Goal: Information Seeking & Learning: Learn about a topic

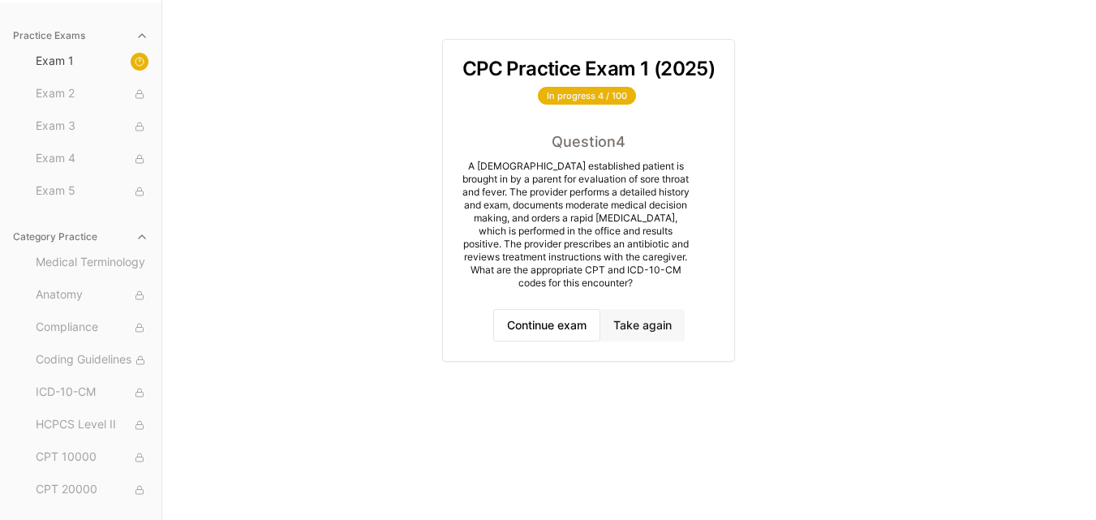
click at [634, 330] on button "Take again" at bounding box center [642, 325] width 84 height 32
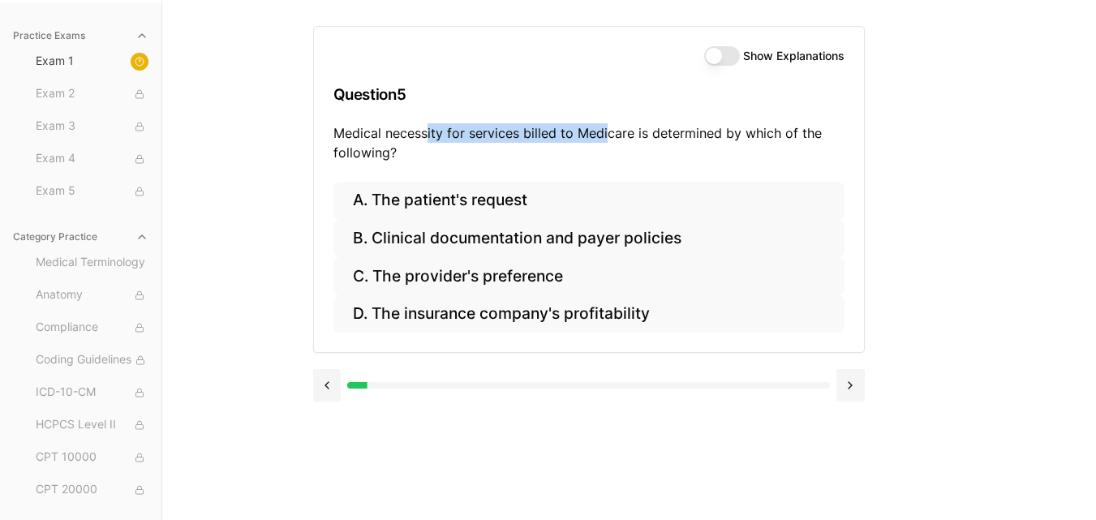
drag, startPoint x: 425, startPoint y: 135, endPoint x: 606, endPoint y: 139, distance: 180.9
click at [606, 139] on p "Medical necessity for services billed to Medicare is determined by which of the…" at bounding box center [588, 142] width 511 height 39
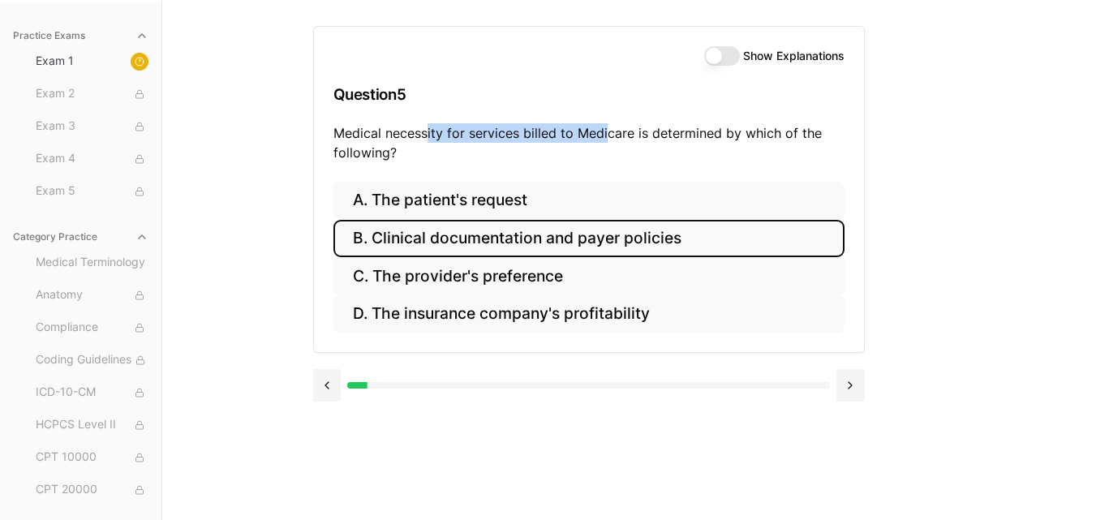
click at [442, 239] on button "B. Clinical documentation and payer policies" at bounding box center [588, 239] width 511 height 38
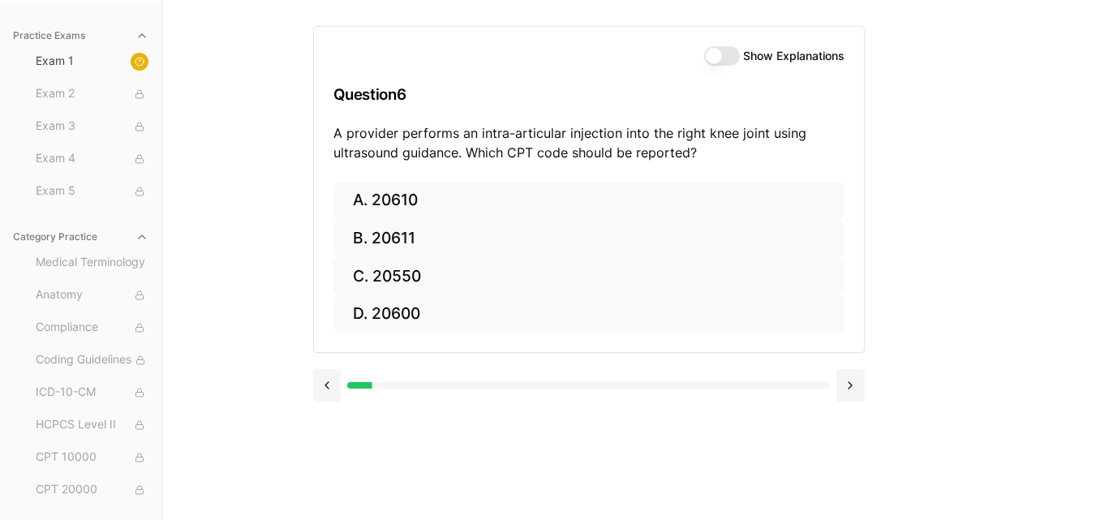
click at [729, 53] on button "Show Explanations" at bounding box center [722, 55] width 36 height 19
drag, startPoint x: 416, startPoint y: 139, endPoint x: 603, endPoint y: 131, distance: 186.8
click at [603, 131] on p "A provider performs an intra-articular injection into the right knee joint usin…" at bounding box center [588, 142] width 511 height 39
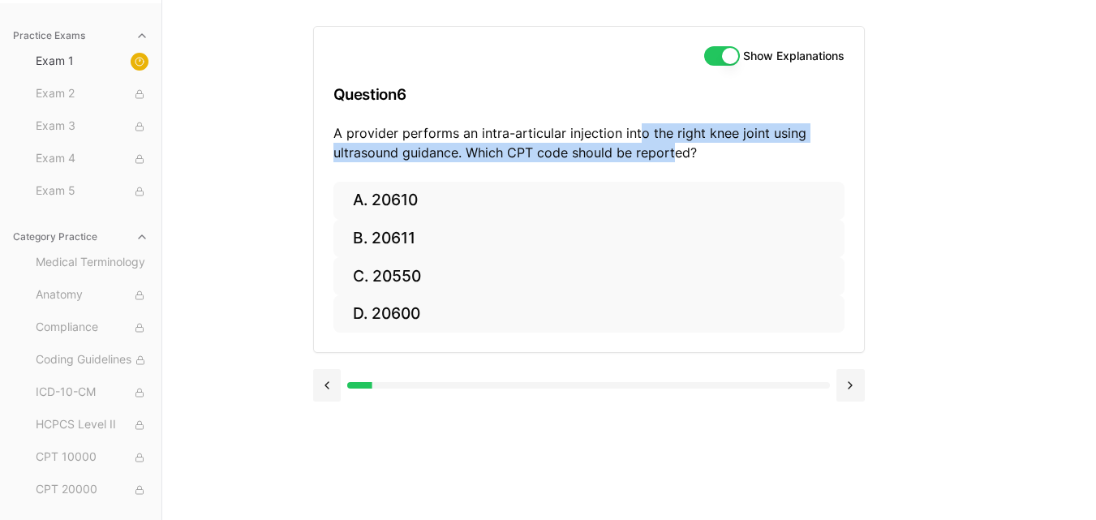
drag, startPoint x: 638, startPoint y: 135, endPoint x: 703, endPoint y: 152, distance: 66.9
click at [703, 152] on p "A provider performs an intra-articular injection into the right knee joint usin…" at bounding box center [588, 142] width 511 height 39
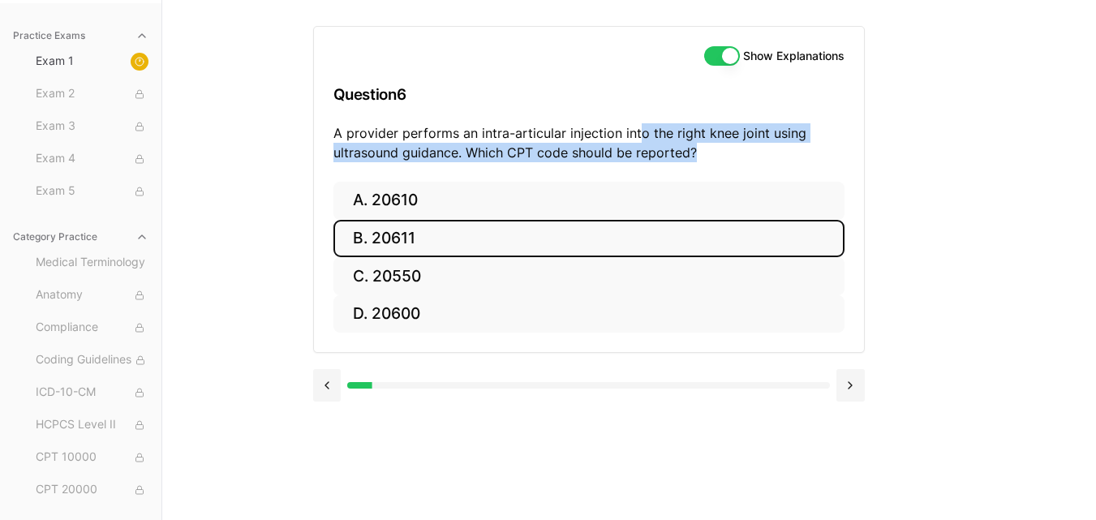
click at [411, 236] on button "B. 20611" at bounding box center [588, 239] width 511 height 38
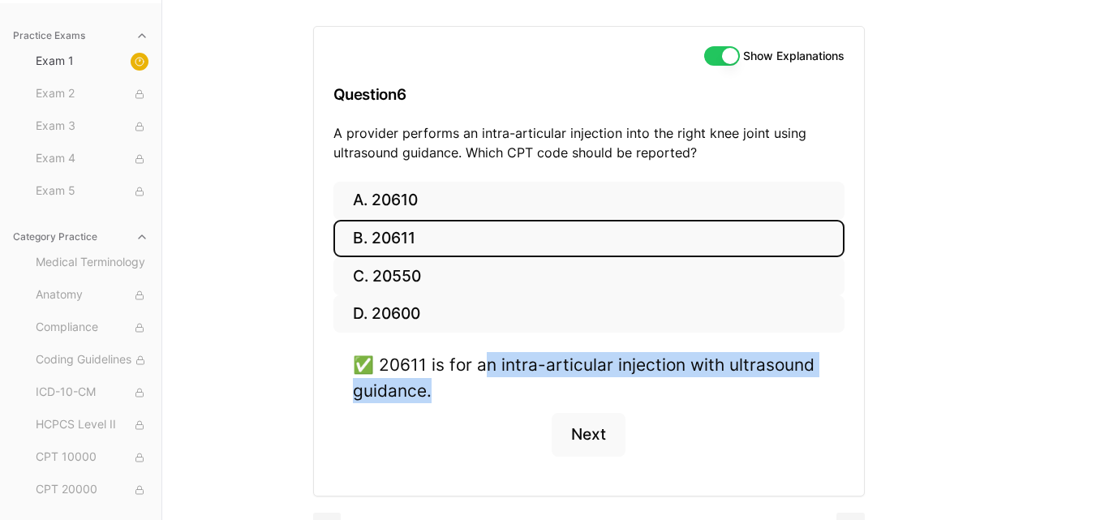
drag, startPoint x: 487, startPoint y: 367, endPoint x: 555, endPoint y: 398, distance: 75.1
click at [555, 398] on div "✅ 20611 is for an intra-articular injection with ultrasound guidance." at bounding box center [589, 377] width 472 height 50
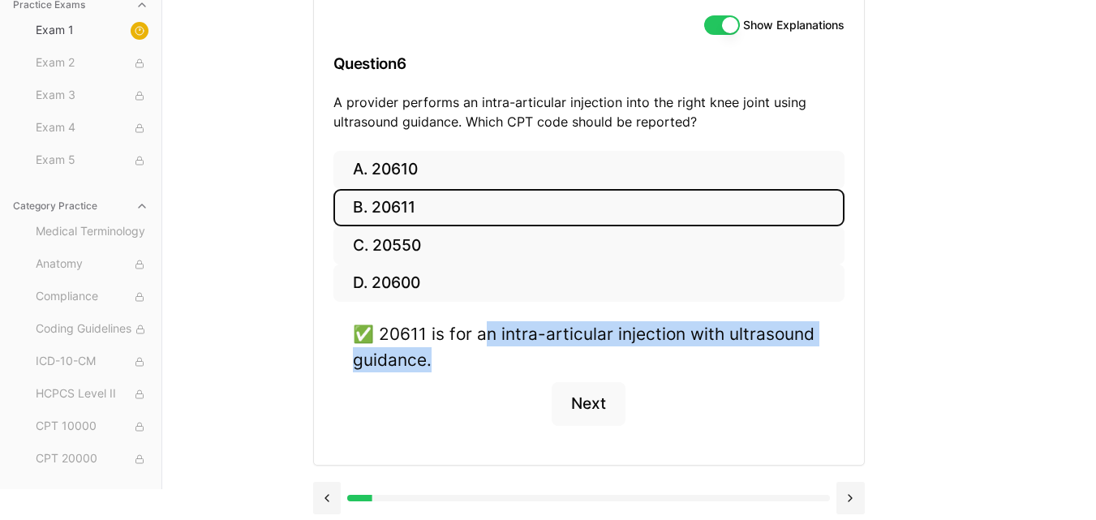
scroll to position [187, 0]
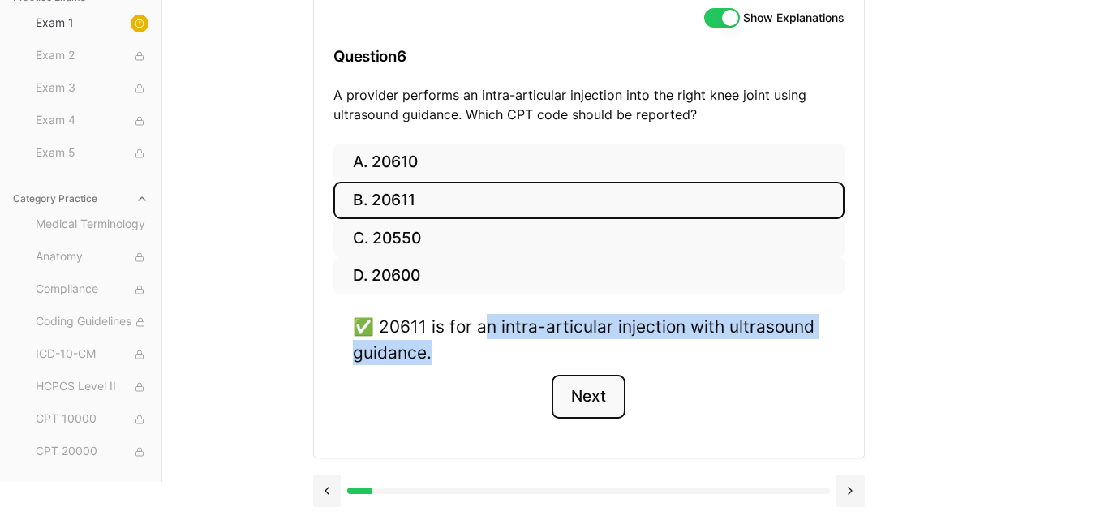
click at [599, 409] on button "Next" at bounding box center [589, 397] width 74 height 44
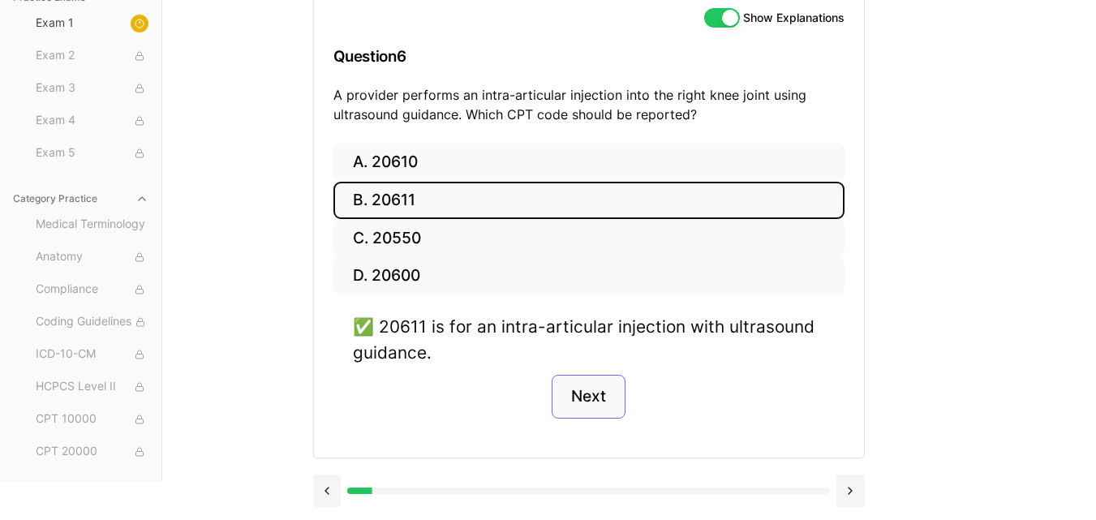
scroll to position [149, 0]
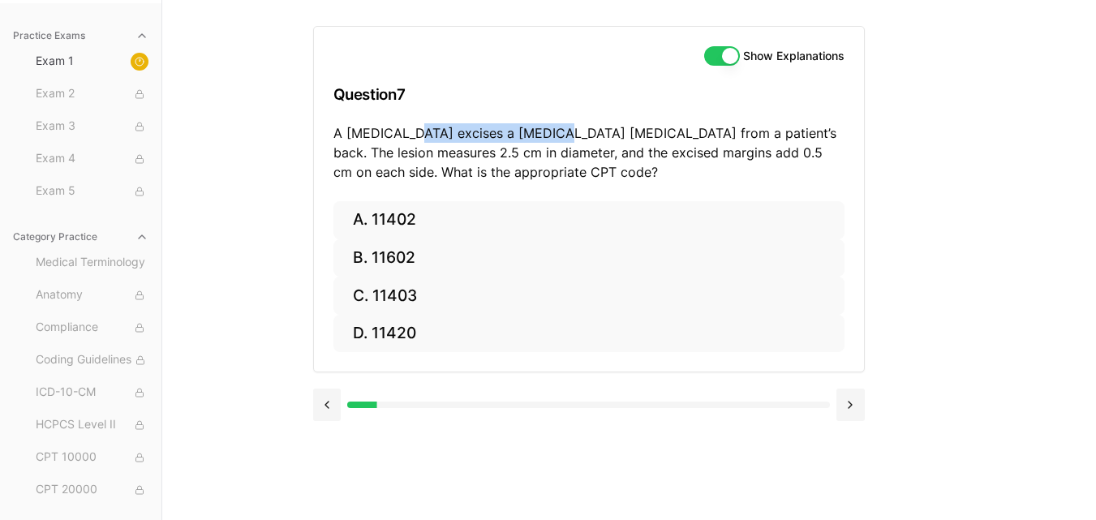
drag, startPoint x: 416, startPoint y: 135, endPoint x: 545, endPoint y: 129, distance: 129.2
click at [545, 129] on p "A [MEDICAL_DATA] excises a [MEDICAL_DATA] [MEDICAL_DATA] from a patient’s back.…" at bounding box center [588, 152] width 511 height 58
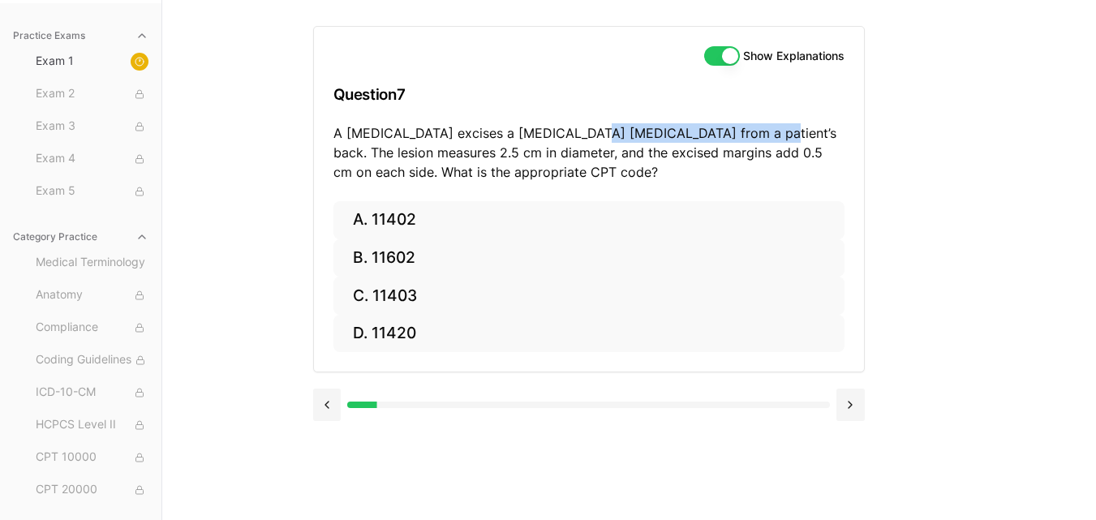
drag, startPoint x: 570, startPoint y: 126, endPoint x: 734, endPoint y: 140, distance: 164.5
click at [734, 140] on p "A [MEDICAL_DATA] excises a [MEDICAL_DATA] [MEDICAL_DATA] from a patient’s back.…" at bounding box center [588, 152] width 511 height 58
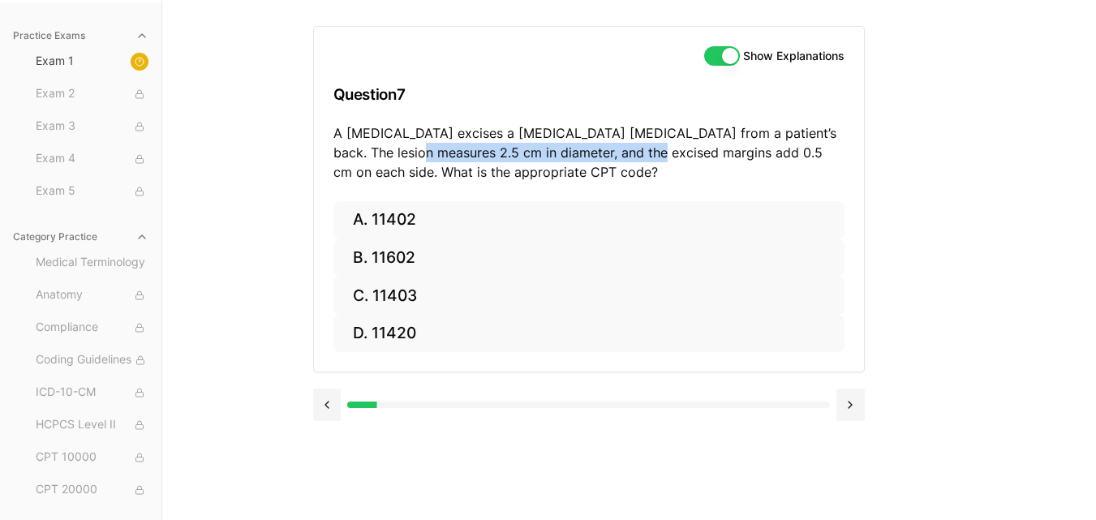
drag, startPoint x: 402, startPoint y: 151, endPoint x: 642, endPoint y: 160, distance: 239.5
click at [642, 160] on p "A [MEDICAL_DATA] excises a [MEDICAL_DATA] [MEDICAL_DATA] from a patient’s back.…" at bounding box center [588, 152] width 511 height 58
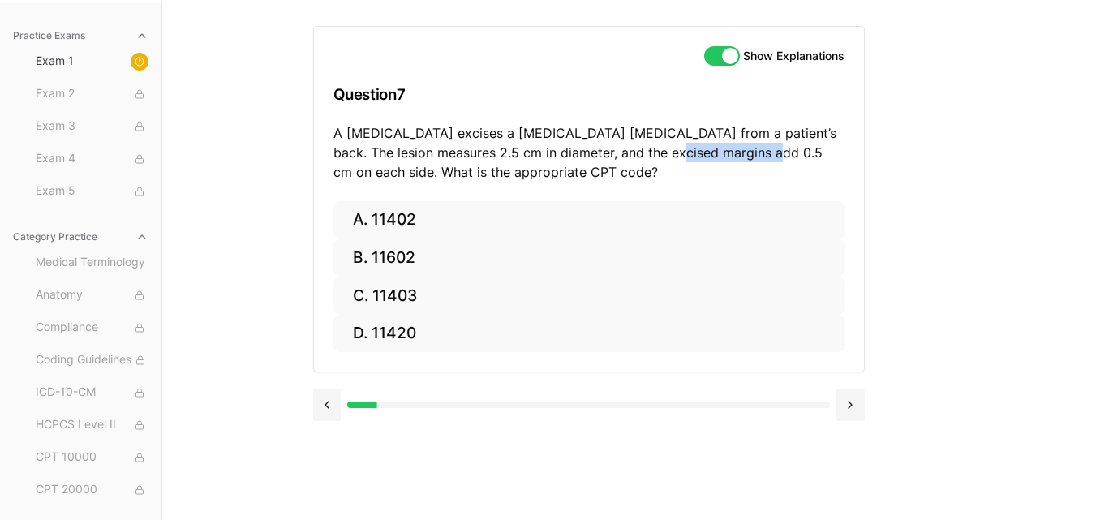
drag, startPoint x: 660, startPoint y: 159, endPoint x: 786, endPoint y: 156, distance: 126.6
click at [786, 156] on p "A [MEDICAL_DATA] excises a [MEDICAL_DATA] [MEDICAL_DATA] from a patient’s back.…" at bounding box center [588, 152] width 511 height 58
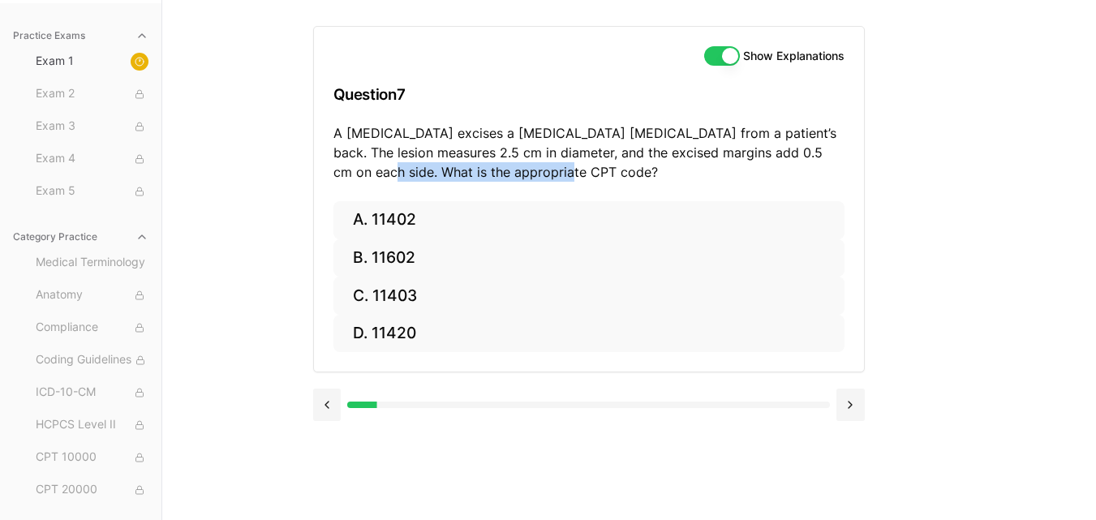
drag, startPoint x: 363, startPoint y: 175, endPoint x: 552, endPoint y: 173, distance: 188.2
click at [552, 173] on p "A [MEDICAL_DATA] excises a [MEDICAL_DATA] [MEDICAL_DATA] from a patient’s back.…" at bounding box center [588, 152] width 511 height 58
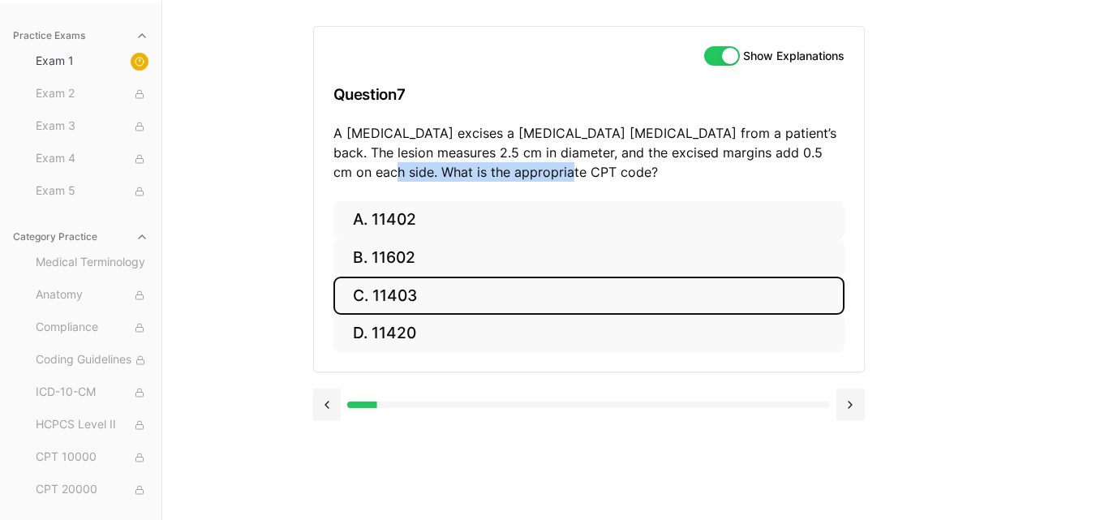
click at [411, 292] on button "C. 11403" at bounding box center [588, 296] width 511 height 38
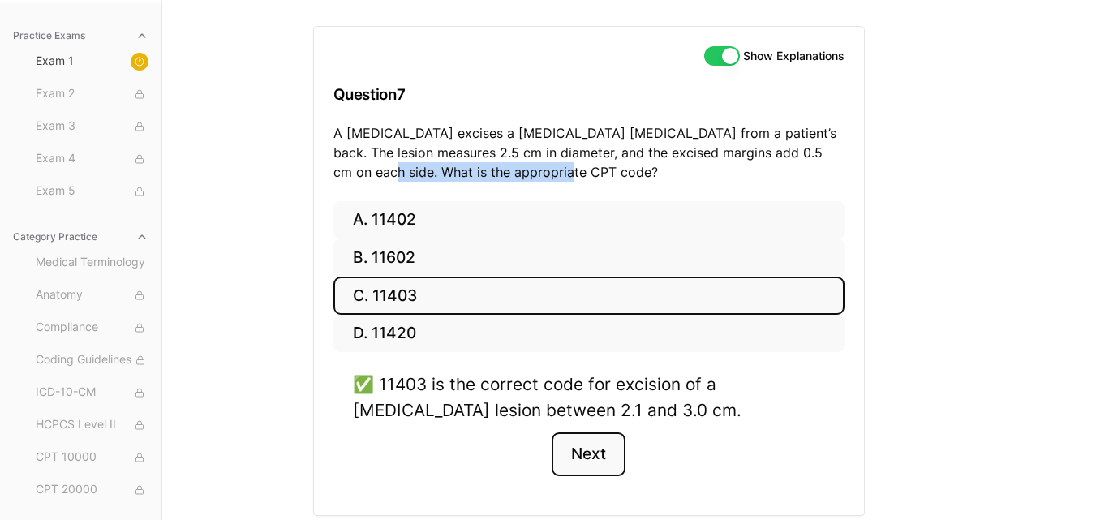
click at [593, 451] on button "Next" at bounding box center [589, 454] width 74 height 44
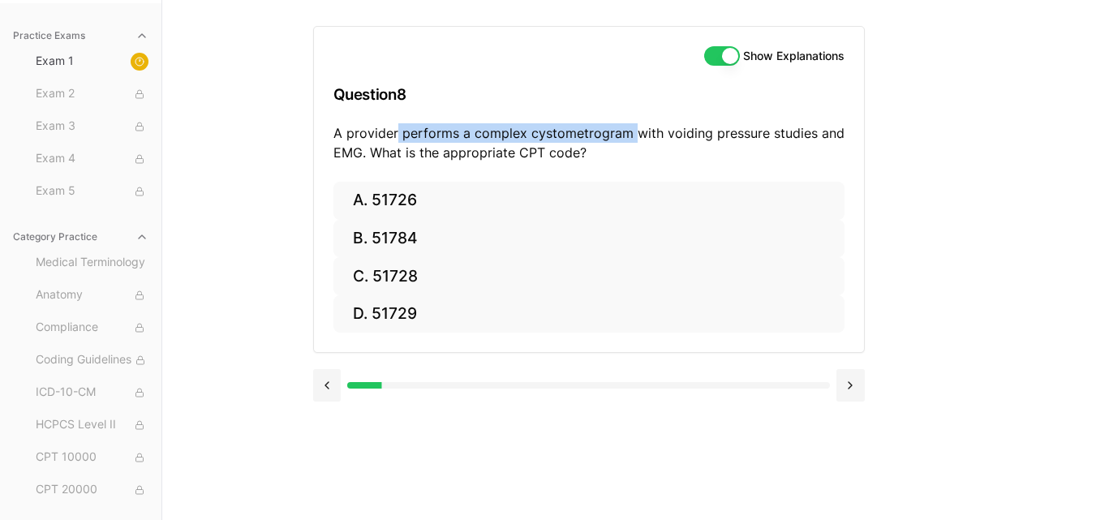
drag, startPoint x: 394, startPoint y: 136, endPoint x: 631, endPoint y: 136, distance: 236.9
click at [631, 136] on p "A provider performs a complex cystometrogram with voiding pressure studies and …" at bounding box center [588, 142] width 511 height 39
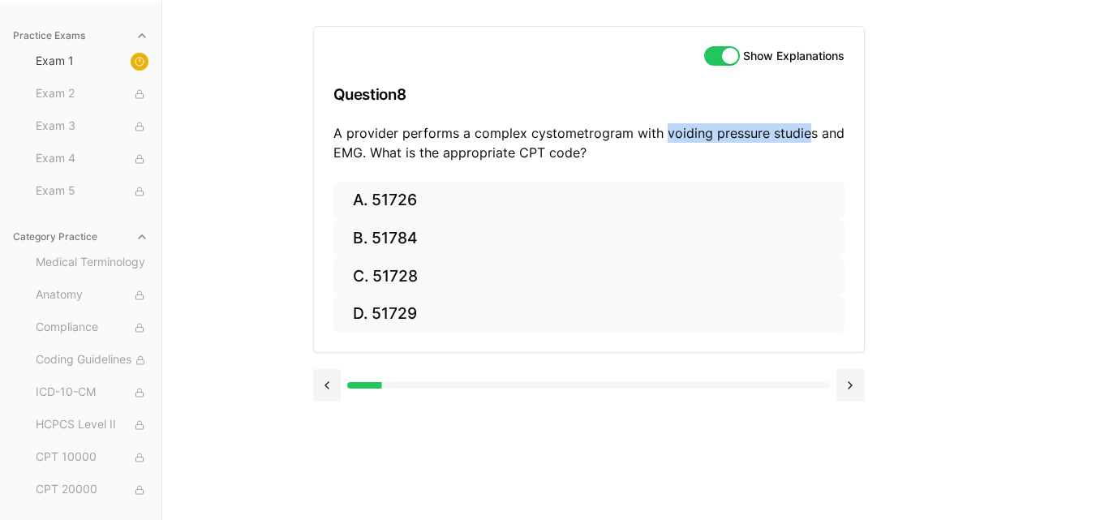
drag, startPoint x: 660, startPoint y: 135, endPoint x: 807, endPoint y: 134, distance: 146.8
click at [807, 134] on p "A provider performs a complex cystometrogram with voiding pressure studies and …" at bounding box center [588, 142] width 511 height 39
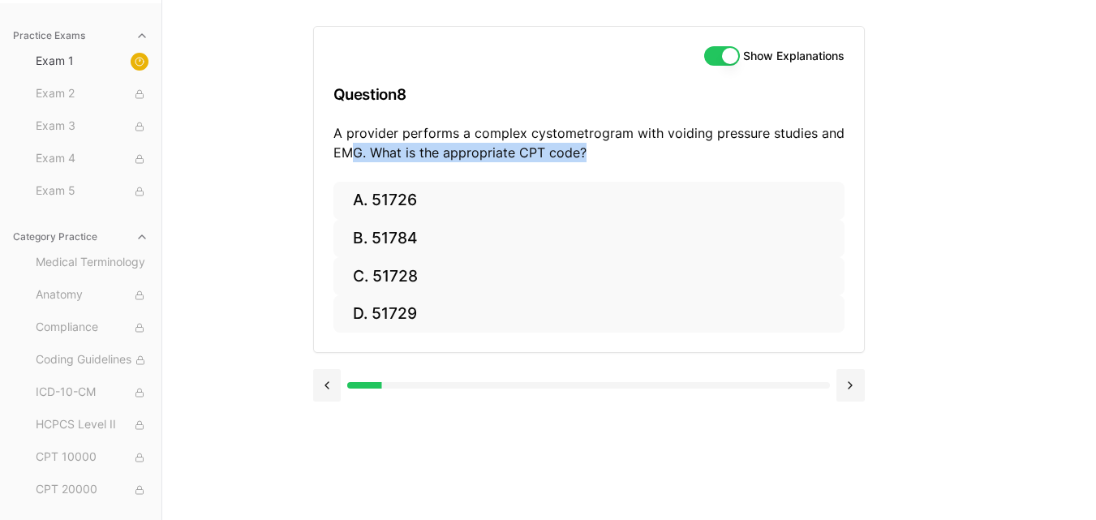
drag, startPoint x: 352, startPoint y: 156, endPoint x: 597, endPoint y: 149, distance: 245.1
click at [597, 149] on p "A provider performs a complex cystometrogram with voiding pressure studies and …" at bounding box center [588, 142] width 511 height 39
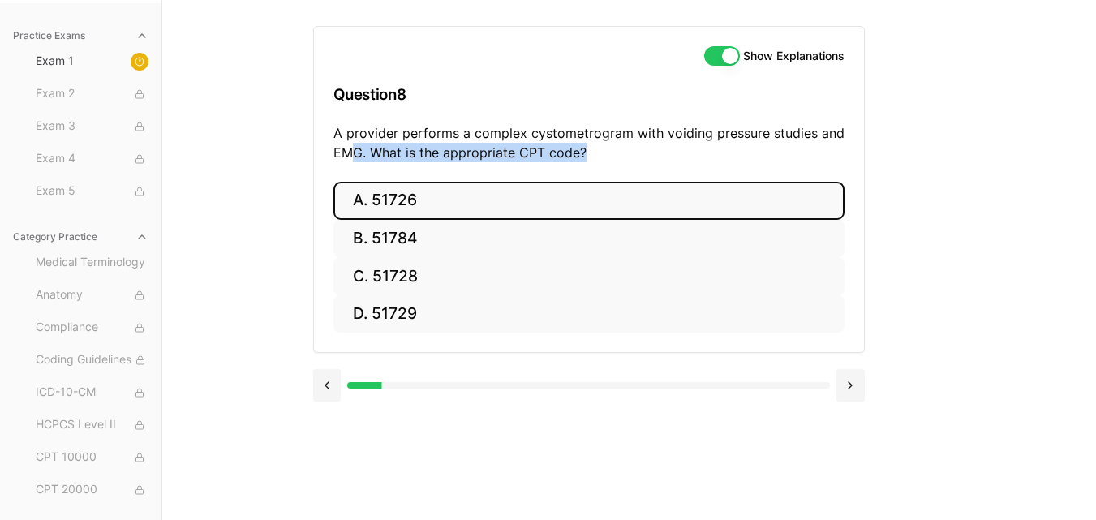
click at [426, 198] on button "A. 51726" at bounding box center [588, 201] width 511 height 38
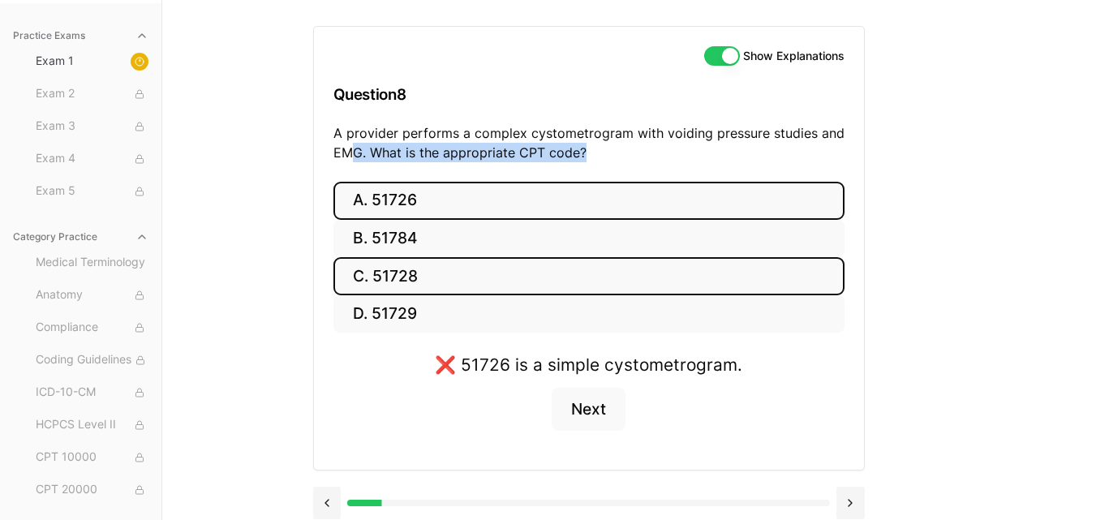
click at [418, 273] on button "C. 51728" at bounding box center [588, 276] width 511 height 38
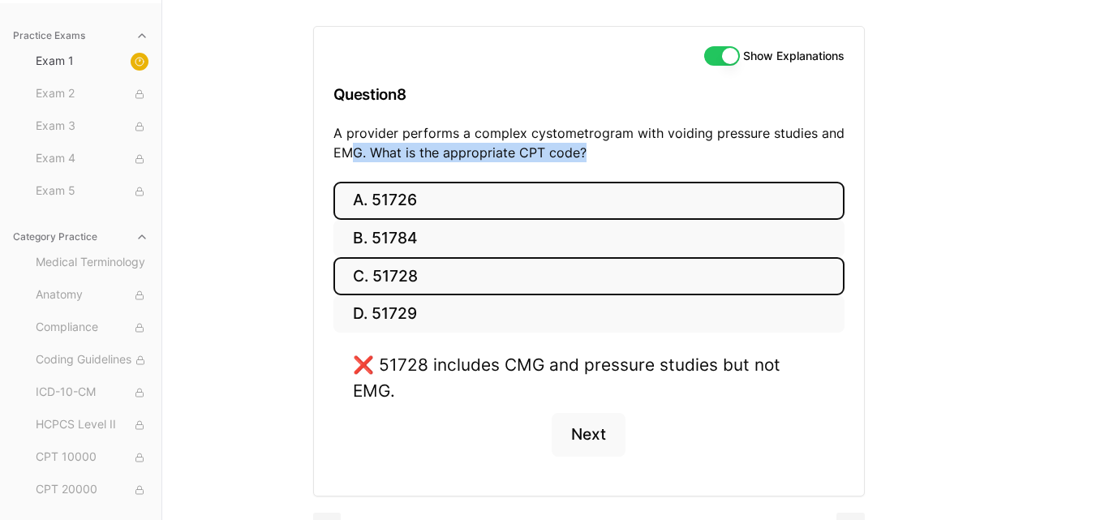
click at [436, 191] on button "A. 51726" at bounding box center [588, 201] width 511 height 38
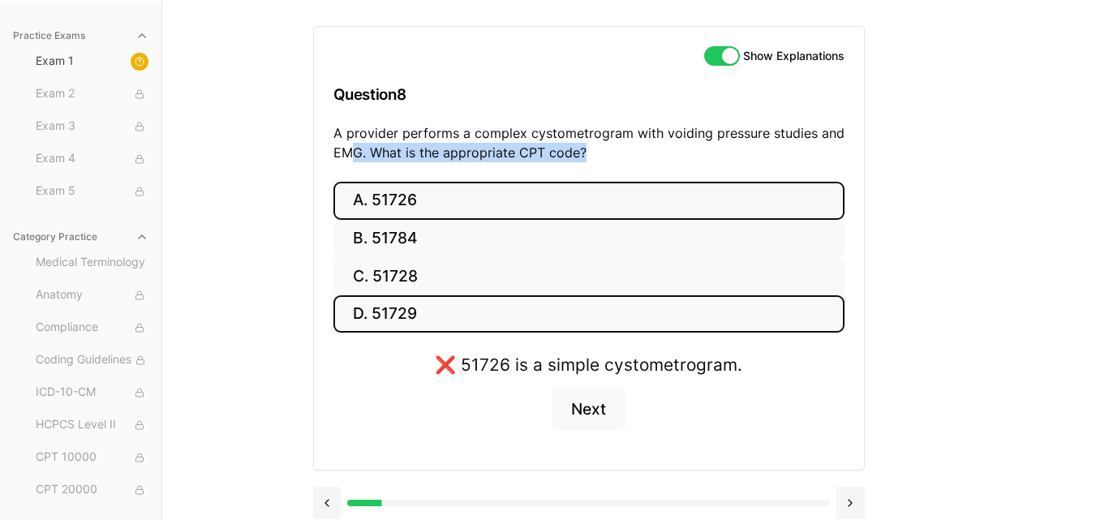
click at [452, 312] on button "D. 51729" at bounding box center [588, 314] width 511 height 38
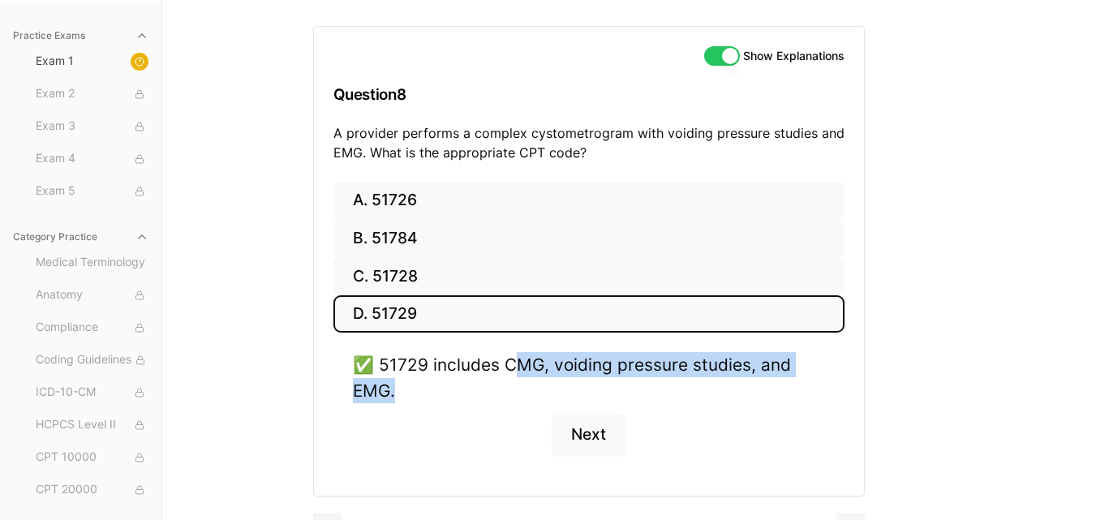
drag, startPoint x: 519, startPoint y: 369, endPoint x: 527, endPoint y: 386, distance: 18.9
click at [527, 386] on div "✅ 51729 includes CMG, voiding pressure studies, and EMG." at bounding box center [589, 377] width 472 height 50
click at [620, 438] on button "Next" at bounding box center [589, 435] width 74 height 44
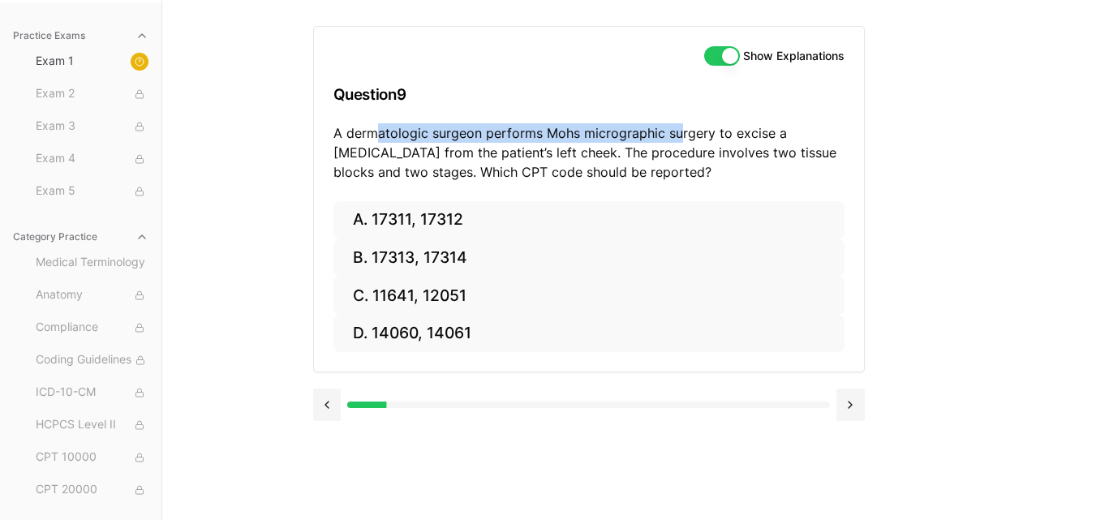
drag, startPoint x: 374, startPoint y: 126, endPoint x: 677, endPoint y: 130, distance: 302.6
click at [677, 130] on p "A dermatologic surgeon performs Mohs micrographic surgery to excise a [MEDICAL_…" at bounding box center [588, 152] width 511 height 58
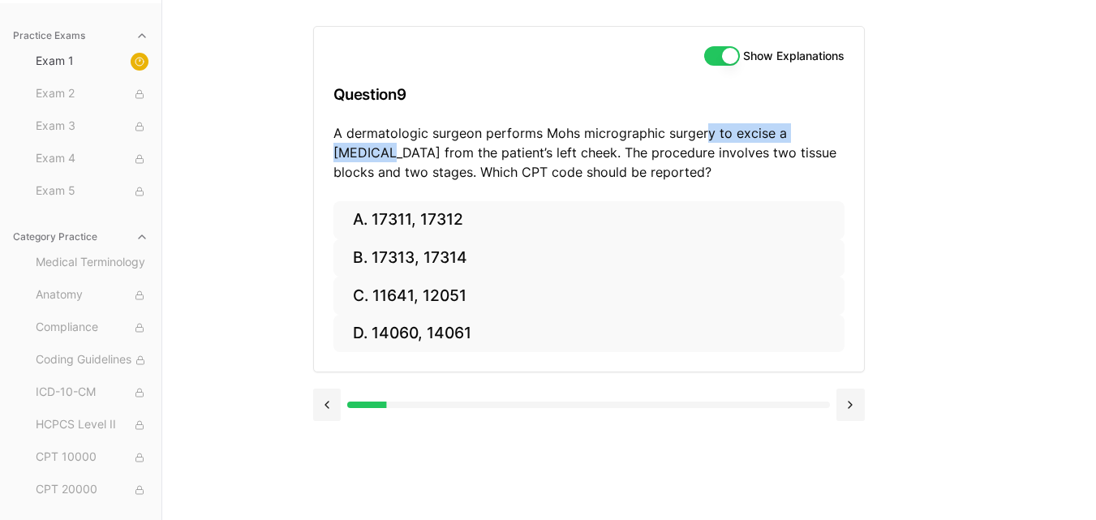
drag, startPoint x: 702, startPoint y: 130, endPoint x: 842, endPoint y: 138, distance: 140.6
click at [842, 138] on p "A dermatologic surgeon performs Mohs micrographic surgery to excise a [MEDICAL_…" at bounding box center [588, 152] width 511 height 58
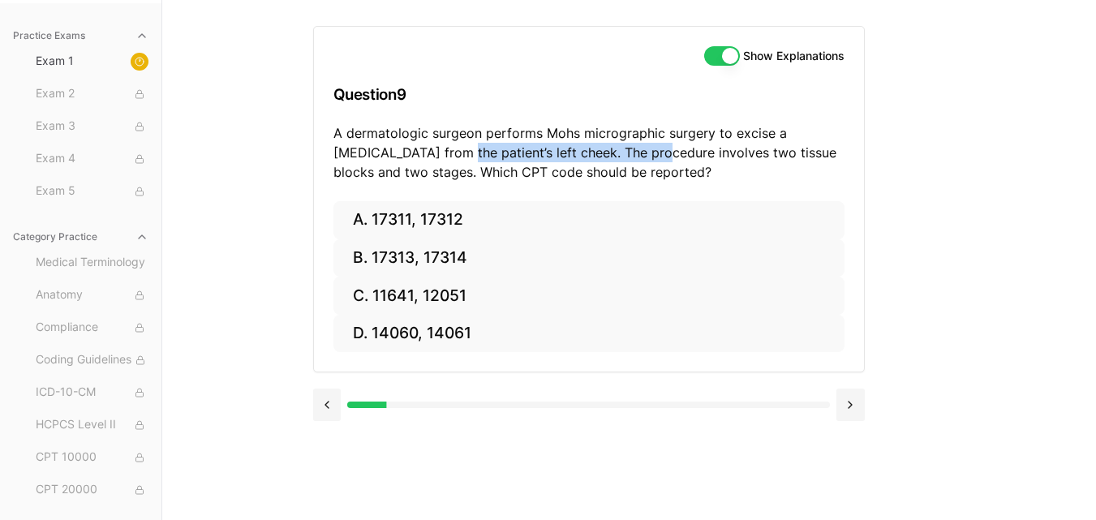
drag, startPoint x: 398, startPoint y: 153, endPoint x: 583, endPoint y: 156, distance: 185.8
click at [583, 156] on p "A dermatologic surgeon performs Mohs micrographic surgery to excise a [MEDICAL_…" at bounding box center [588, 152] width 511 height 58
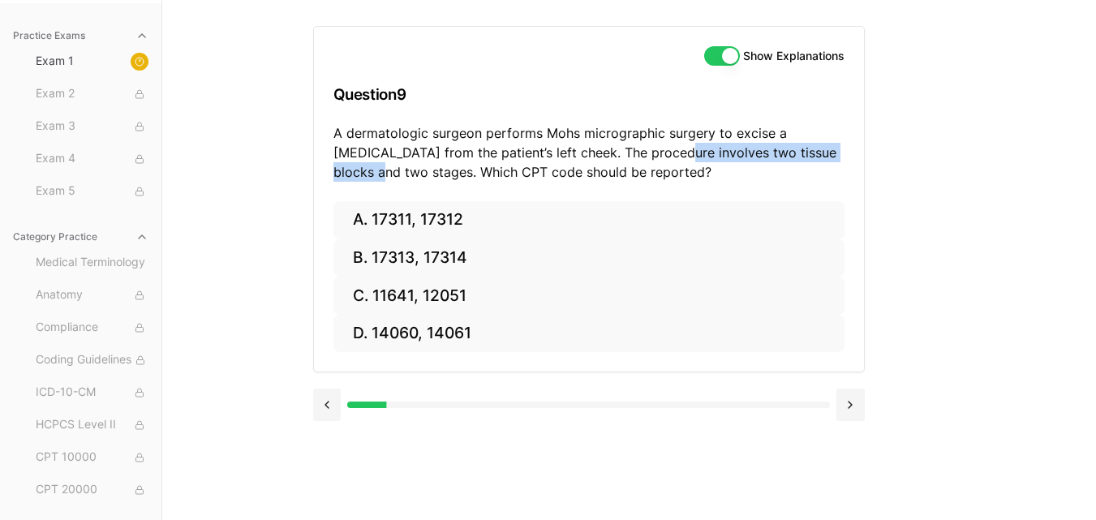
drag, startPoint x: 610, startPoint y: 156, endPoint x: 813, endPoint y: 150, distance: 202.9
click at [813, 150] on p "A dermatologic surgeon performs Mohs micrographic surgery to excise a [MEDICAL_…" at bounding box center [588, 152] width 511 height 58
drag, startPoint x: 350, startPoint y: 176, endPoint x: 671, endPoint y: 174, distance: 320.5
click at [671, 174] on p "A dermatologic surgeon performs Mohs micrographic surgery to excise a [MEDICAL_…" at bounding box center [588, 152] width 511 height 58
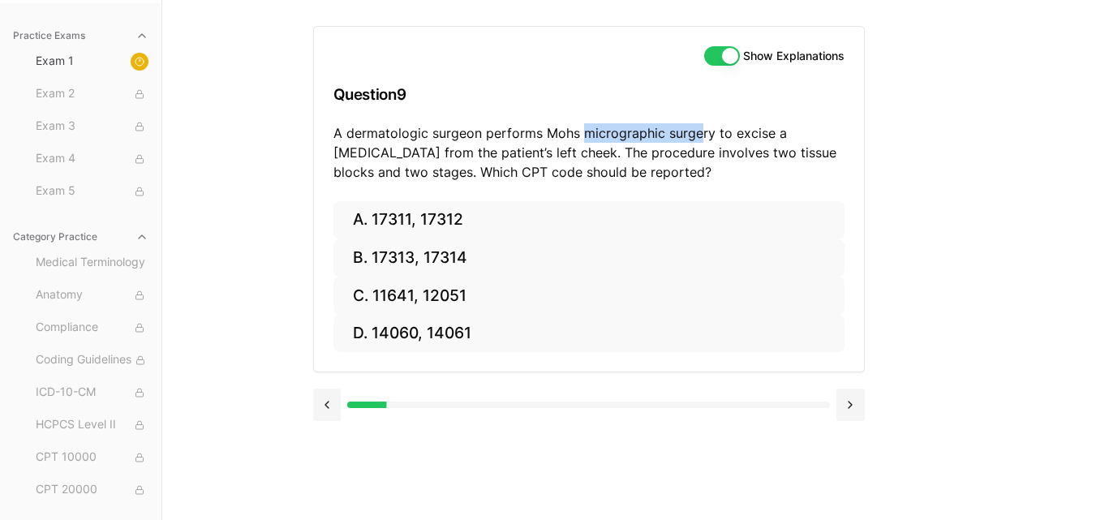
drag, startPoint x: 583, startPoint y: 137, endPoint x: 701, endPoint y: 137, distance: 117.6
click at [701, 137] on p "A dermatologic surgeon performs Mohs micrographic surgery to excise a [MEDICAL_…" at bounding box center [588, 152] width 511 height 58
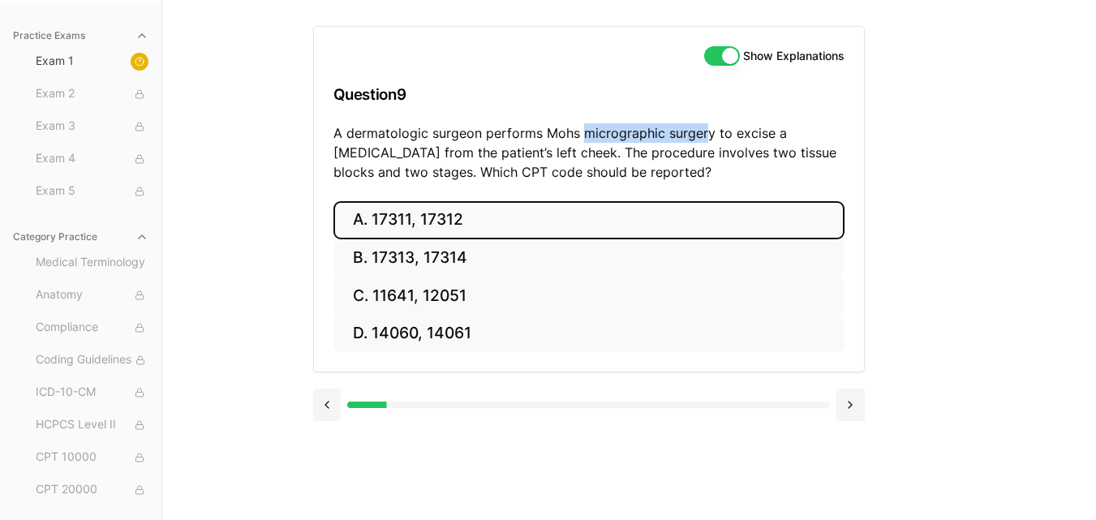
click at [474, 215] on button "A. 17311, 17312" at bounding box center [588, 220] width 511 height 38
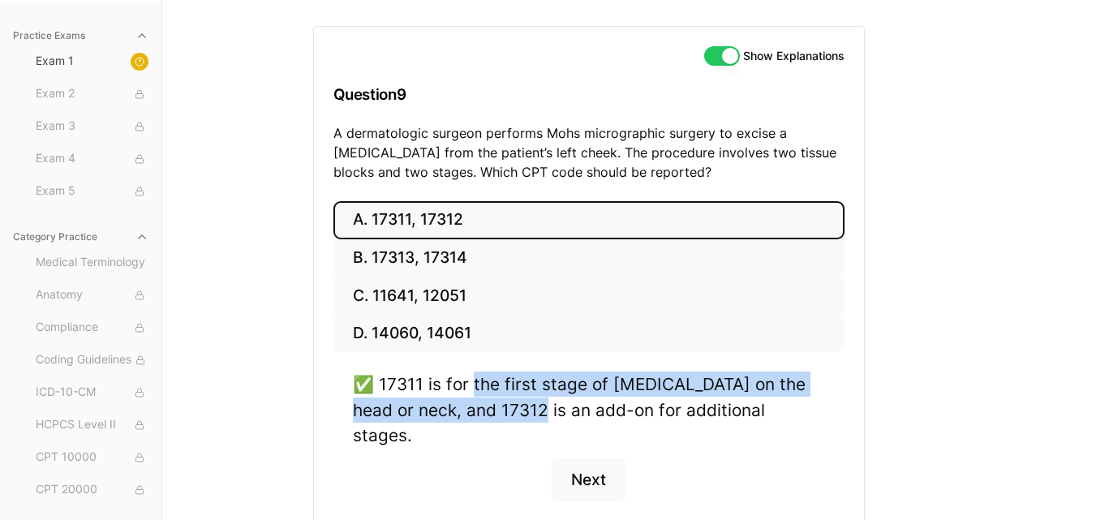
drag, startPoint x: 476, startPoint y: 385, endPoint x: 526, endPoint y: 416, distance: 58.7
click at [526, 416] on div "✅ 17311 is for the first stage of [MEDICAL_DATA] on the head or neck, and 17312…" at bounding box center [589, 410] width 472 height 76
click at [602, 458] on button "Next" at bounding box center [589, 480] width 74 height 44
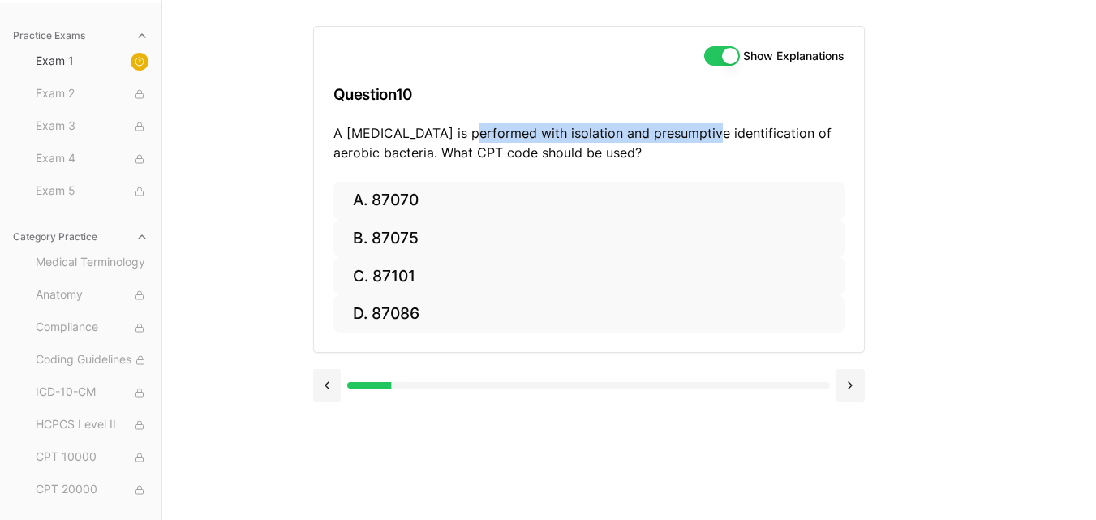
drag, startPoint x: 463, startPoint y: 127, endPoint x: 736, endPoint y: 125, distance: 272.6
click at [736, 125] on p "A [MEDICAL_DATA] is performed with isolation and presumptive identification of …" at bounding box center [588, 142] width 511 height 39
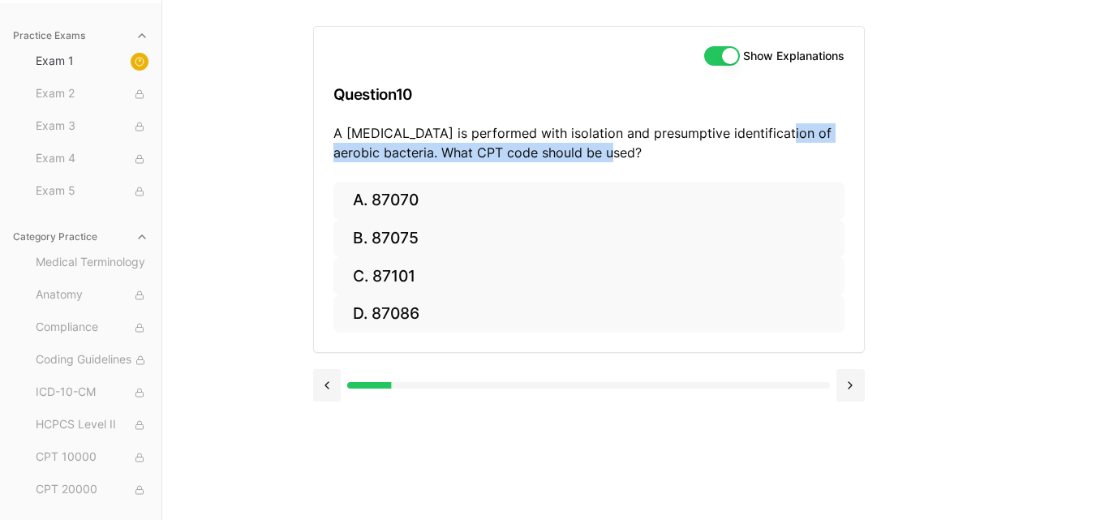
drag, startPoint x: 774, startPoint y: 124, endPoint x: 619, endPoint y: 159, distance: 158.8
click at [619, 159] on p "A [MEDICAL_DATA] is performed with isolation and presumptive identification of …" at bounding box center [588, 142] width 511 height 39
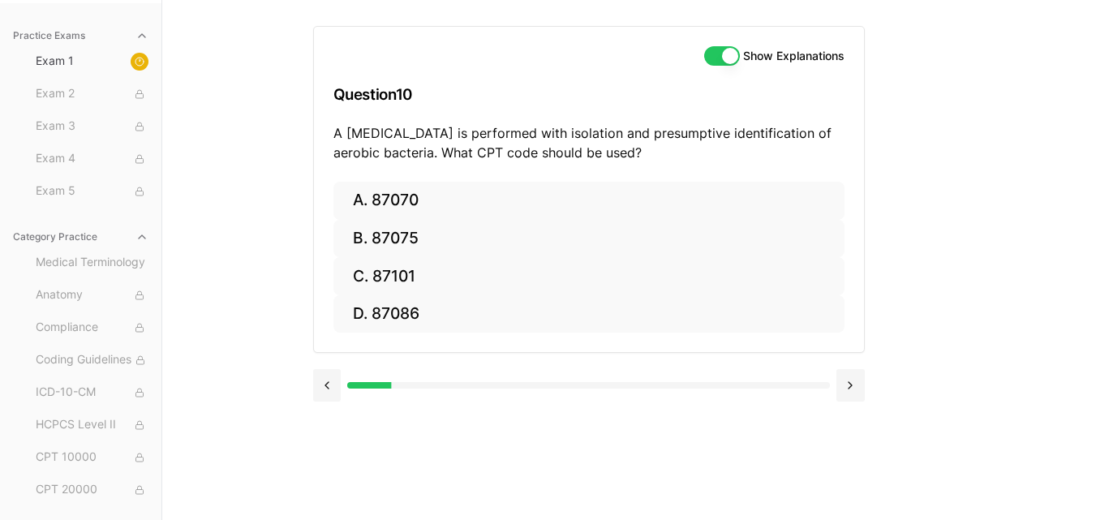
click at [652, 155] on p "A [MEDICAL_DATA] is performed with isolation and presumptive identification of …" at bounding box center [588, 142] width 511 height 39
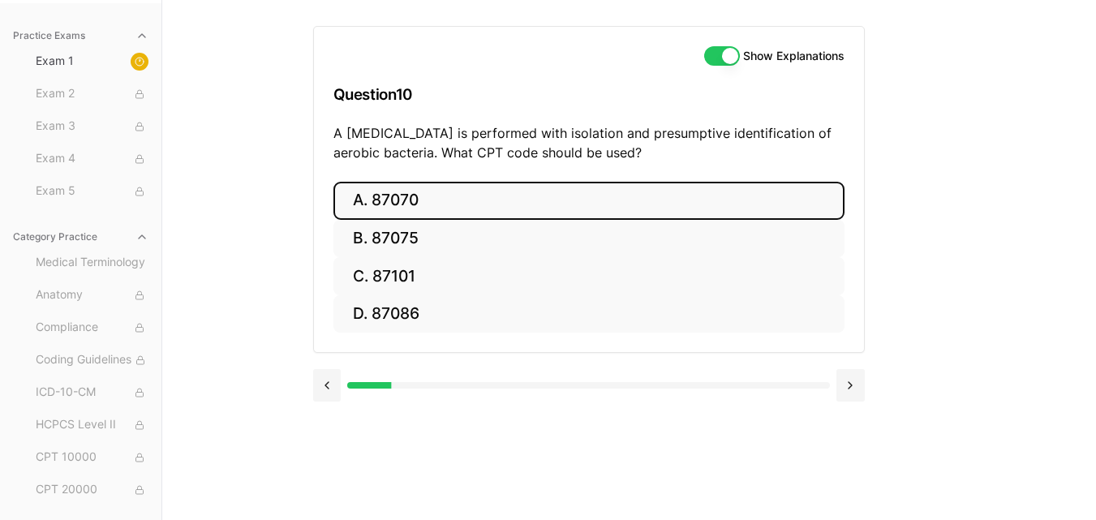
click at [423, 198] on button "A. 87070" at bounding box center [588, 201] width 511 height 38
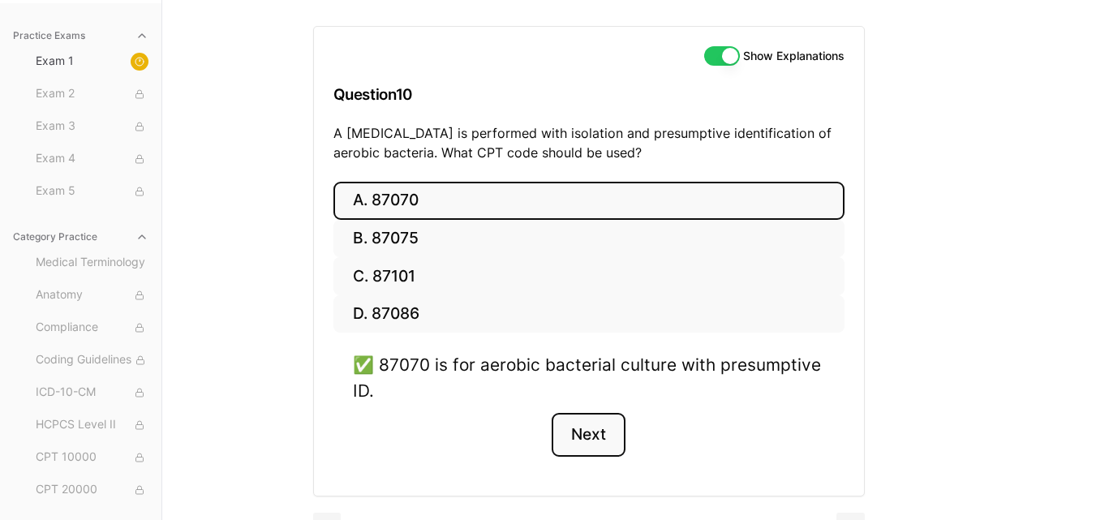
click at [597, 434] on button "Next" at bounding box center [589, 435] width 74 height 44
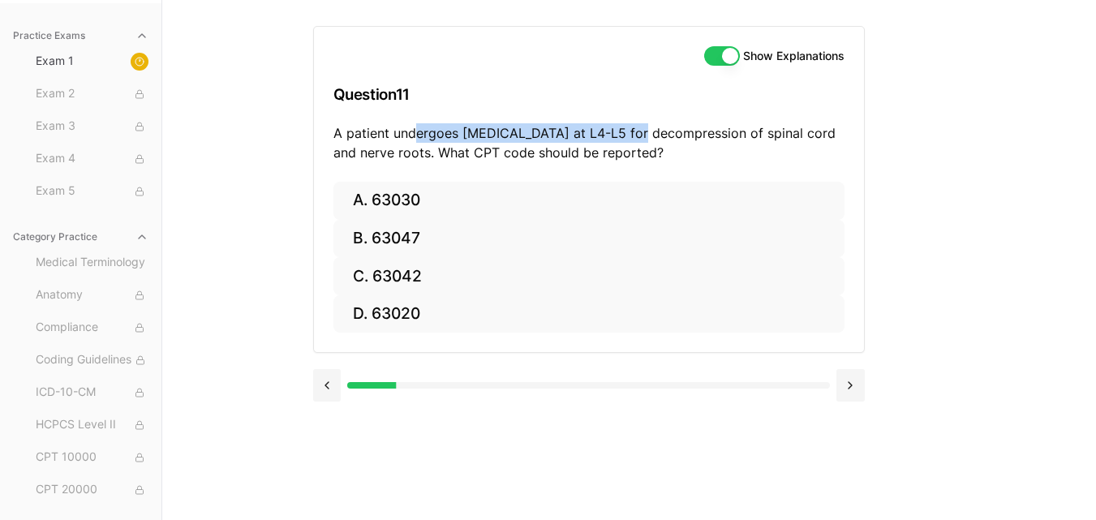
drag, startPoint x: 416, startPoint y: 135, endPoint x: 631, endPoint y: 132, distance: 215.0
click at [631, 132] on p "A patient undergoes [MEDICAL_DATA] at L4-L5 for decompression of spinal cord an…" at bounding box center [588, 142] width 511 height 39
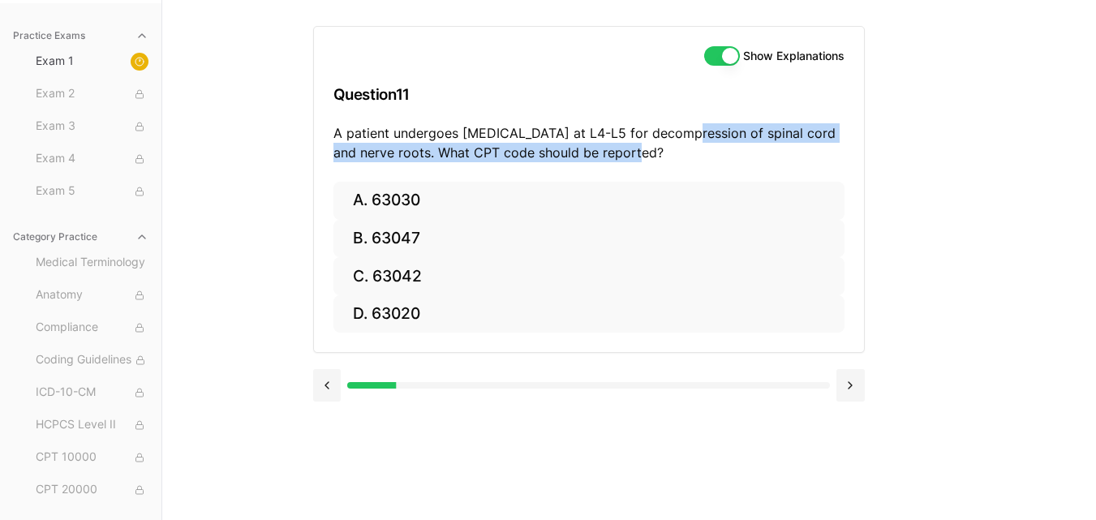
drag, startPoint x: 689, startPoint y: 141, endPoint x: 633, endPoint y: 158, distance: 58.5
click at [633, 158] on p "A patient undergoes [MEDICAL_DATA] at L4-L5 for decompression of spinal cord an…" at bounding box center [588, 142] width 511 height 39
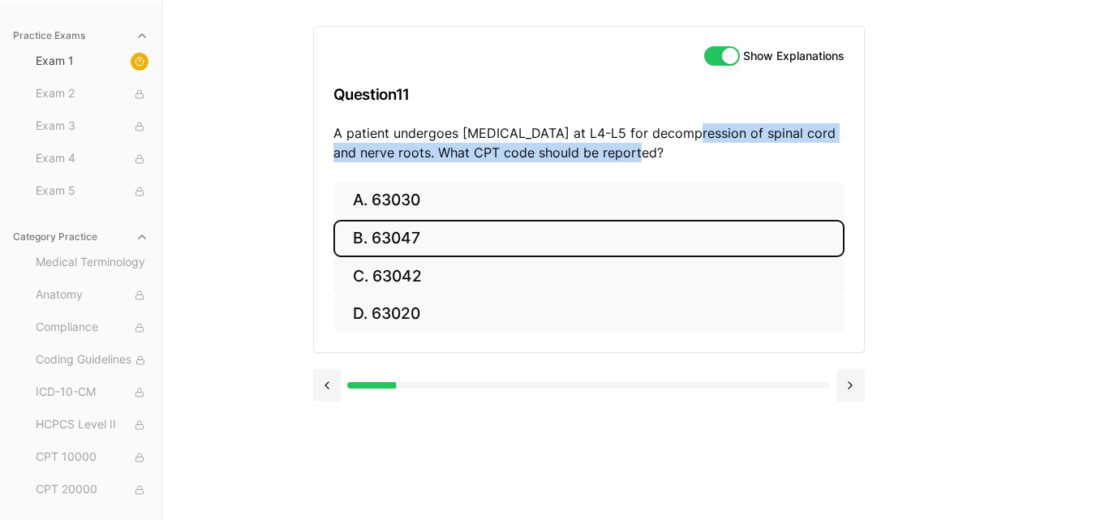
click at [484, 228] on button "B. 63047" at bounding box center [588, 239] width 511 height 38
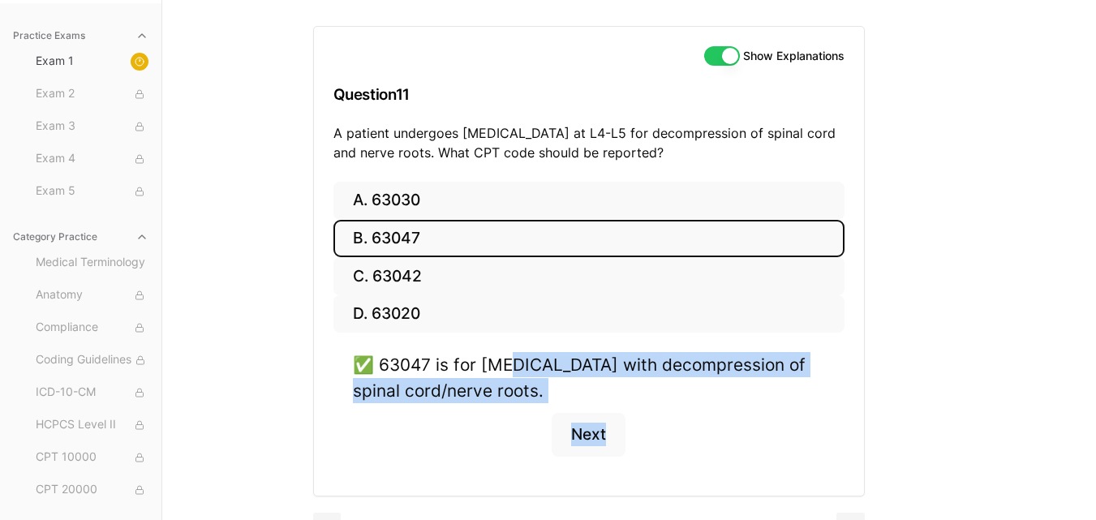
drag, startPoint x: 503, startPoint y: 372, endPoint x: 638, endPoint y: 444, distance: 153.1
click at [638, 444] on div "✅ 63047 is for [MEDICAL_DATA] with decompression of spinal cord/nerve roots. Ne…" at bounding box center [588, 413] width 511 height 123
click at [605, 439] on button "Next" at bounding box center [589, 435] width 74 height 44
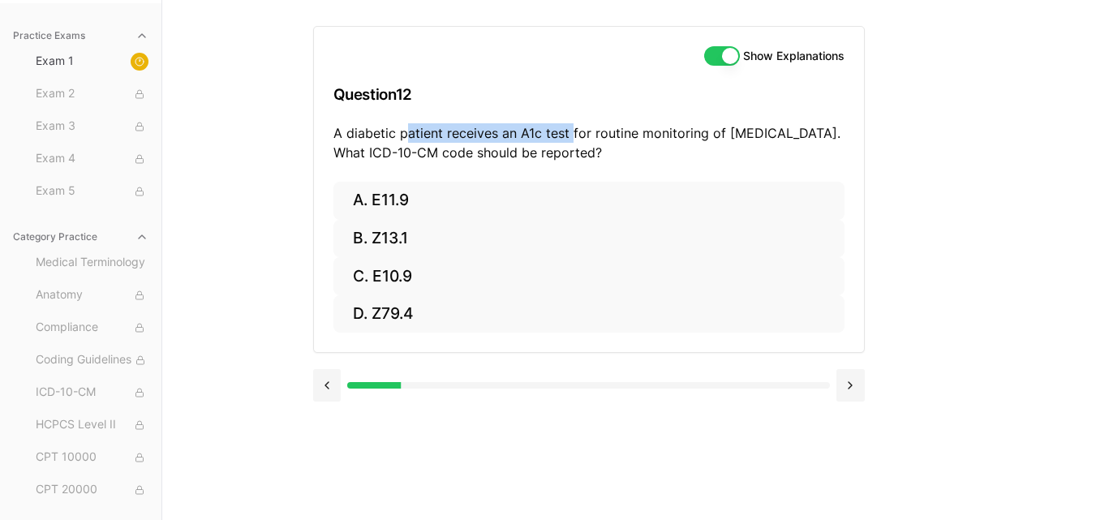
drag, startPoint x: 410, startPoint y: 127, endPoint x: 568, endPoint y: 126, distance: 158.2
click at [568, 126] on p "A diabetic patient receives an A1c test for routine monitoring of [MEDICAL_DATA…" at bounding box center [588, 142] width 511 height 39
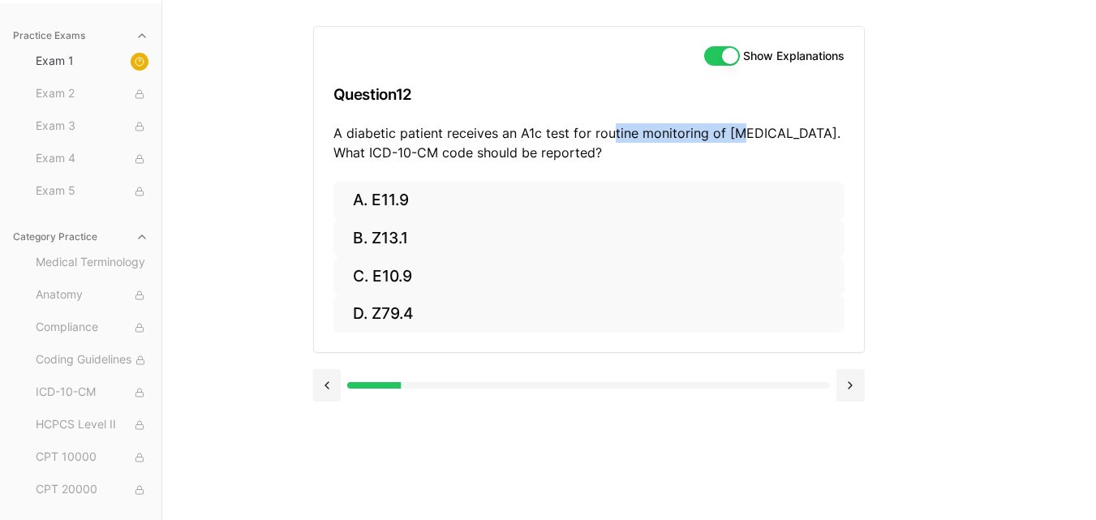
drag, startPoint x: 612, startPoint y: 133, endPoint x: 745, endPoint y: 135, distance: 133.1
click at [745, 135] on p "A diabetic patient receives an A1c test for routine monitoring of [MEDICAL_DATA…" at bounding box center [588, 142] width 511 height 39
drag, startPoint x: 385, startPoint y: 153, endPoint x: 460, endPoint y: 148, distance: 74.8
click at [460, 148] on p "A diabetic patient receives an A1c test for routine monitoring of [MEDICAL_DATA…" at bounding box center [588, 142] width 511 height 39
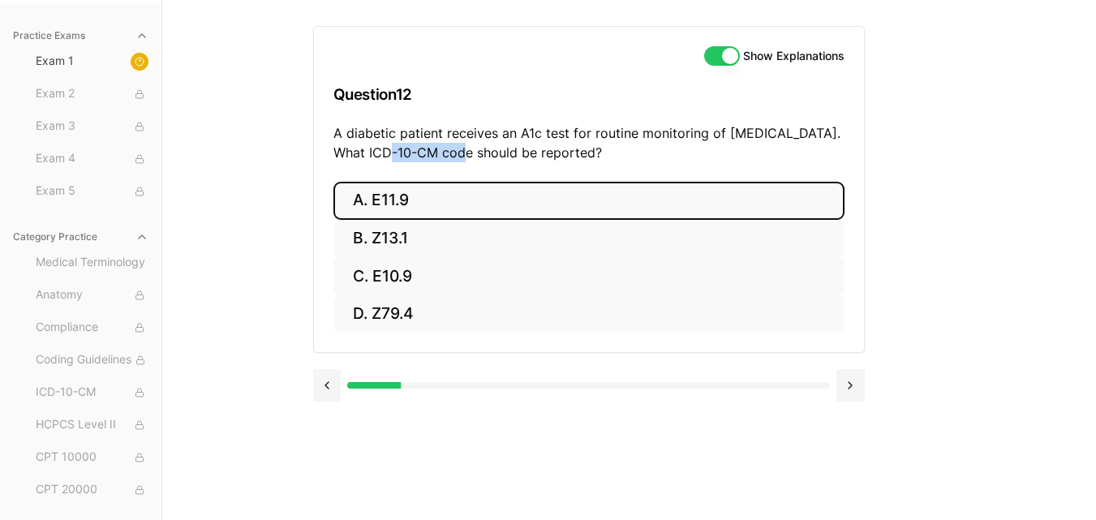
click at [398, 205] on button "A. E11.9" at bounding box center [588, 201] width 511 height 38
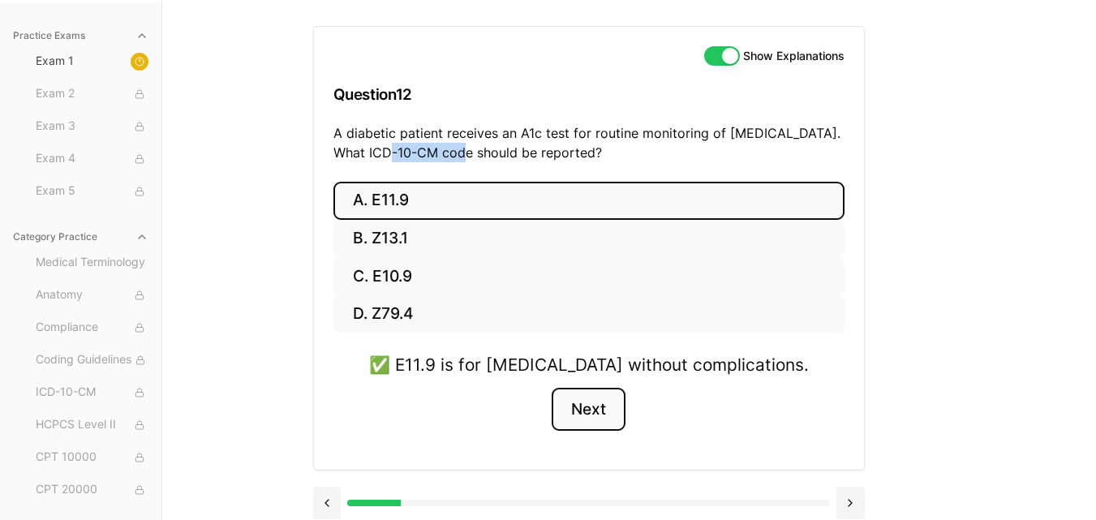
click at [591, 423] on button "Next" at bounding box center [589, 410] width 74 height 44
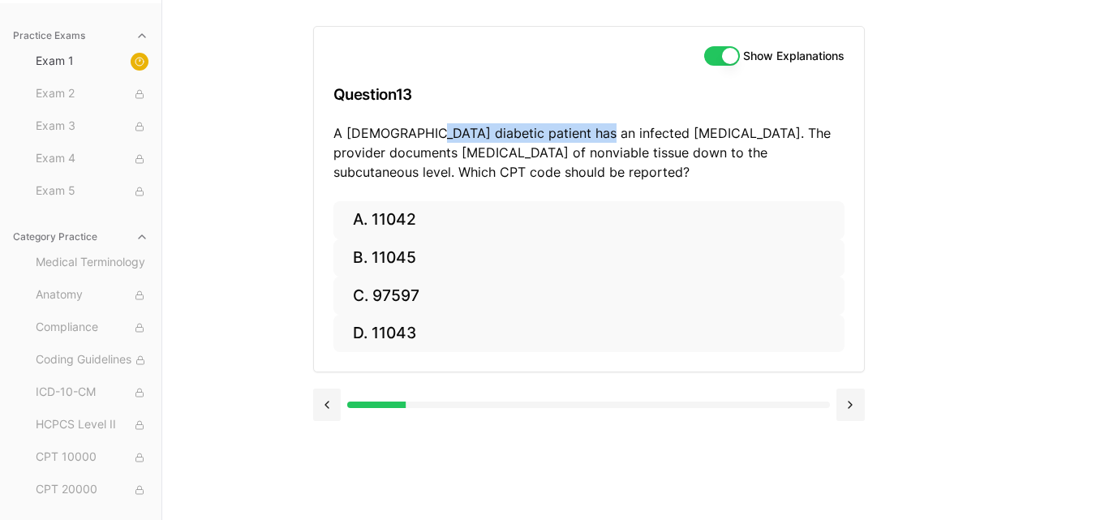
drag, startPoint x: 421, startPoint y: 138, endPoint x: 596, endPoint y: 137, distance: 175.2
click at [596, 137] on p "A [DEMOGRAPHIC_DATA] diabetic patient has an infected [MEDICAL_DATA]. The provi…" at bounding box center [588, 152] width 511 height 58
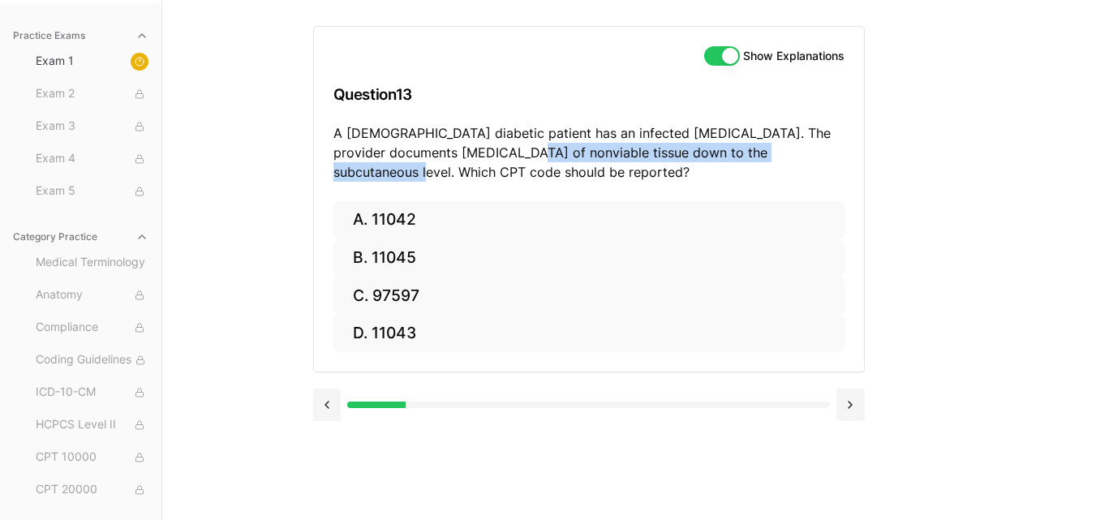
drag, startPoint x: 479, startPoint y: 155, endPoint x: 793, endPoint y: 148, distance: 314.1
click at [793, 148] on p "A [DEMOGRAPHIC_DATA] diabetic patient has an infected [MEDICAL_DATA]. The provi…" at bounding box center [588, 152] width 511 height 58
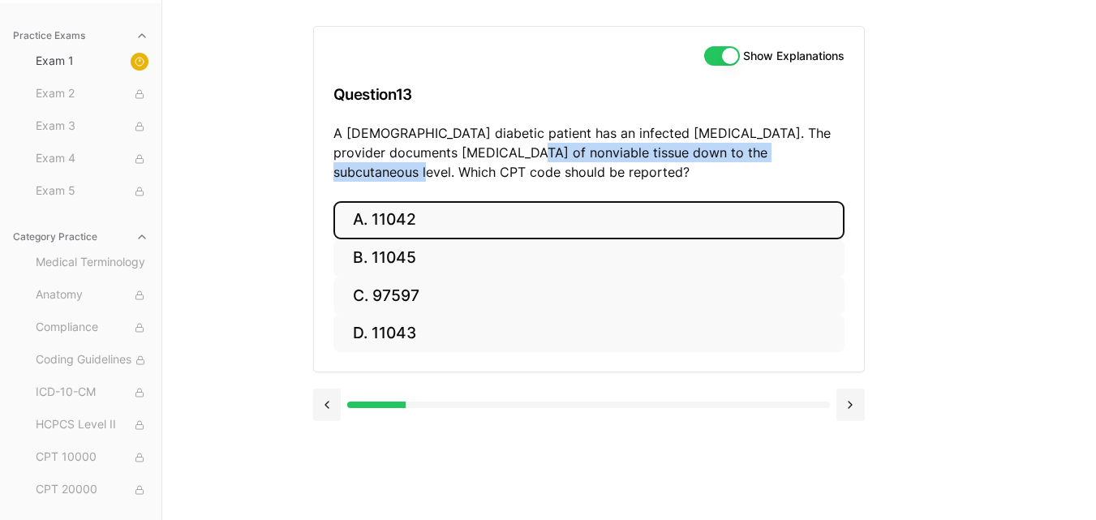
click at [518, 215] on button "A. 11042" at bounding box center [588, 220] width 511 height 38
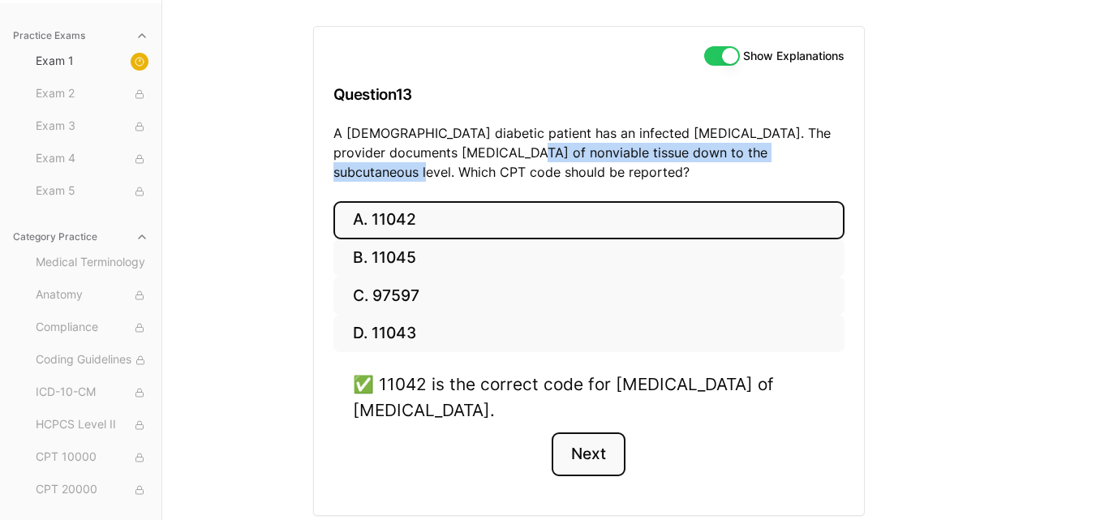
click at [593, 457] on button "Next" at bounding box center [589, 454] width 74 height 44
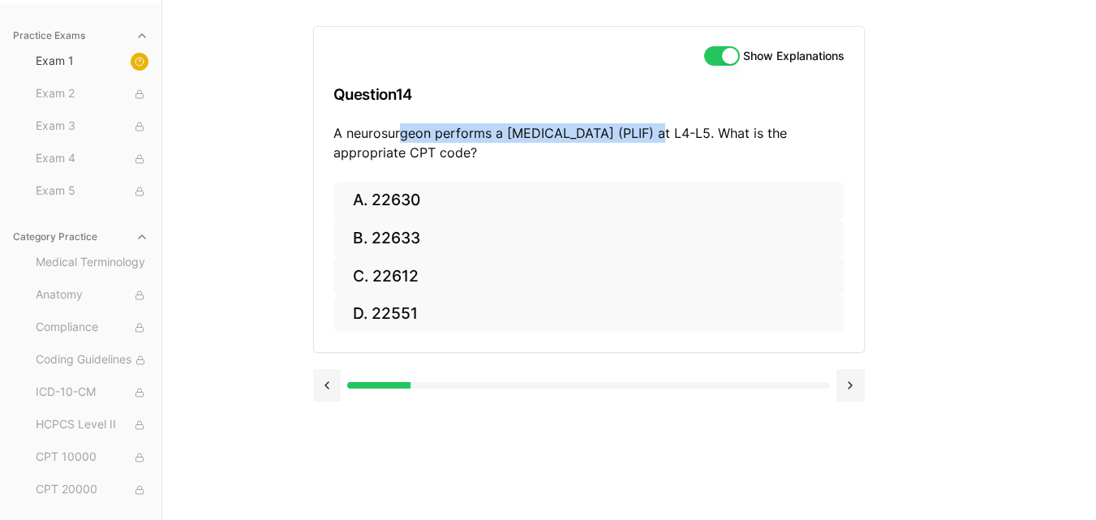
drag, startPoint x: 401, startPoint y: 134, endPoint x: 648, endPoint y: 124, distance: 247.6
click at [648, 124] on p "A neurosurgeon performs a [MEDICAL_DATA] (PLIF) at L4-L5. What is the appropria…" at bounding box center [588, 142] width 511 height 39
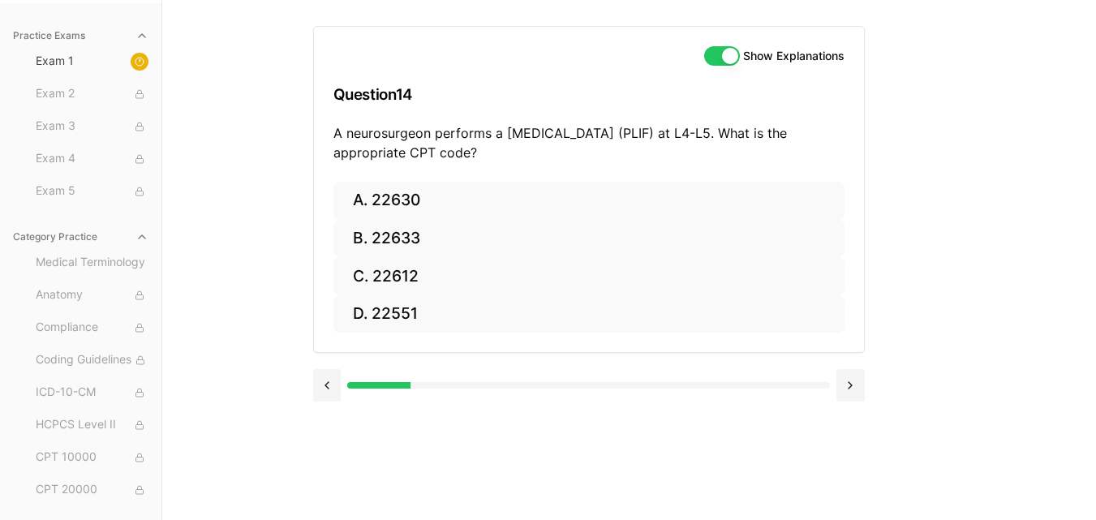
click at [680, 136] on p "A neurosurgeon performs a [MEDICAL_DATA] (PLIF) at L4-L5. What is the appropria…" at bounding box center [588, 142] width 511 height 39
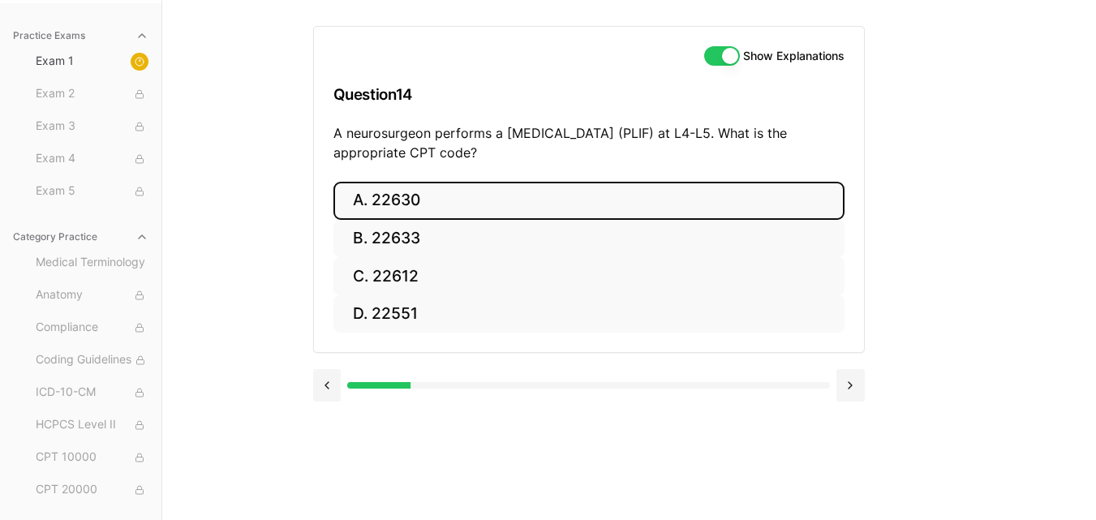
click at [497, 193] on button "A. 22630" at bounding box center [588, 201] width 511 height 38
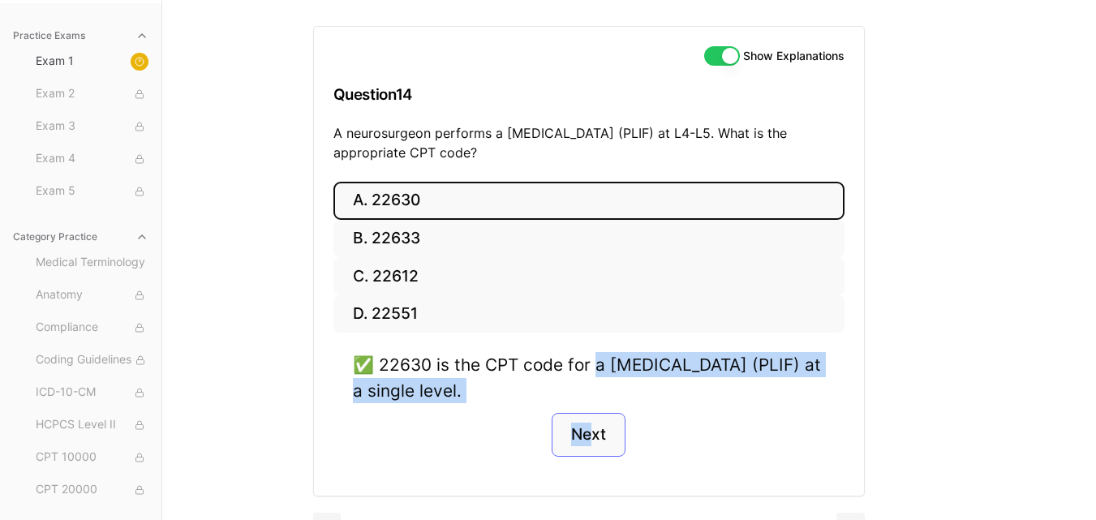
drag, startPoint x: 600, startPoint y: 358, endPoint x: 595, endPoint y: 432, distance: 74.0
click at [595, 432] on div "✅ 22630 is the CPT code for a [MEDICAL_DATA] (PLIF) at a single level. Next" at bounding box center [588, 413] width 511 height 123
click at [595, 432] on button "Next" at bounding box center [589, 435] width 74 height 44
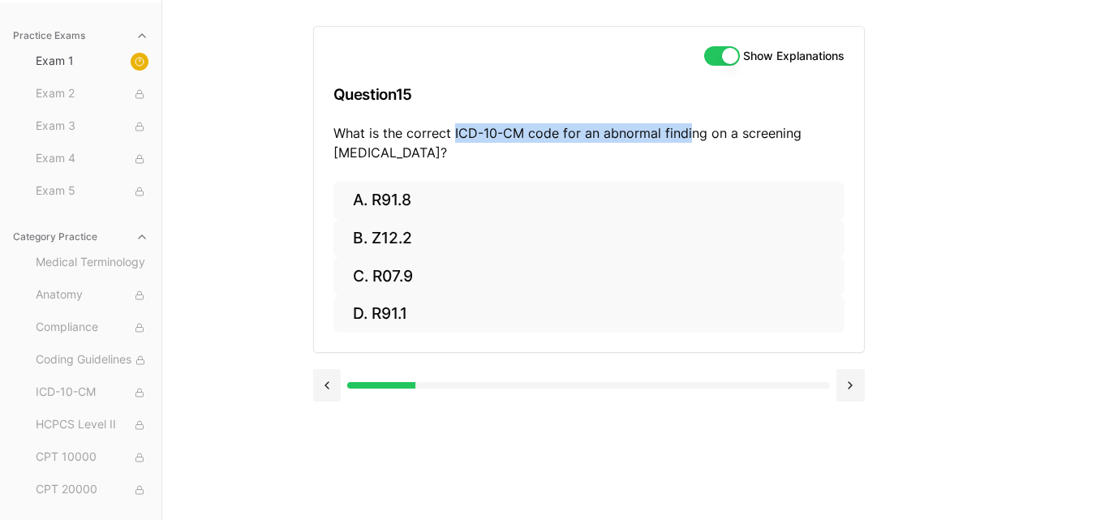
drag, startPoint x: 454, startPoint y: 136, endPoint x: 688, endPoint y: 138, distance: 233.7
click at [688, 138] on p "What is the correct ICD-10-CM code for an abnormal finding on a screening [MEDI…" at bounding box center [588, 142] width 511 height 39
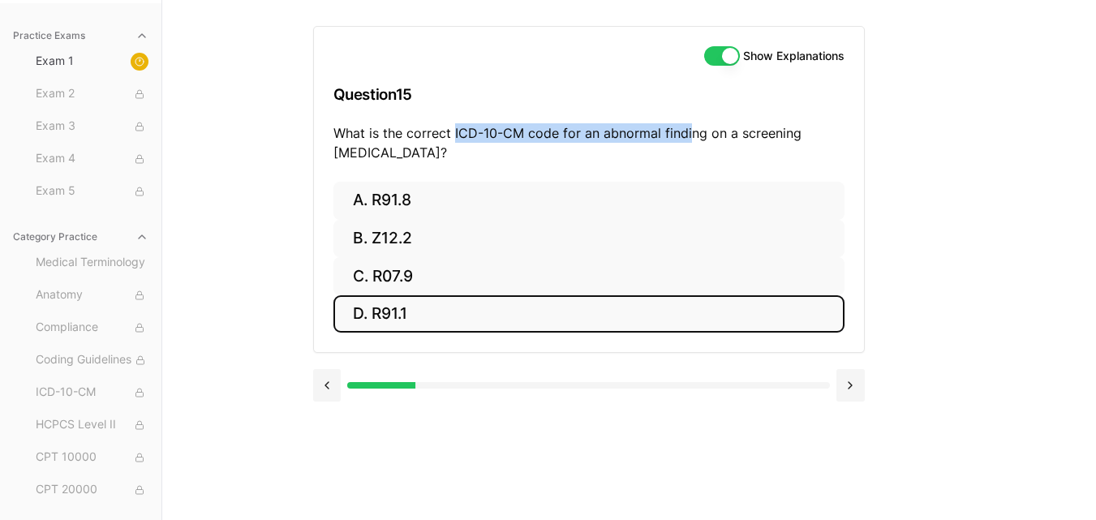
click at [422, 326] on button "D. R91.1" at bounding box center [588, 314] width 511 height 38
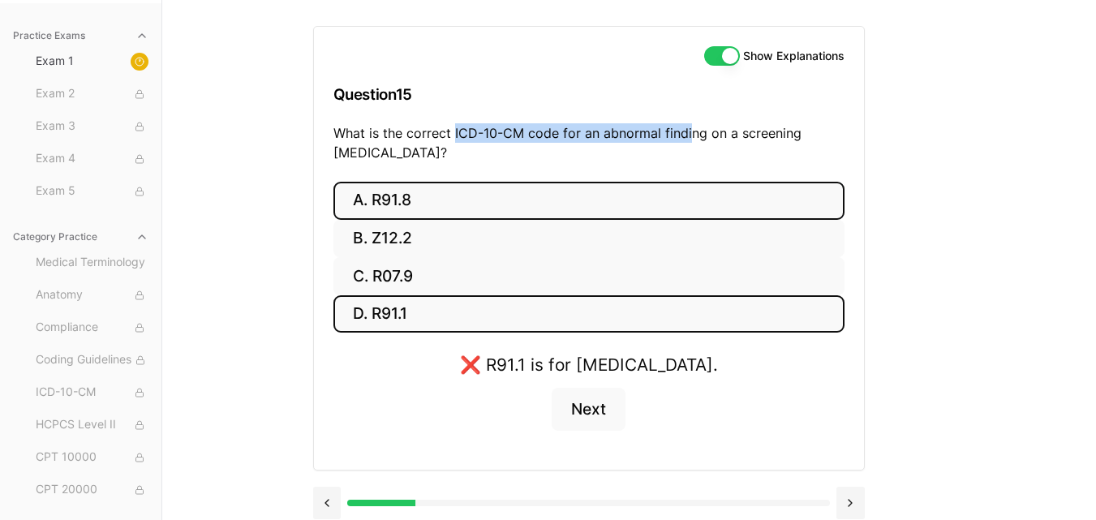
click at [507, 204] on button "A. R91.8" at bounding box center [588, 201] width 511 height 38
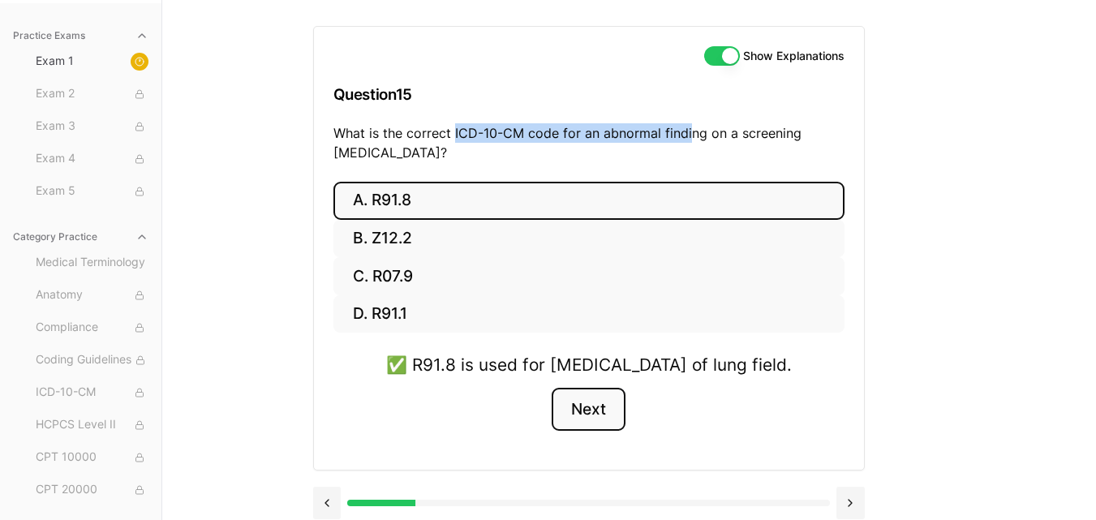
click at [583, 432] on button "Next" at bounding box center [589, 410] width 74 height 44
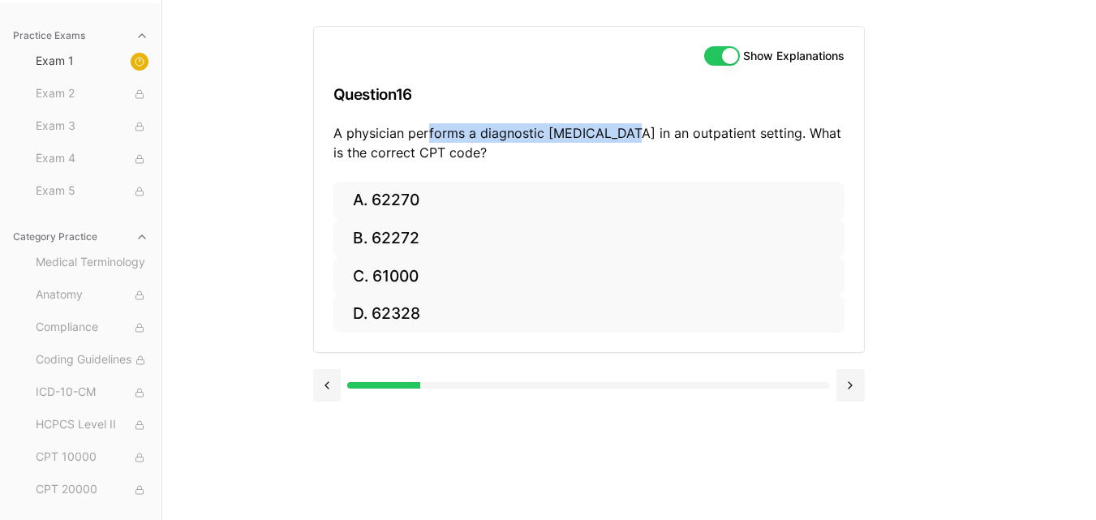
drag, startPoint x: 428, startPoint y: 135, endPoint x: 635, endPoint y: 131, distance: 207.7
click at [635, 131] on p "A physician performs a diagnostic [MEDICAL_DATA] in an outpatient setting. What…" at bounding box center [588, 142] width 511 height 39
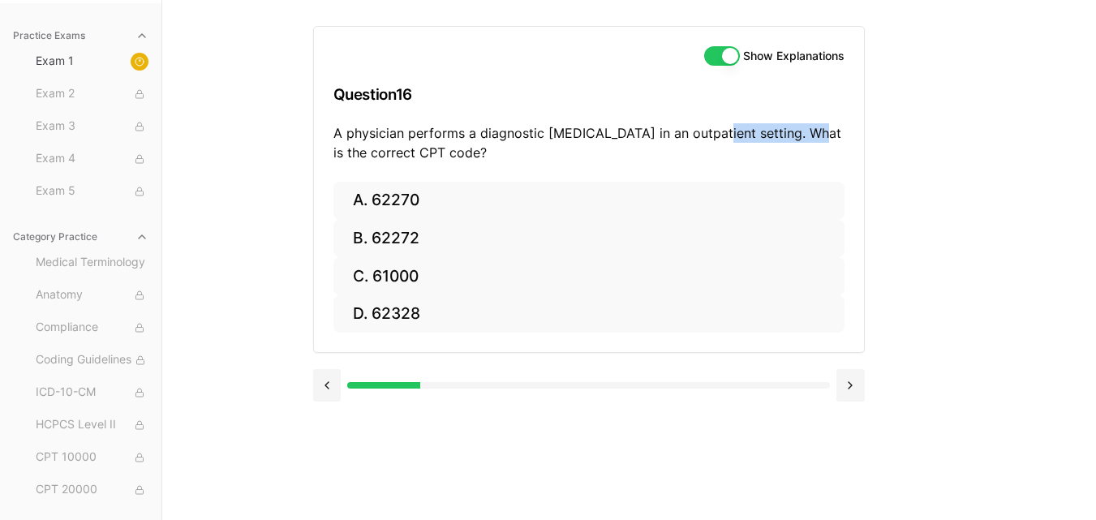
drag, startPoint x: 717, startPoint y: 125, endPoint x: 840, endPoint y: 131, distance: 123.5
click at [840, 131] on p "A physician performs a diagnostic [MEDICAL_DATA] in an outpatient setting. What…" at bounding box center [588, 142] width 511 height 39
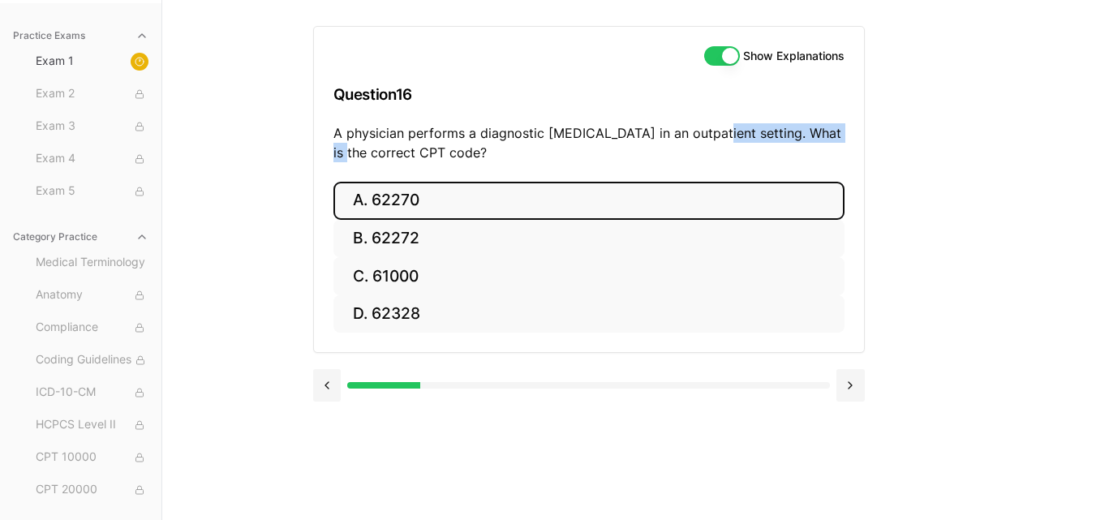
click at [434, 198] on button "A. 62270" at bounding box center [588, 201] width 511 height 38
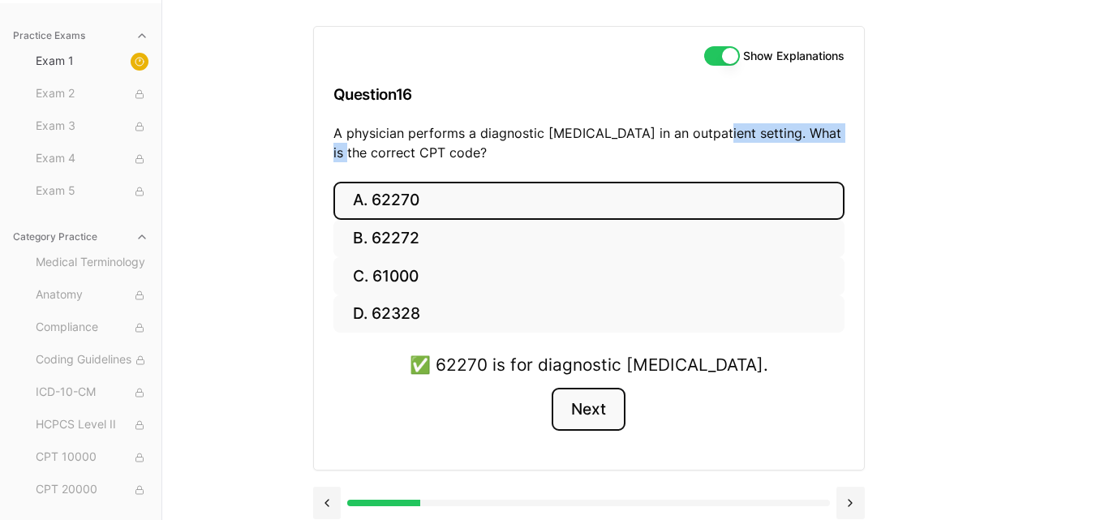
click at [578, 408] on button "Next" at bounding box center [589, 410] width 74 height 44
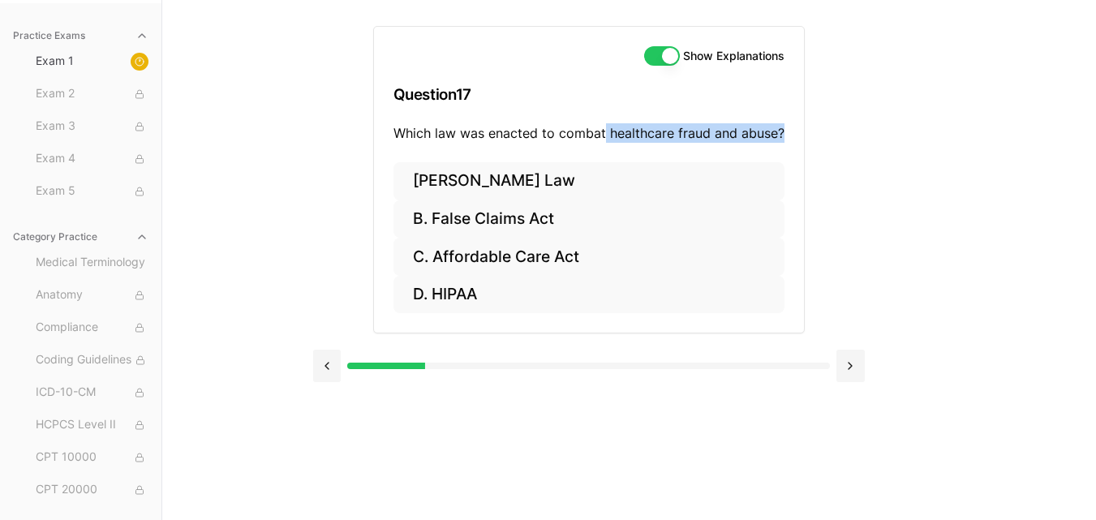
drag, startPoint x: 604, startPoint y: 127, endPoint x: 787, endPoint y: 127, distance: 182.5
click at [787, 127] on div "Show Explanations Question 17 Which law was enacted to combat healthcare fraud …" at bounding box center [589, 94] width 430 height 135
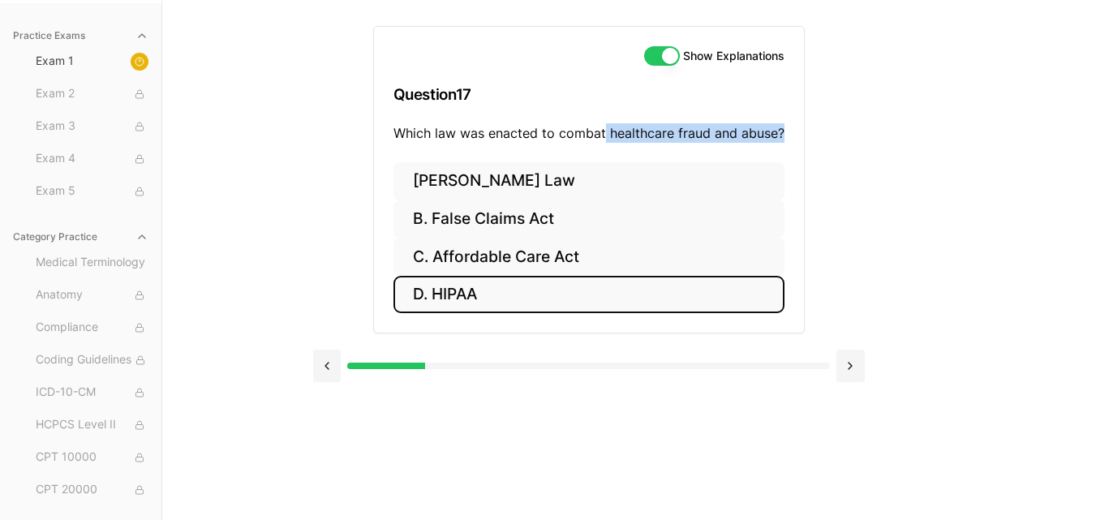
click at [517, 290] on button "D. HIPAA" at bounding box center [588, 295] width 391 height 38
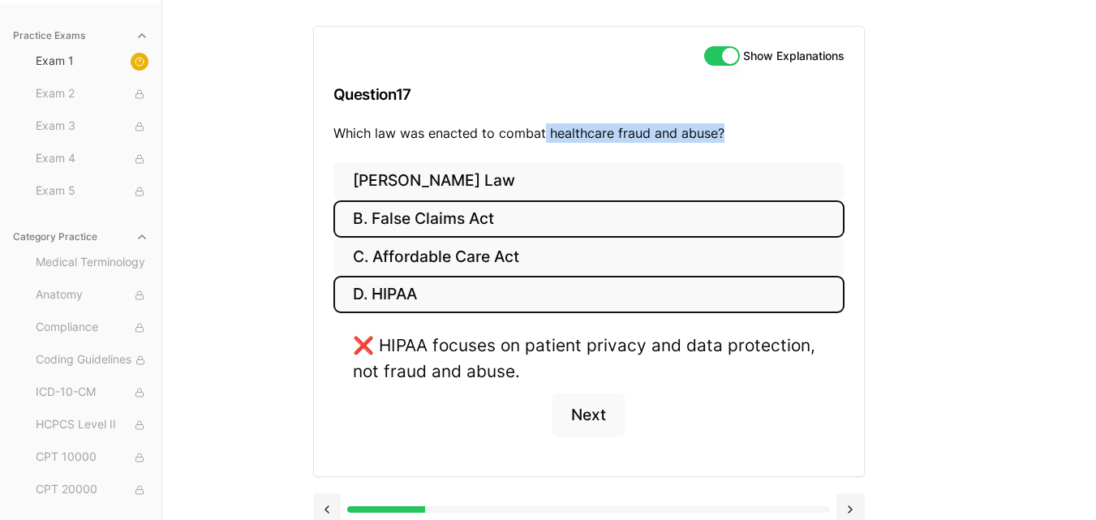
click at [531, 228] on button "B. False Claims Act" at bounding box center [588, 219] width 511 height 38
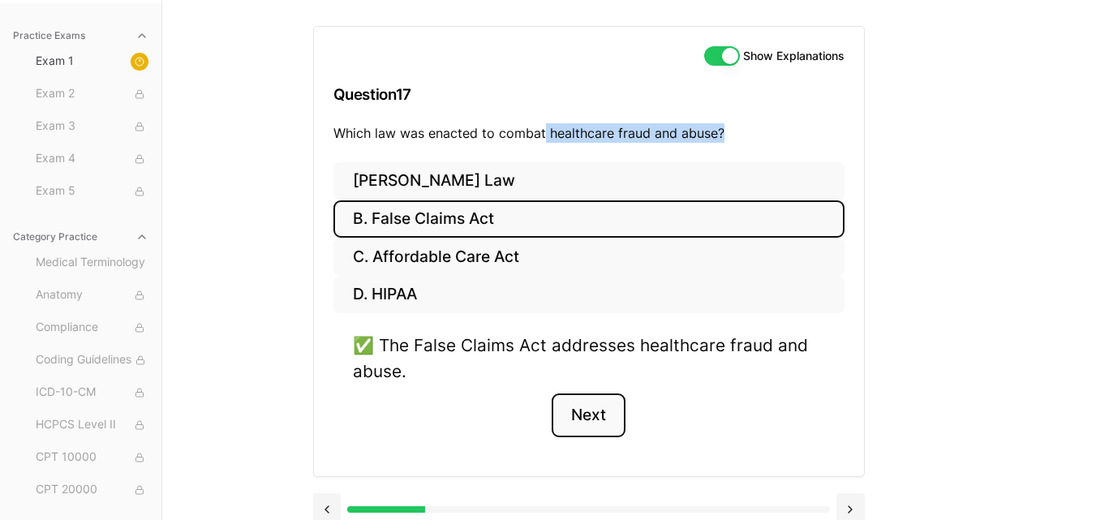
click at [603, 405] on button "Next" at bounding box center [589, 415] width 74 height 44
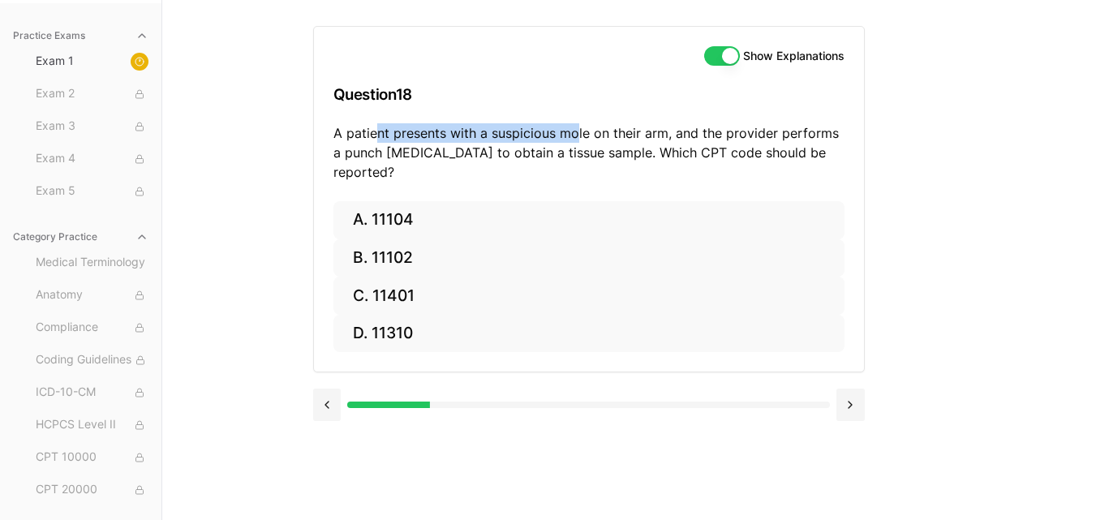
drag, startPoint x: 373, startPoint y: 135, endPoint x: 583, endPoint y: 138, distance: 209.3
click at [583, 138] on p "A patient presents with a suspicious mole on their arm, and the provider perfor…" at bounding box center [588, 152] width 511 height 58
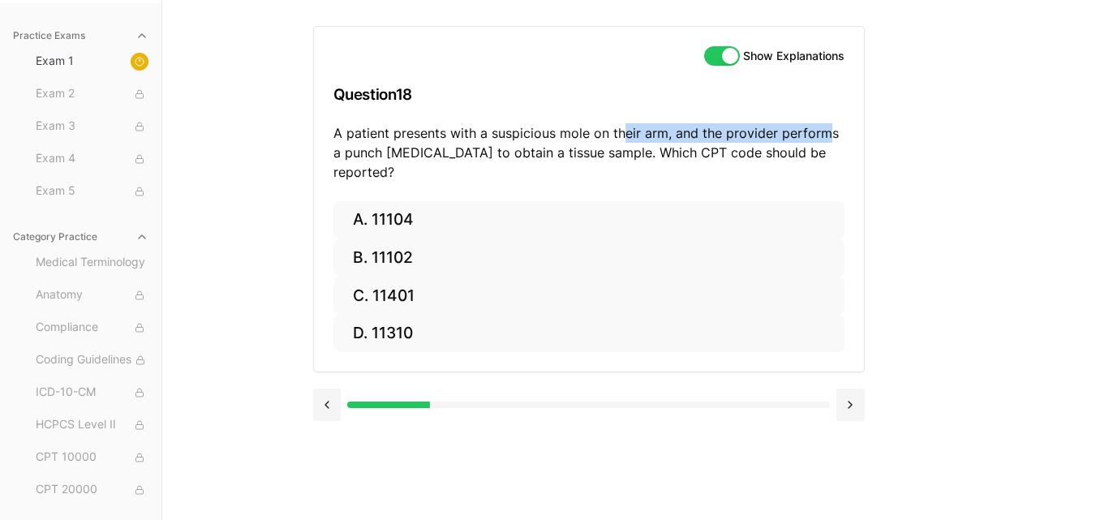
drag, startPoint x: 623, startPoint y: 136, endPoint x: 827, endPoint y: 135, distance: 203.6
click at [827, 135] on p "A patient presents with a suspicious mole on their arm, and the provider perfor…" at bounding box center [588, 152] width 511 height 58
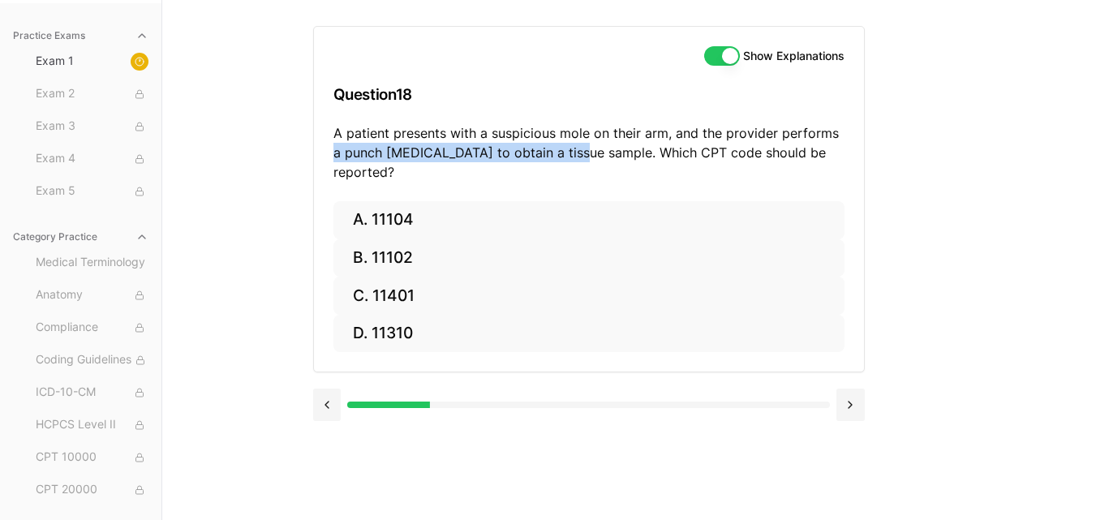
drag, startPoint x: 335, startPoint y: 158, endPoint x: 577, endPoint y: 161, distance: 241.8
click at [577, 161] on p "A patient presents with a suspicious mole on their arm, and the provider perfor…" at bounding box center [588, 152] width 511 height 58
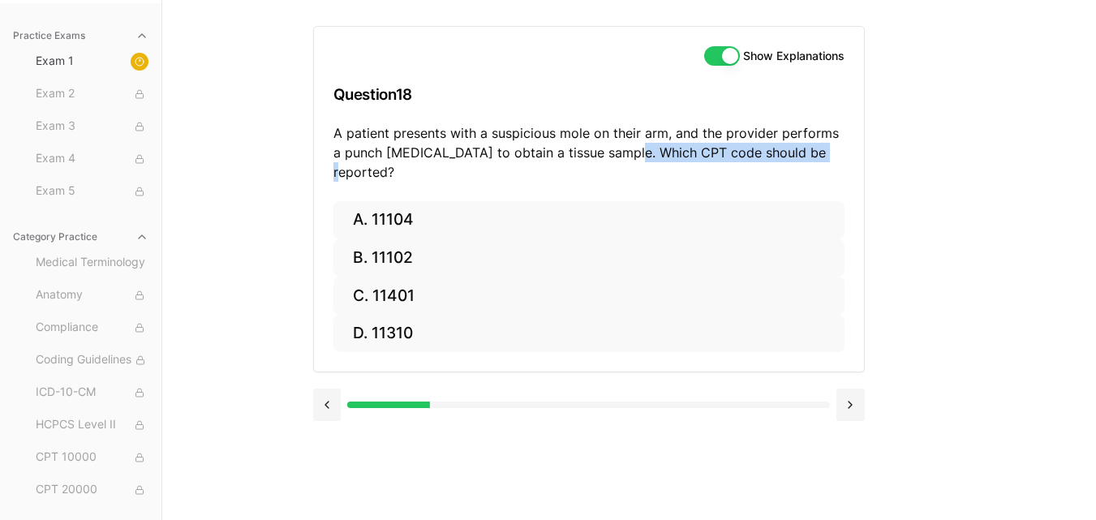
drag, startPoint x: 628, startPoint y: 155, endPoint x: 916, endPoint y: 157, distance: 288.0
click at [916, 157] on div "Show Explanations Question 18 A patient presents with a suspicious mole on thei…" at bounding box center [629, 260] width 633 height 520
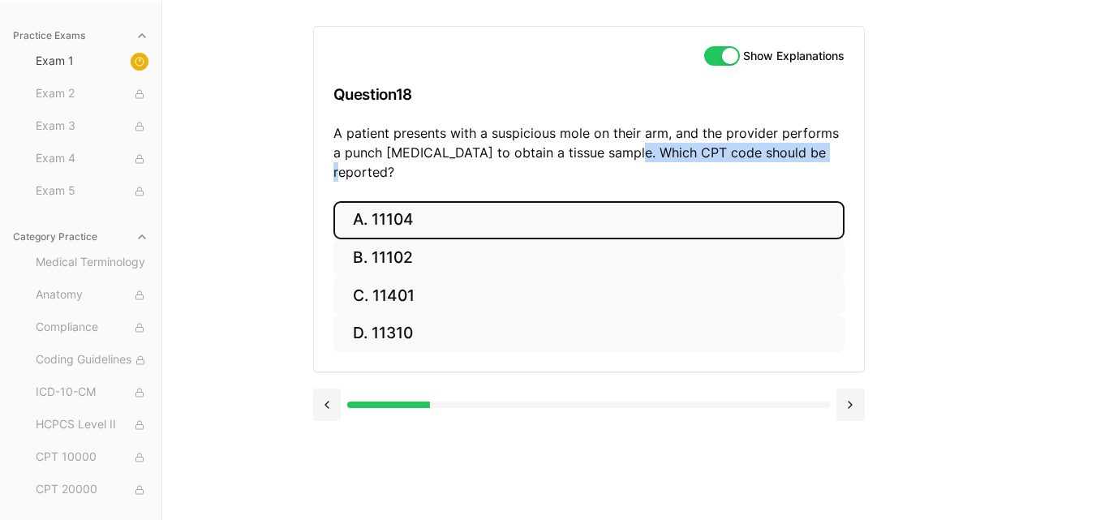
click at [585, 201] on button "A. 11104" at bounding box center [588, 220] width 511 height 38
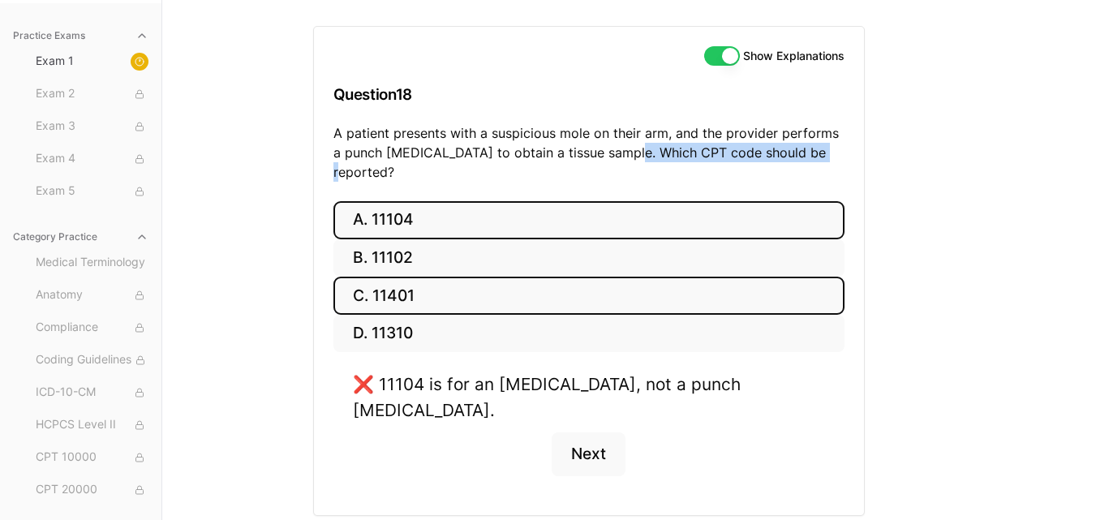
click at [484, 285] on button "C. 11401" at bounding box center [588, 296] width 511 height 38
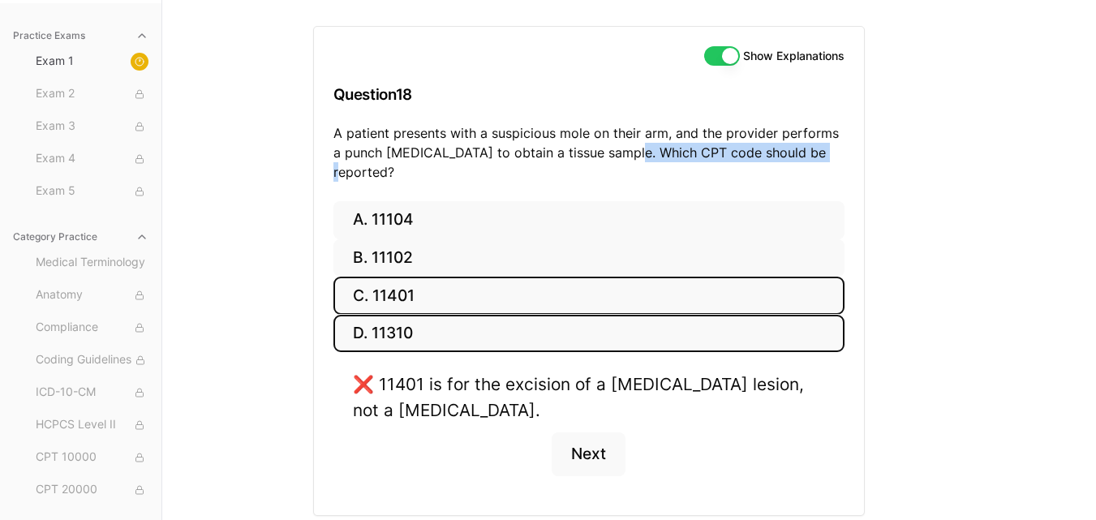
click at [482, 315] on button "D. 11310" at bounding box center [588, 334] width 511 height 38
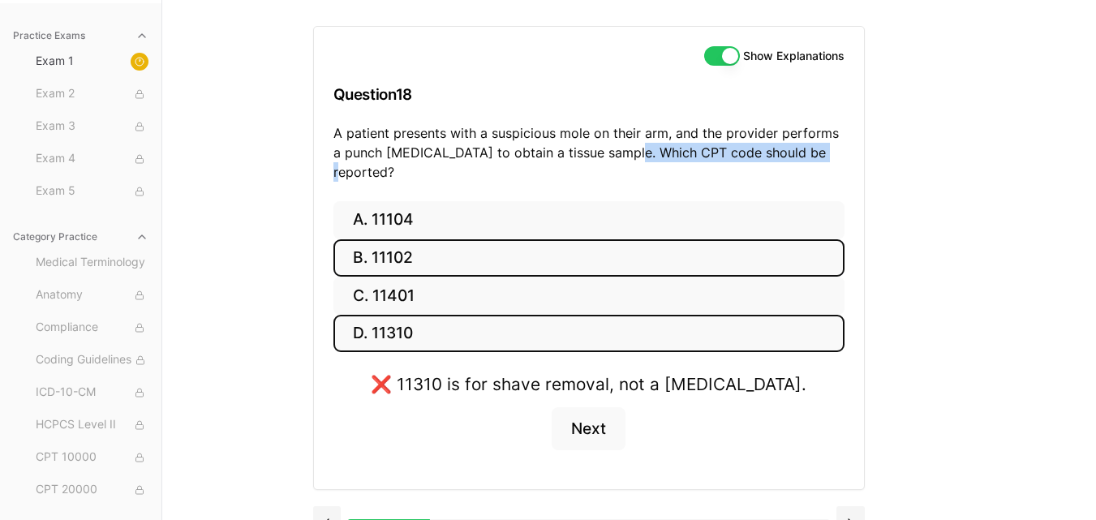
click at [466, 239] on button "B. 11102" at bounding box center [588, 258] width 511 height 38
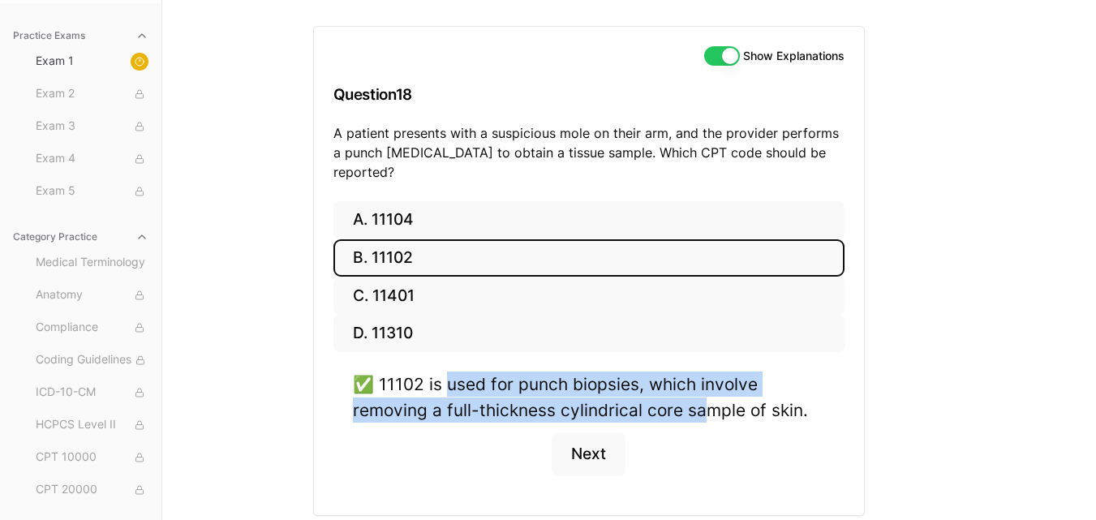
drag, startPoint x: 446, startPoint y: 358, endPoint x: 701, endPoint y: 393, distance: 257.2
click at [701, 393] on div "✅ 11102 is used for punch biopsies, which involve removing a full-thickness cyl…" at bounding box center [589, 397] width 472 height 50
click at [608, 441] on button "Next" at bounding box center [589, 454] width 74 height 44
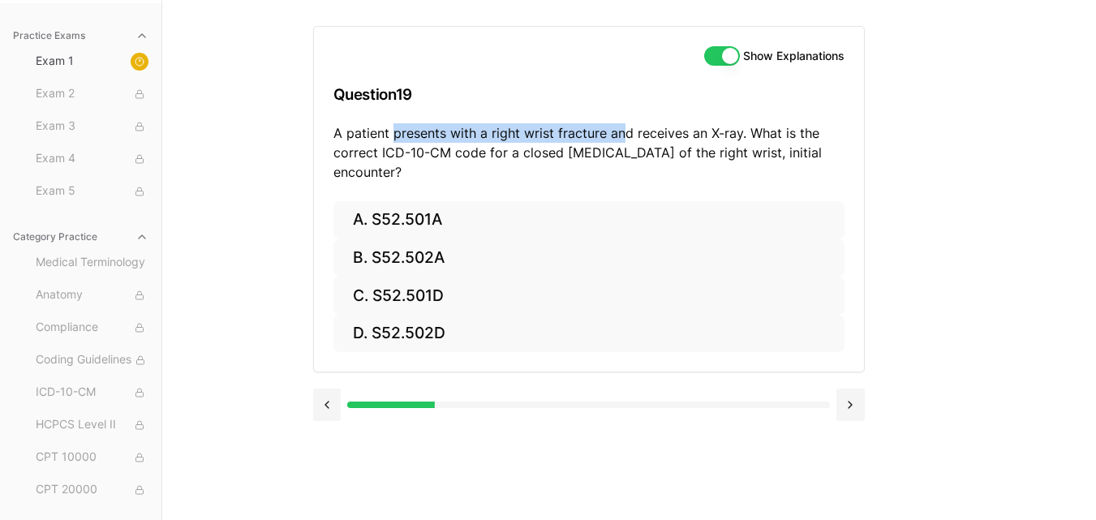
drag, startPoint x: 395, startPoint y: 132, endPoint x: 644, endPoint y: 132, distance: 249.1
click at [644, 132] on p "A patient presents with a right wrist fracture and receives an X-ray. What is t…" at bounding box center [588, 152] width 511 height 58
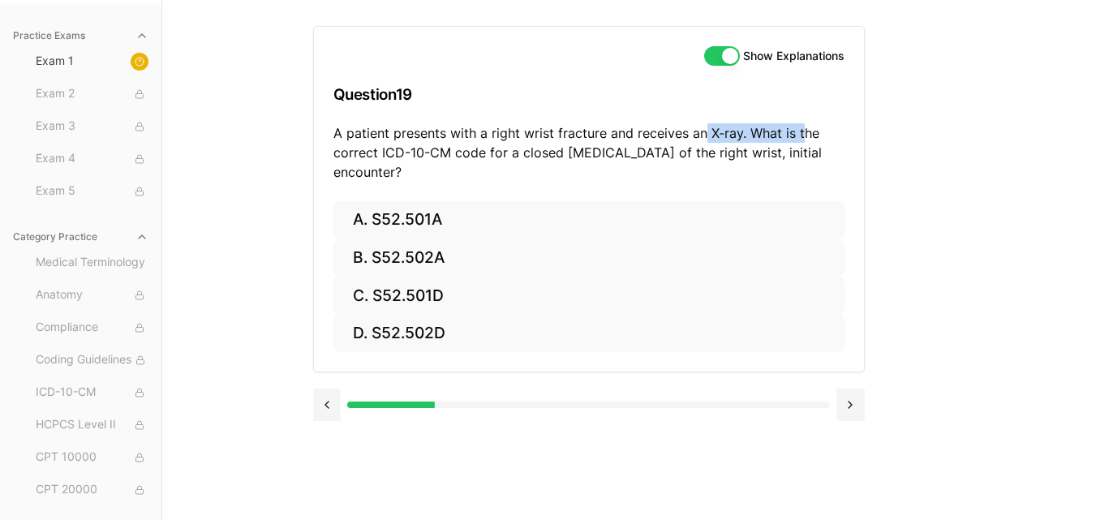
drag, startPoint x: 705, startPoint y: 127, endPoint x: 803, endPoint y: 128, distance: 98.2
click at [803, 128] on p "A patient presents with a right wrist fracture and receives an X-ray. What is t…" at bounding box center [588, 152] width 511 height 58
drag, startPoint x: 363, startPoint y: 156, endPoint x: 648, endPoint y: 165, distance: 284.9
click at [648, 165] on p "A patient presents with a right wrist fracture and receives an X-ray. What is t…" at bounding box center [588, 152] width 511 height 58
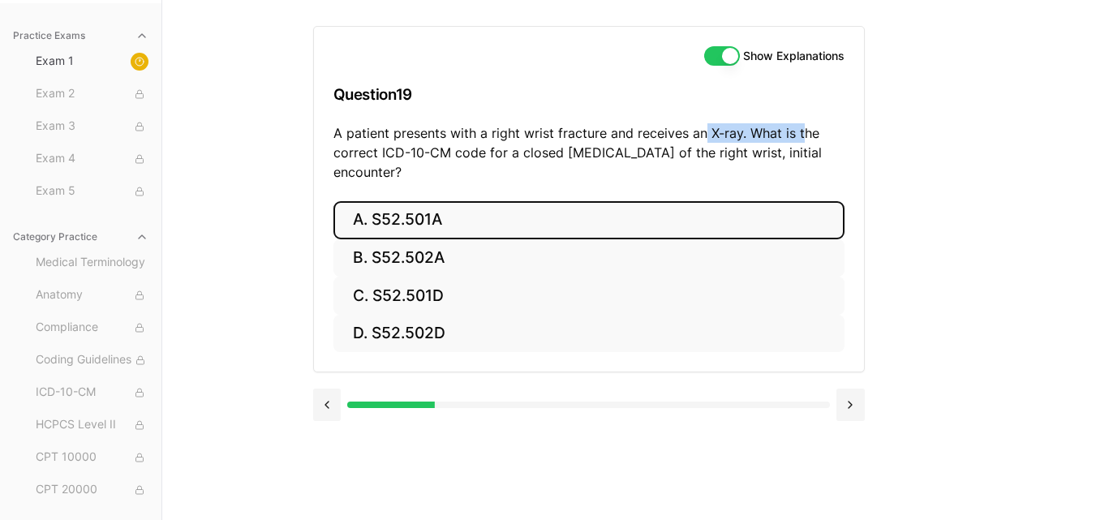
click at [447, 224] on button "A. S52.501A" at bounding box center [588, 220] width 511 height 38
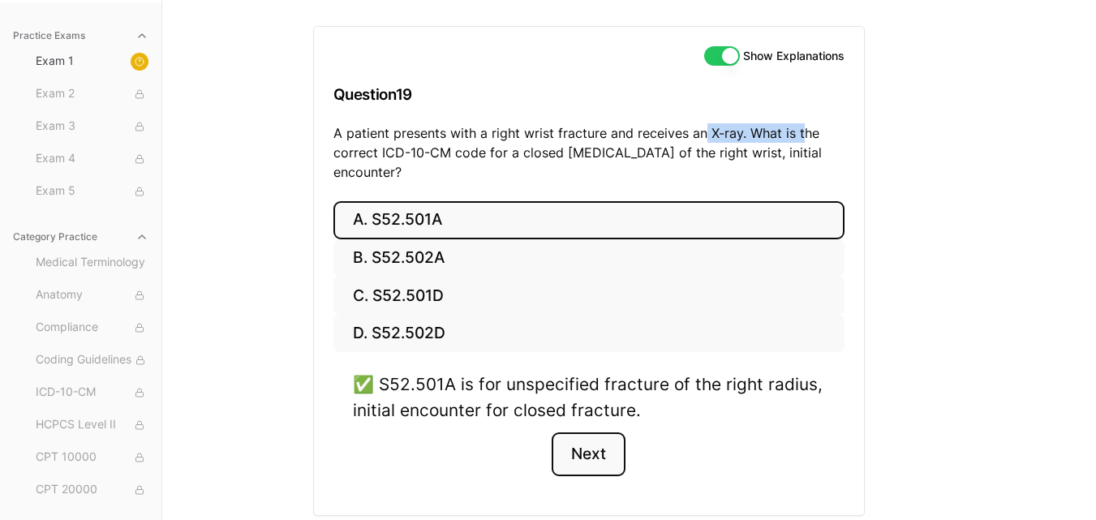
click at [587, 449] on button "Next" at bounding box center [589, 454] width 74 height 44
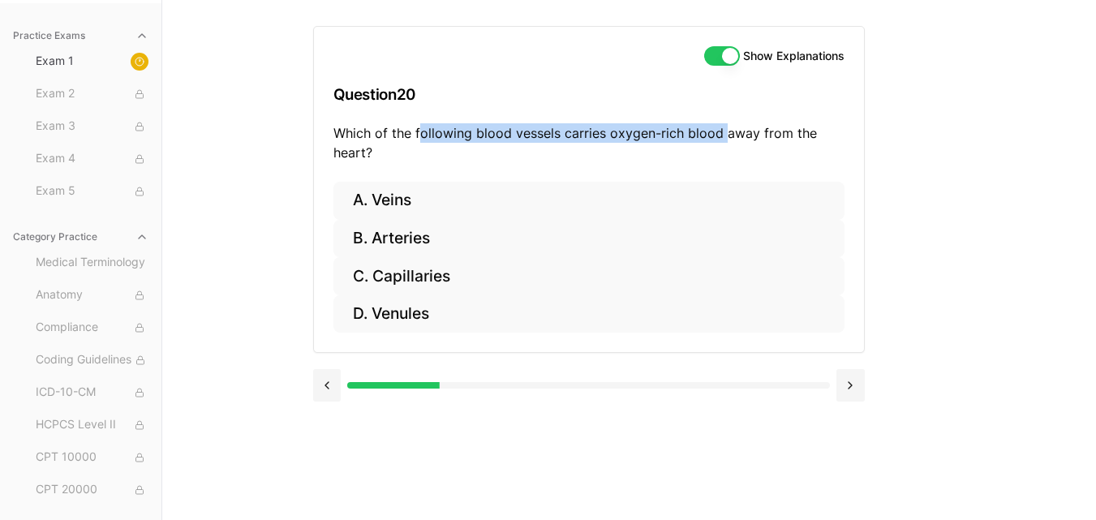
drag, startPoint x: 419, startPoint y: 131, endPoint x: 724, endPoint y: 138, distance: 305.9
click at [724, 138] on p "Which of the following blood vessels carries oxygen-rich blood away from the he…" at bounding box center [588, 142] width 511 height 39
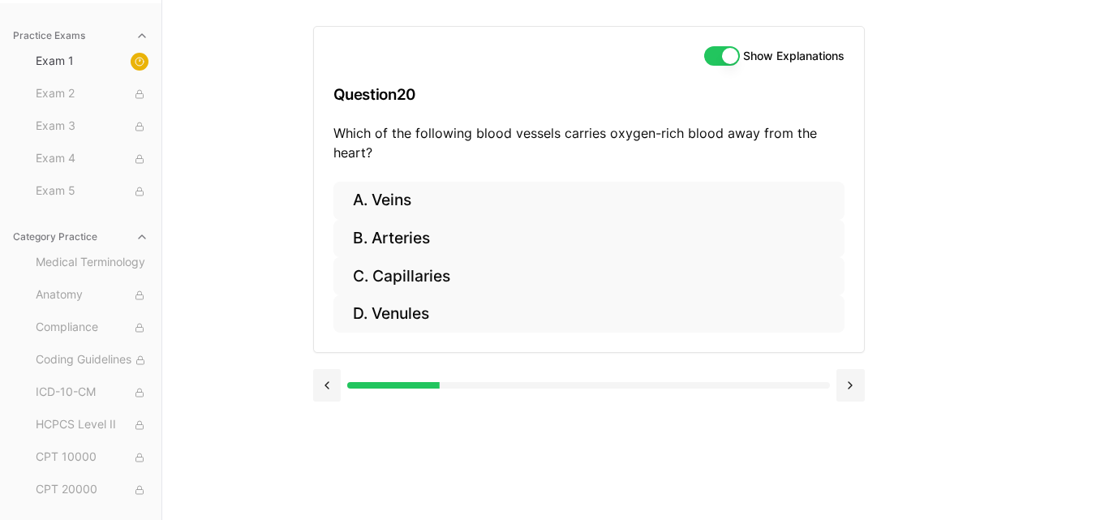
click at [617, 153] on p "Which of the following blood vessels carries oxygen-rich blood away from the he…" at bounding box center [588, 142] width 511 height 39
click at [608, 148] on p "Which of the following blood vessels carries oxygen-rich blood away from the he…" at bounding box center [588, 142] width 511 height 39
drag, startPoint x: 608, startPoint y: 148, endPoint x: 679, endPoint y: 142, distance: 71.6
click at [679, 142] on p "Which of the following blood vessels carries oxygen-rich blood away from the he…" at bounding box center [588, 142] width 511 height 39
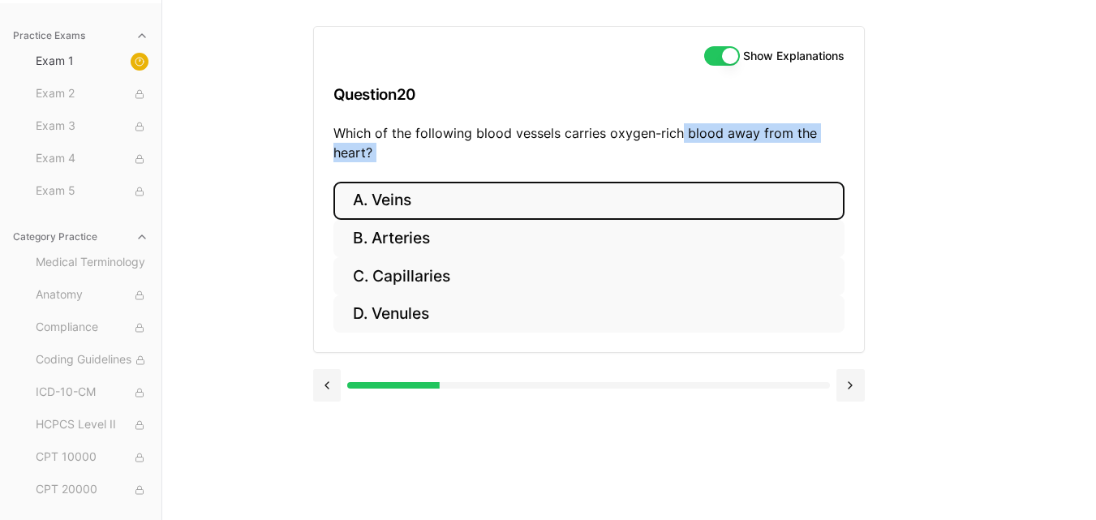
click at [468, 199] on button "A. Veins" at bounding box center [588, 201] width 511 height 38
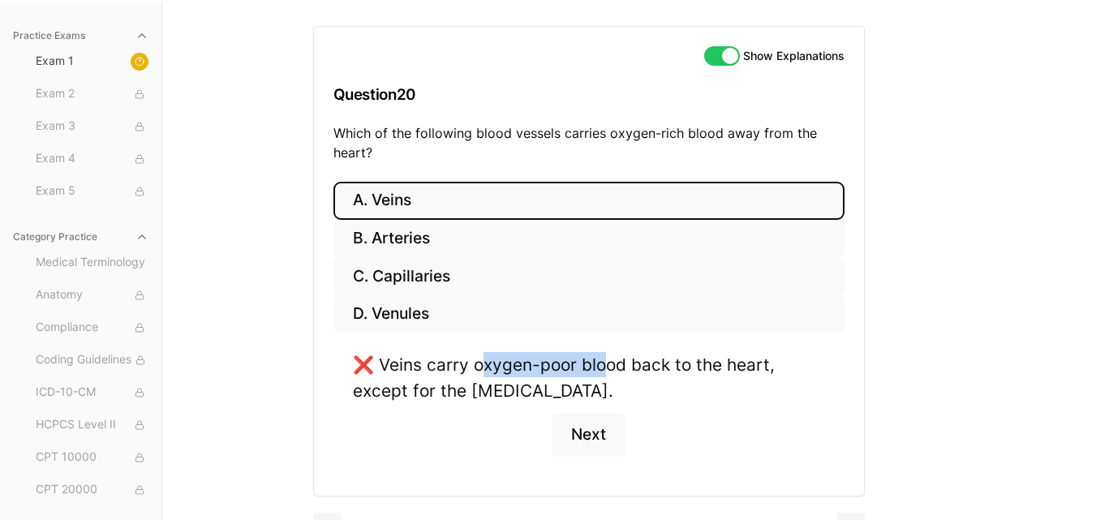
drag, startPoint x: 480, startPoint y: 359, endPoint x: 651, endPoint y: 355, distance: 171.2
click at [651, 355] on div "❌ Veins carry oxygen-poor blood back to the heart, except for the [MEDICAL_DATA…" at bounding box center [589, 377] width 472 height 50
drag, startPoint x: 688, startPoint y: 353, endPoint x: 761, endPoint y: 355, distance: 73.1
click at [761, 355] on div "❌ Veins carry oxygen-poor blood back to the heart, except for the [MEDICAL_DATA…" at bounding box center [589, 377] width 472 height 50
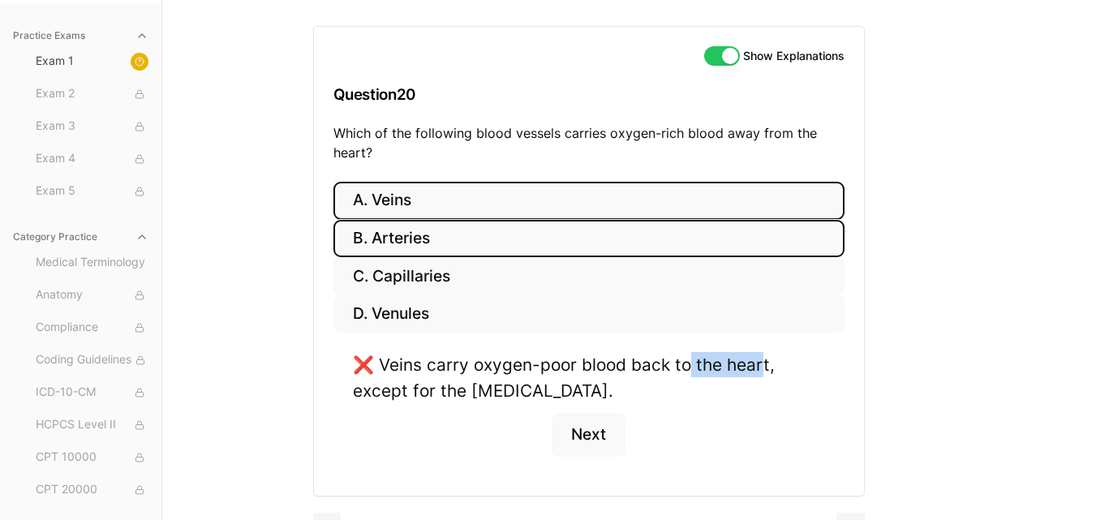
click at [543, 229] on button "B. Arteries" at bounding box center [588, 239] width 511 height 38
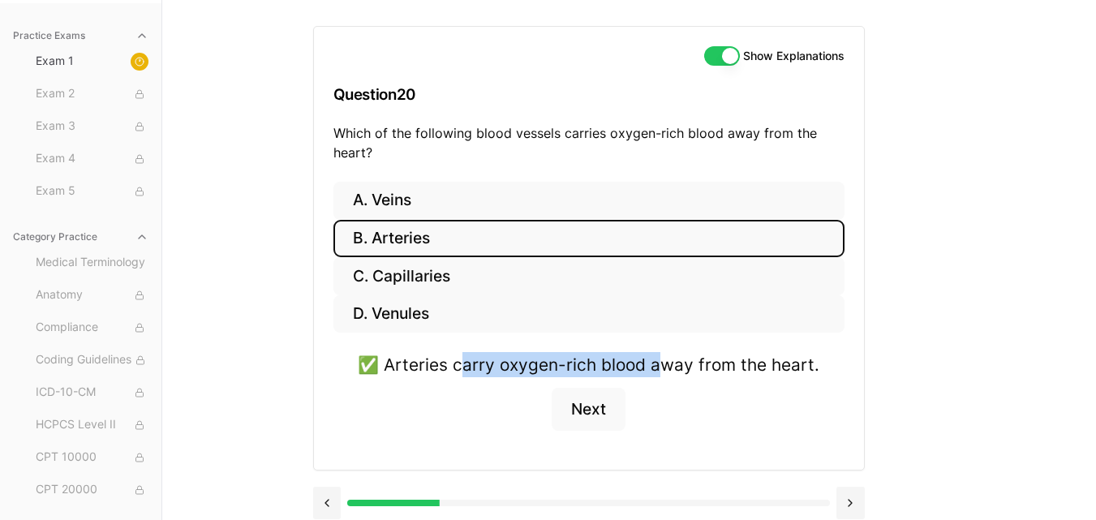
drag, startPoint x: 464, startPoint y: 363, endPoint x: 660, endPoint y: 350, distance: 196.8
click at [660, 350] on div "A. Veins B. Arteries C. Capillaries D. Venules ✅ Arteries carry oxygen-rich blo…" at bounding box center [589, 326] width 550 height 289
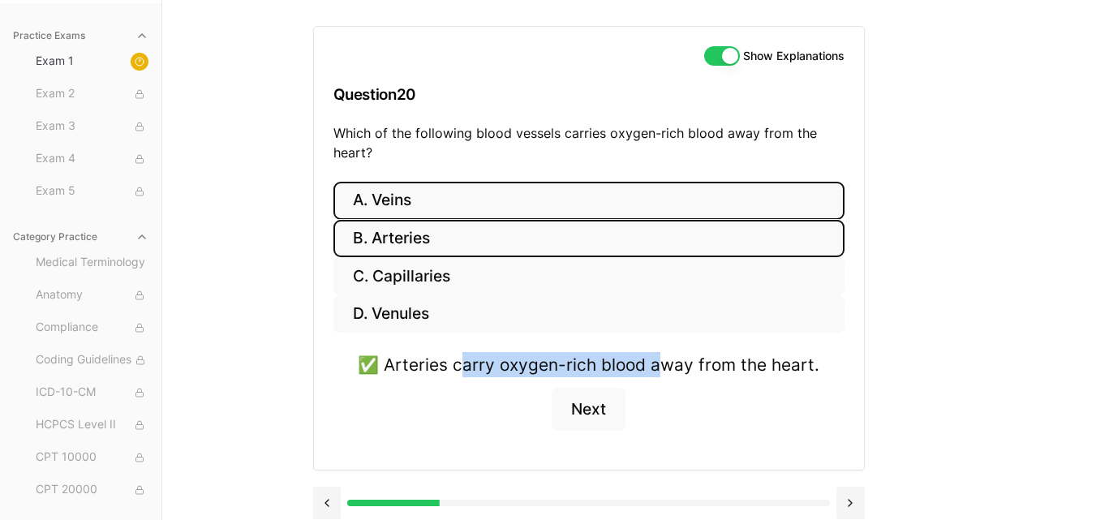
click at [630, 200] on button "A. Veins" at bounding box center [588, 201] width 511 height 38
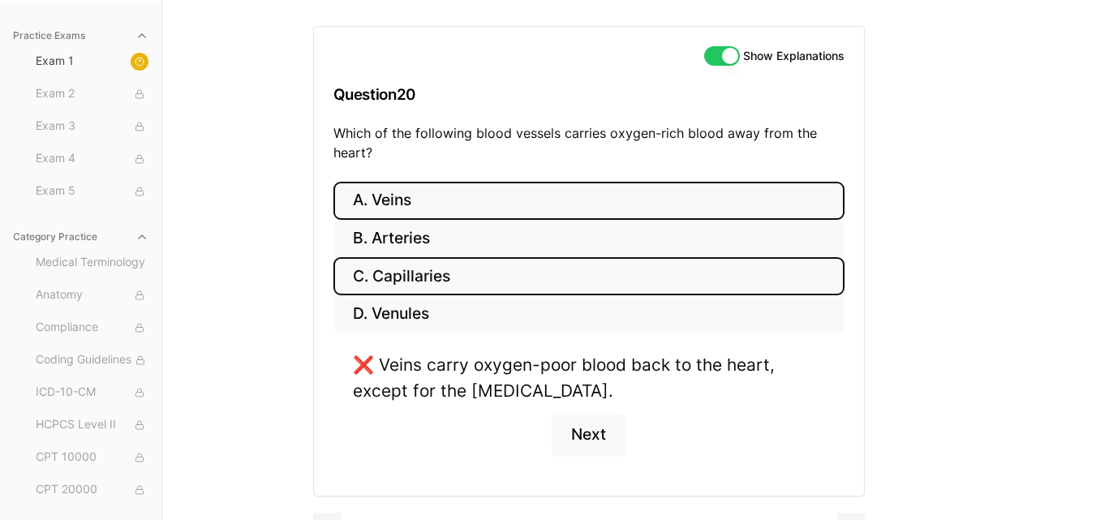
click at [598, 268] on button "C. Capillaries" at bounding box center [588, 276] width 511 height 38
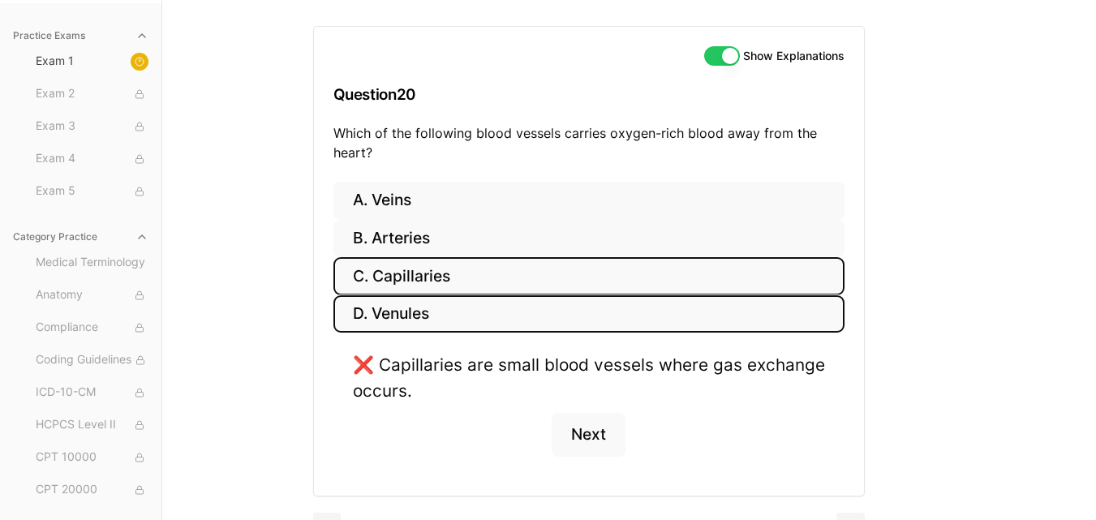
click at [526, 323] on button "D. Venules" at bounding box center [588, 314] width 511 height 38
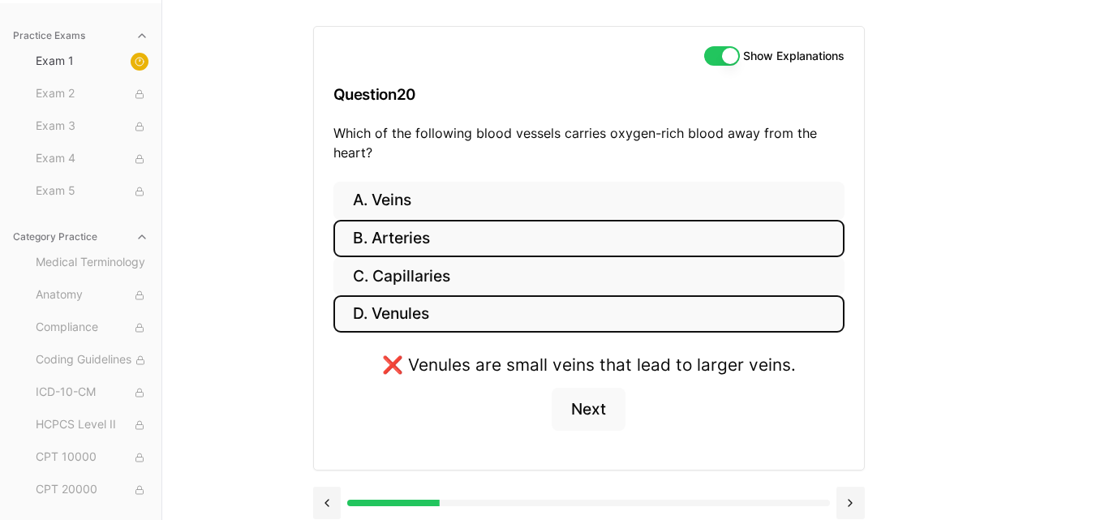
click at [514, 230] on button "B. Arteries" at bounding box center [588, 239] width 511 height 38
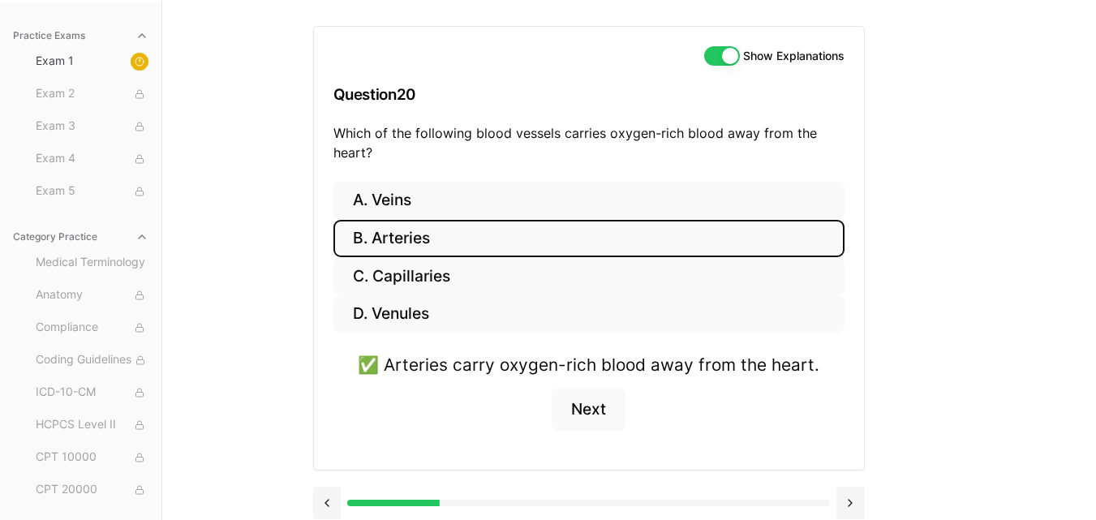
click at [515, 230] on button "B. Arteries" at bounding box center [588, 239] width 511 height 38
click at [590, 411] on button "Next" at bounding box center [589, 410] width 74 height 44
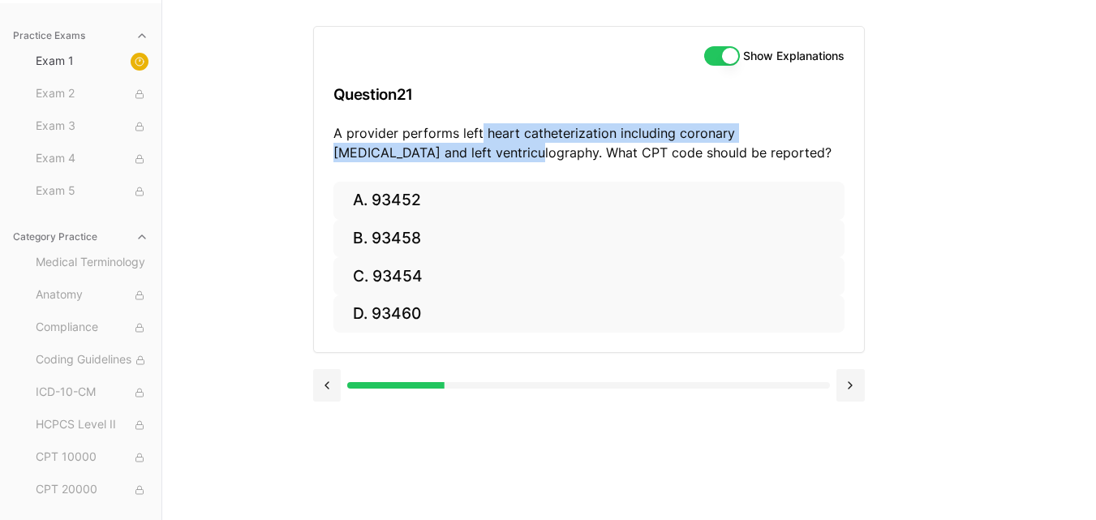
drag, startPoint x: 423, startPoint y: 145, endPoint x: 479, endPoint y: 129, distance: 59.1
click at [479, 129] on p "A provider performs left heart catheterization including coronary [MEDICAL_DATA…" at bounding box center [588, 142] width 511 height 39
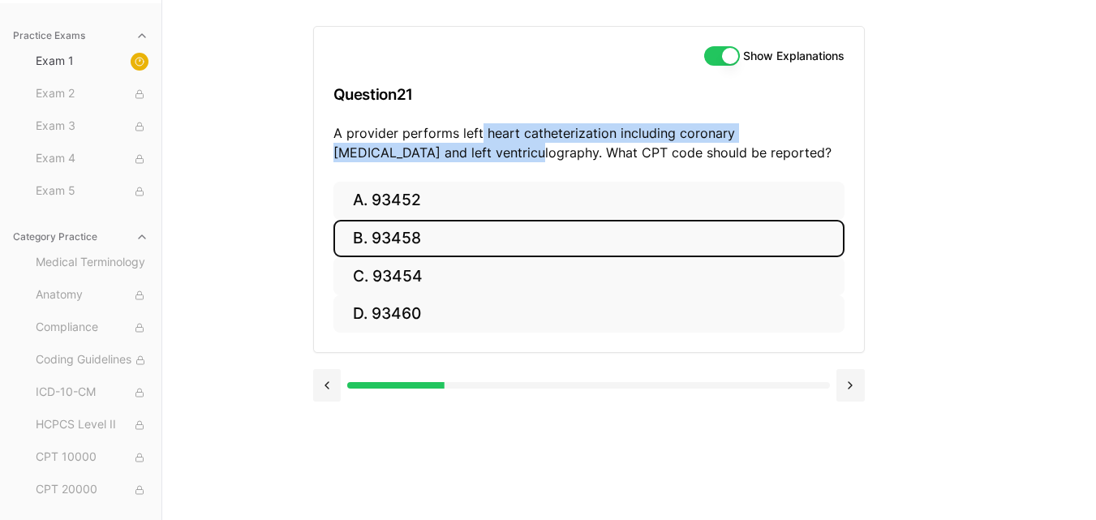
click at [394, 240] on button "B. 93458" at bounding box center [588, 239] width 511 height 38
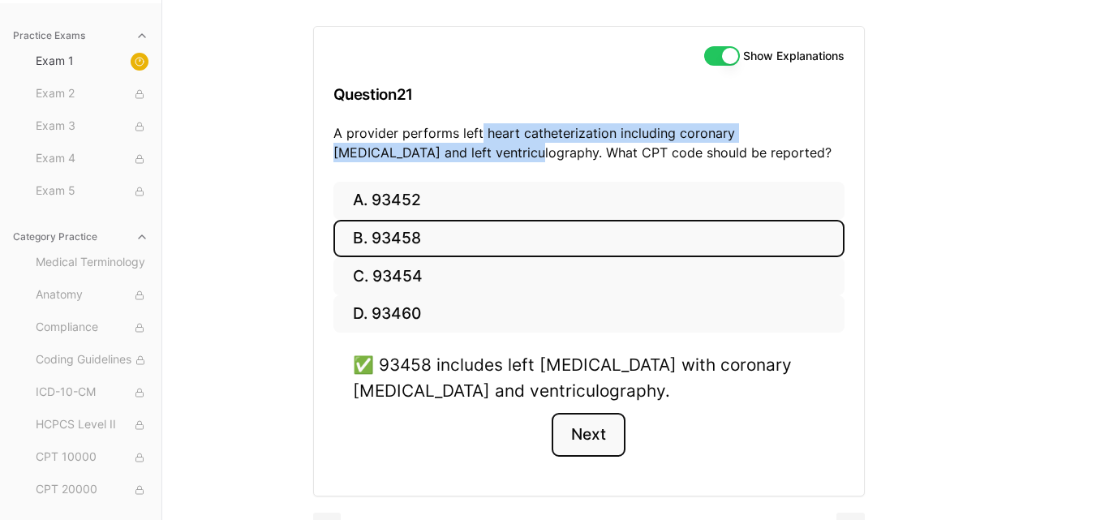
click at [591, 446] on button "Next" at bounding box center [589, 435] width 74 height 44
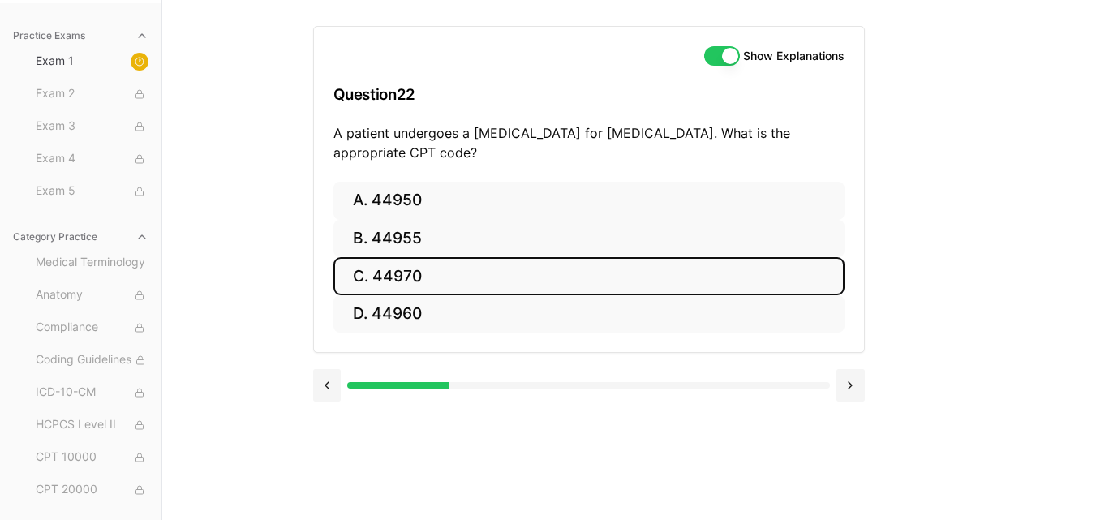
click at [415, 286] on button "C. 44970" at bounding box center [588, 276] width 511 height 38
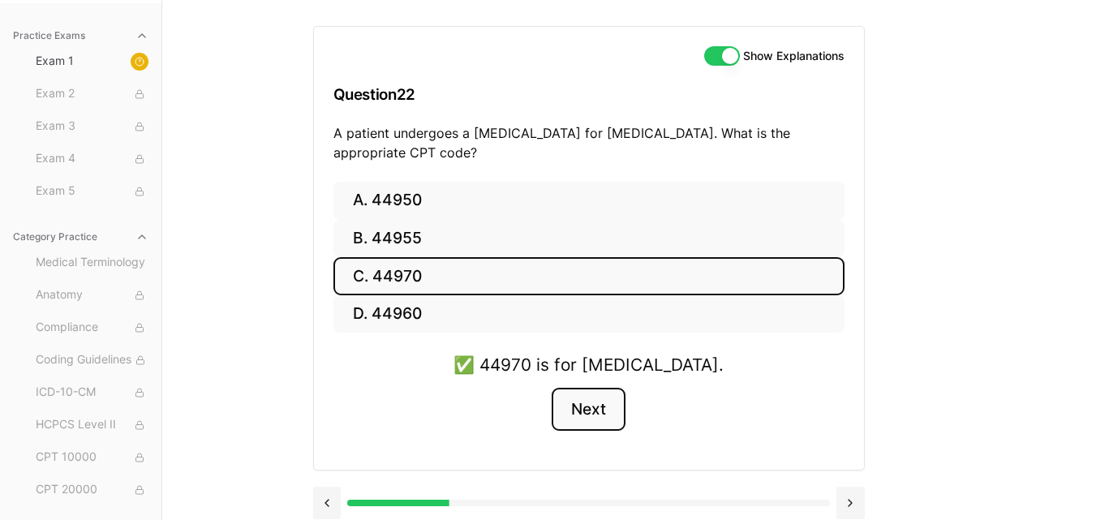
click at [600, 411] on button "Next" at bounding box center [589, 410] width 74 height 44
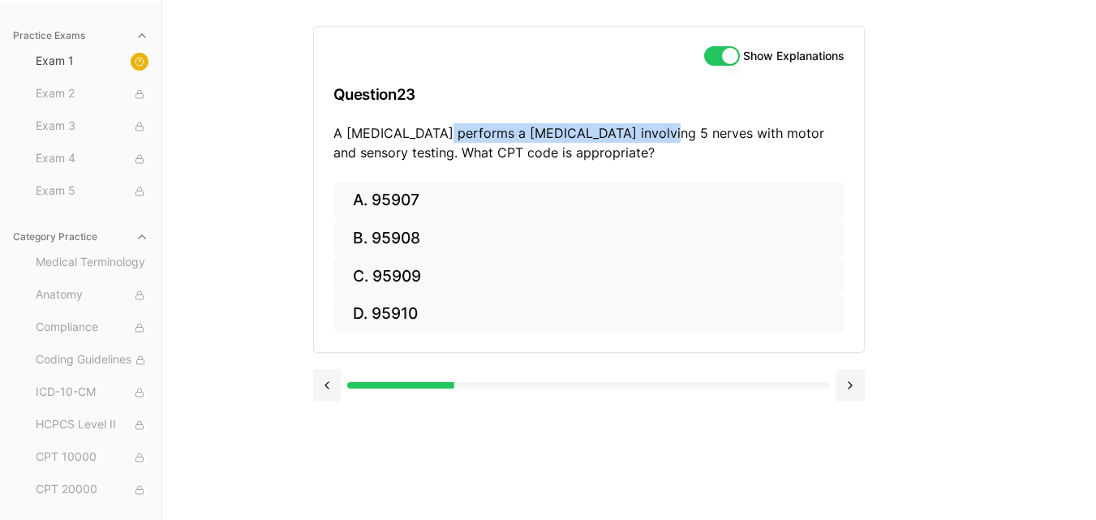
drag, startPoint x: 433, startPoint y: 132, endPoint x: 649, endPoint y: 138, distance: 215.9
click at [649, 138] on p "A [MEDICAL_DATA] performs a [MEDICAL_DATA] involving 5 nerves with motor and se…" at bounding box center [588, 142] width 511 height 39
drag, startPoint x: 695, startPoint y: 136, endPoint x: 617, endPoint y: 160, distance: 81.4
click at [617, 160] on p "A [MEDICAL_DATA] performs a [MEDICAL_DATA] involving 5 nerves with motor and se…" at bounding box center [588, 142] width 511 height 39
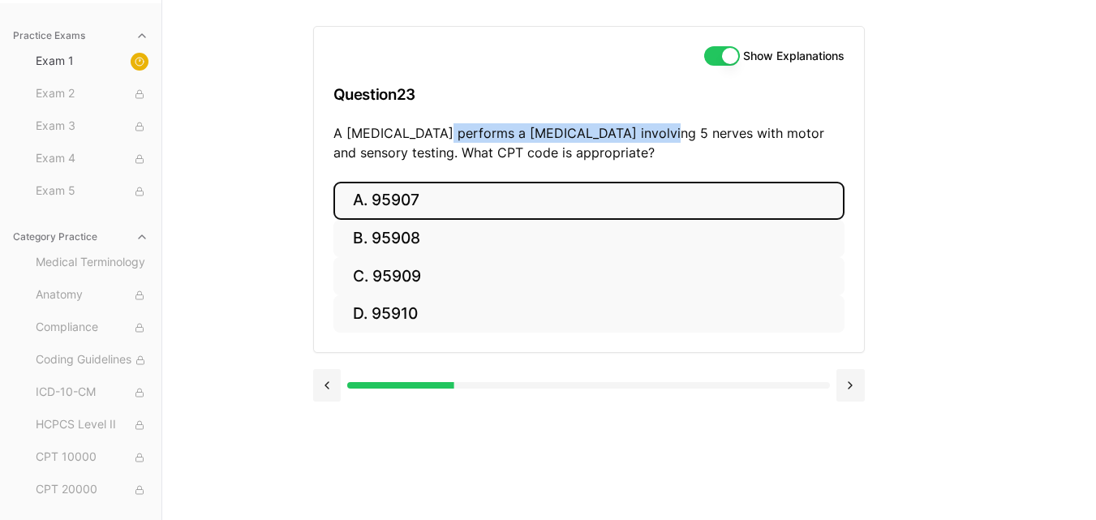
click at [462, 195] on button "A. 95907" at bounding box center [588, 201] width 511 height 38
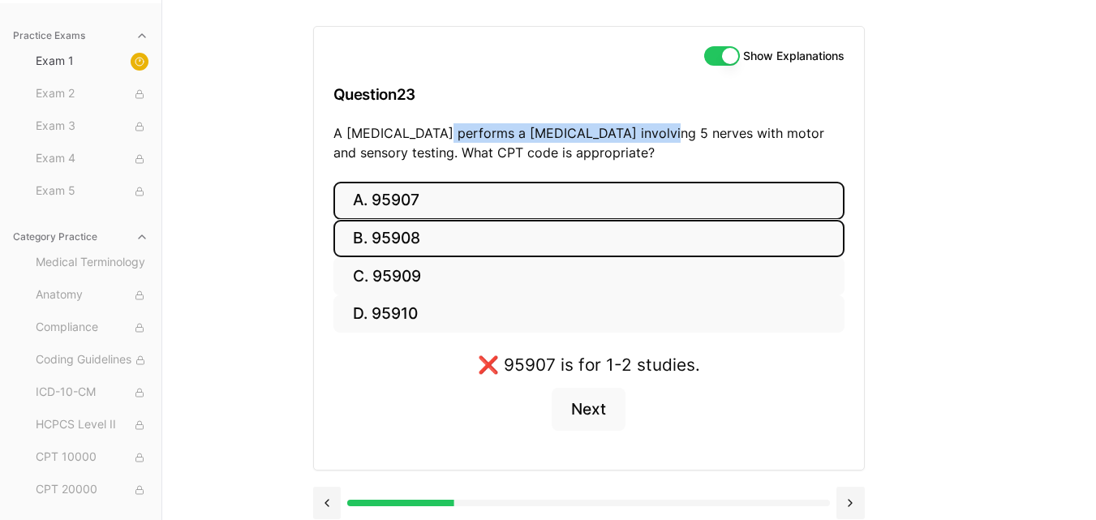
click at [452, 240] on button "B. 95908" at bounding box center [588, 239] width 511 height 38
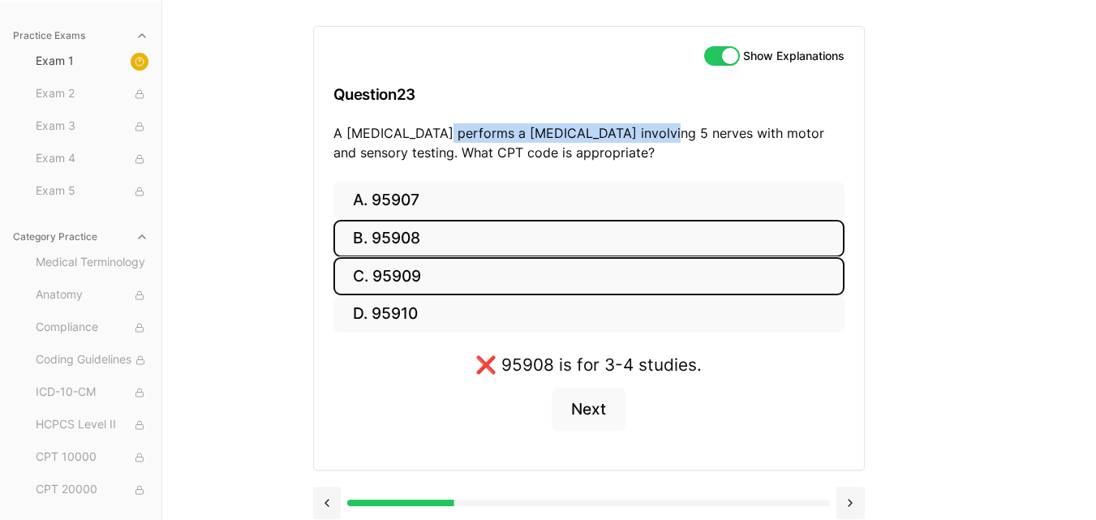
click at [441, 277] on button "C. 95909" at bounding box center [588, 276] width 511 height 38
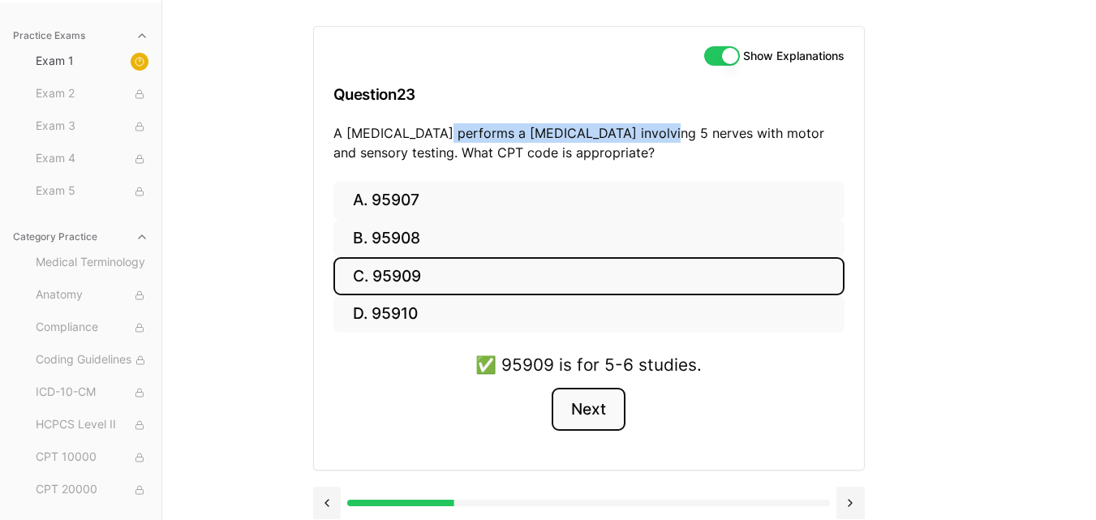
click at [601, 420] on button "Next" at bounding box center [589, 410] width 74 height 44
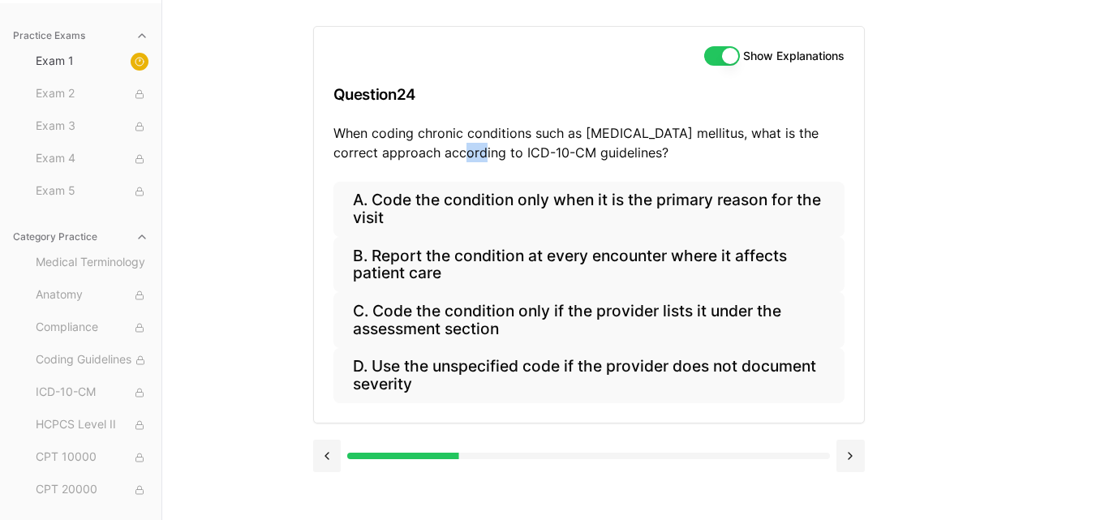
drag, startPoint x: 453, startPoint y: 144, endPoint x: 479, endPoint y: 153, distance: 28.5
click at [479, 153] on p "When coding chronic conditions such as [MEDICAL_DATA] mellitus, what is the cor…" at bounding box center [588, 142] width 511 height 39
drag, startPoint x: 383, startPoint y: 135, endPoint x: 665, endPoint y: 134, distance: 282.3
click at [665, 134] on p "When coding chronic conditions such as [MEDICAL_DATA] mellitus, what is the cor…" at bounding box center [588, 142] width 511 height 39
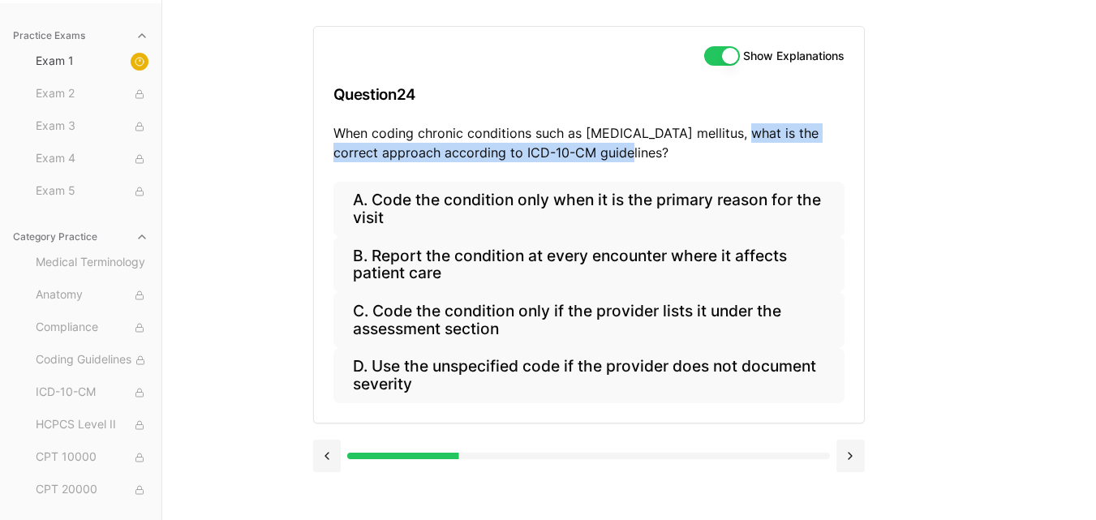
drag, startPoint x: 733, startPoint y: 136, endPoint x: 614, endPoint y: 159, distance: 121.4
click at [614, 159] on p "When coding chronic conditions such as [MEDICAL_DATA] mellitus, what is the cor…" at bounding box center [588, 142] width 511 height 39
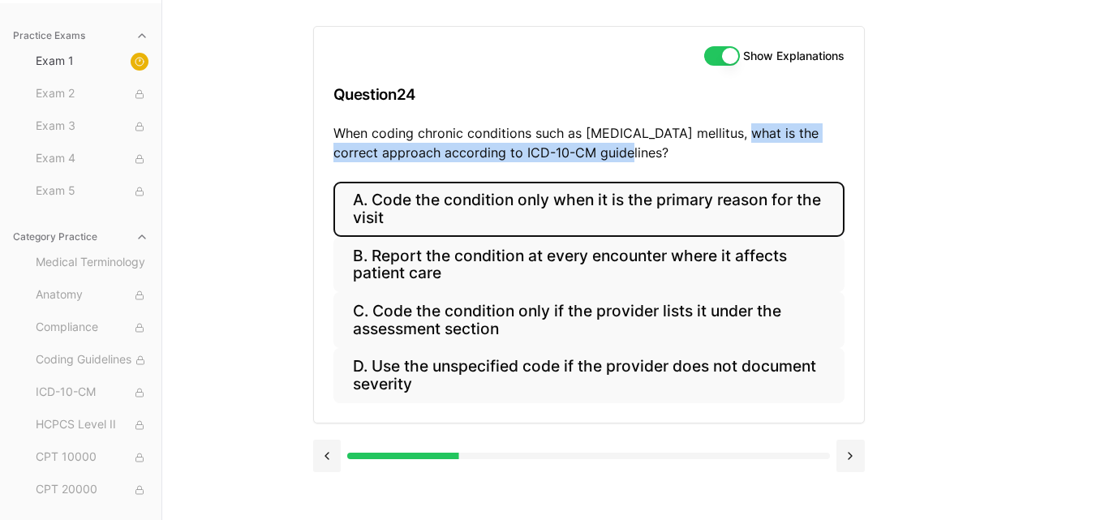
click at [483, 222] on button "A. Code the condition only when it is the primary reason for the visit" at bounding box center [588, 209] width 511 height 55
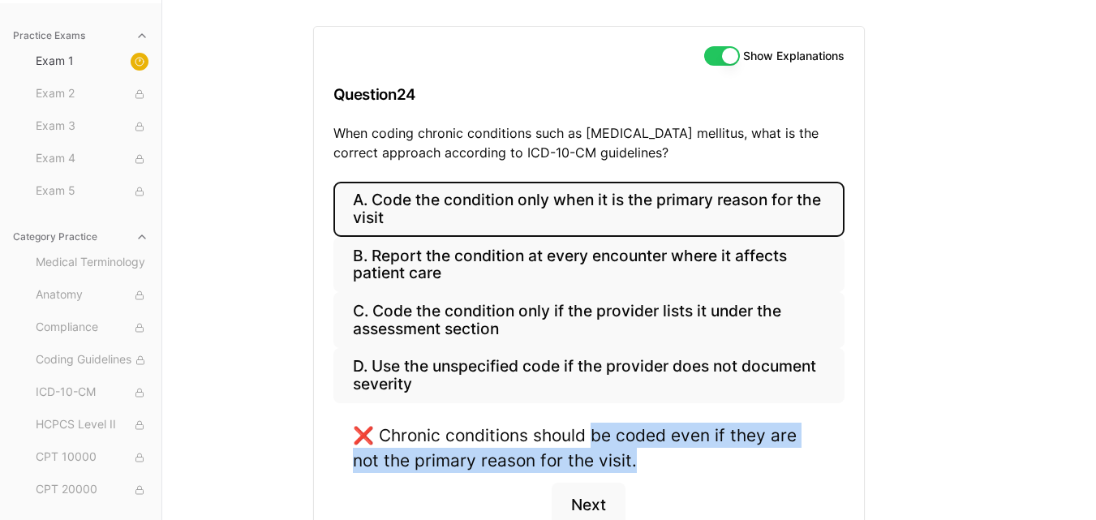
drag, startPoint x: 590, startPoint y: 435, endPoint x: 651, endPoint y: 468, distance: 69.3
click at [651, 468] on div "❌ Chronic conditions should be coded even if they are not the primary reason fo…" at bounding box center [589, 448] width 472 height 50
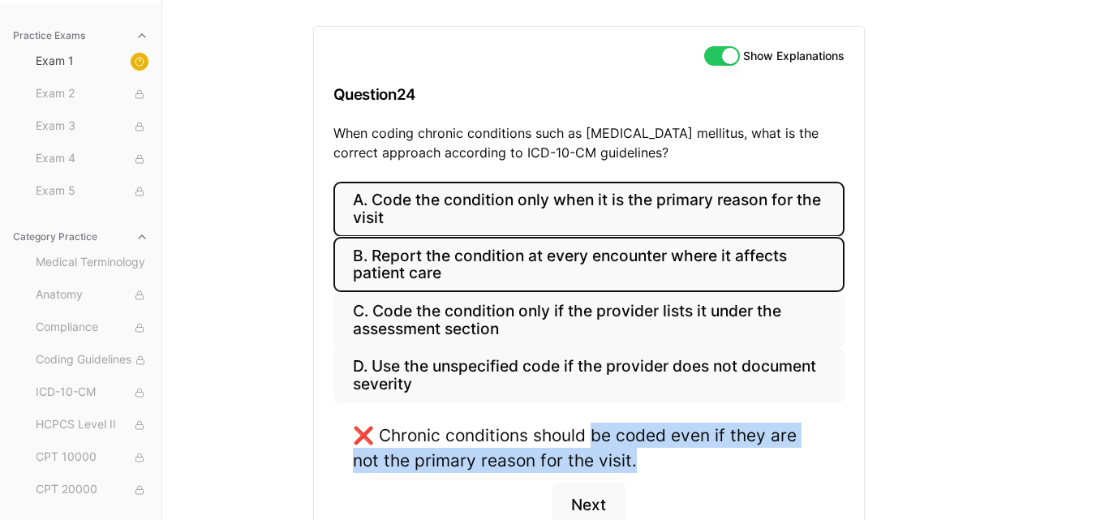
click at [727, 263] on button "B. Report the condition at every encounter where it affects patient care" at bounding box center [588, 264] width 511 height 55
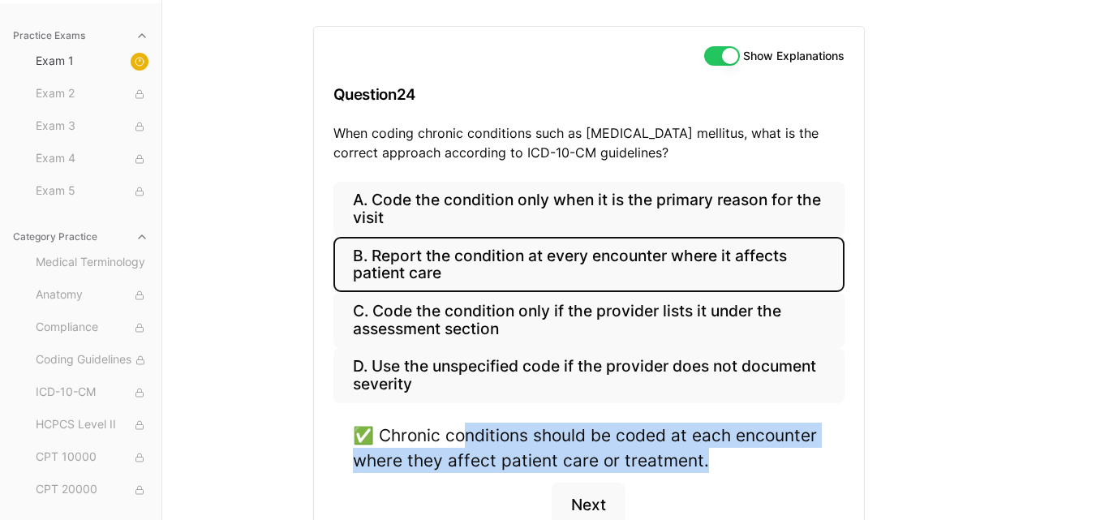
drag, startPoint x: 466, startPoint y: 440, endPoint x: 783, endPoint y: 450, distance: 317.4
click at [783, 450] on div "✅ Chronic conditions should be coded at each encounter where they affect patien…" at bounding box center [589, 448] width 472 height 50
click at [597, 500] on button "Next" at bounding box center [589, 505] width 74 height 44
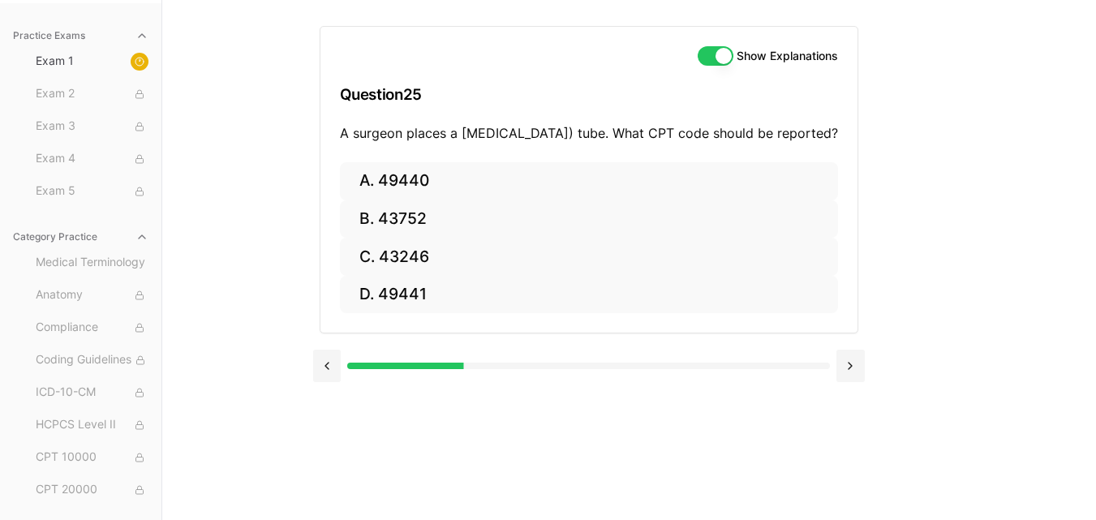
drag, startPoint x: 400, startPoint y: 144, endPoint x: 540, endPoint y: 139, distance: 140.4
click at [540, 139] on p "A surgeon places a [MEDICAL_DATA]) tube. What CPT code should be reported?" at bounding box center [589, 132] width 498 height 19
click at [520, 143] on p "A surgeon places a [MEDICAL_DATA]) tube. What CPT code should be reported?" at bounding box center [589, 132] width 498 height 19
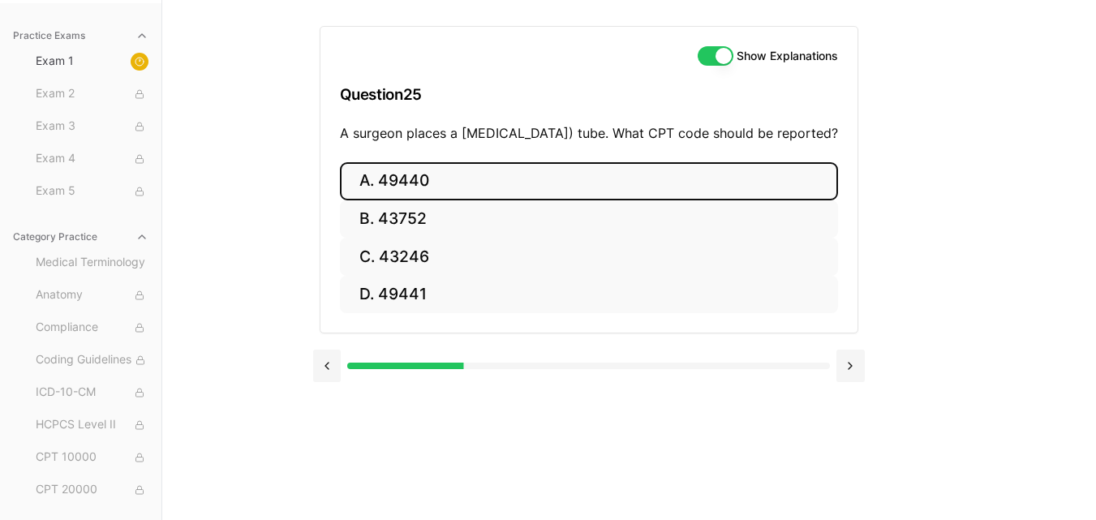
click at [418, 199] on button "A. 49440" at bounding box center [589, 181] width 498 height 38
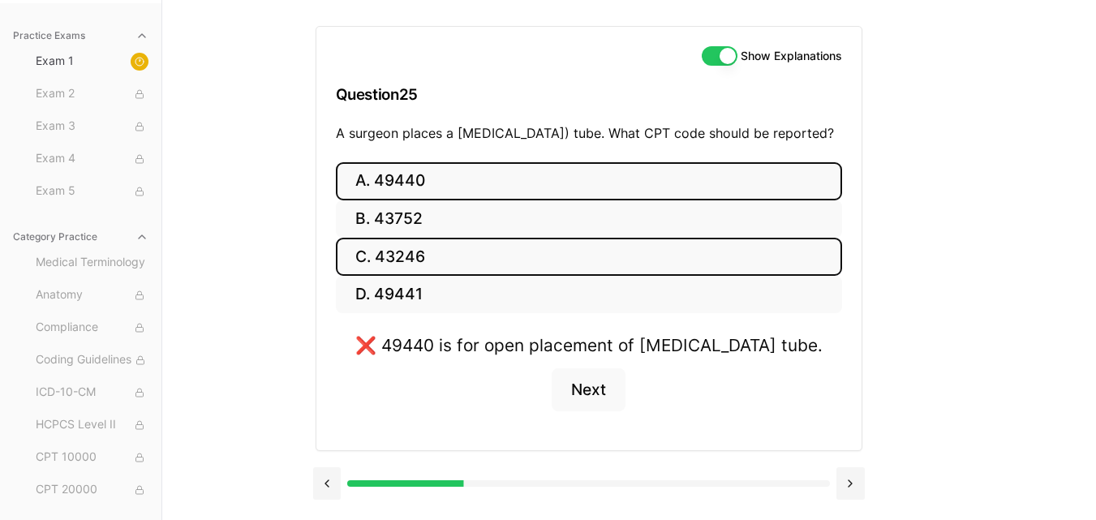
click at [493, 267] on button "C. 43246" at bounding box center [589, 257] width 506 height 38
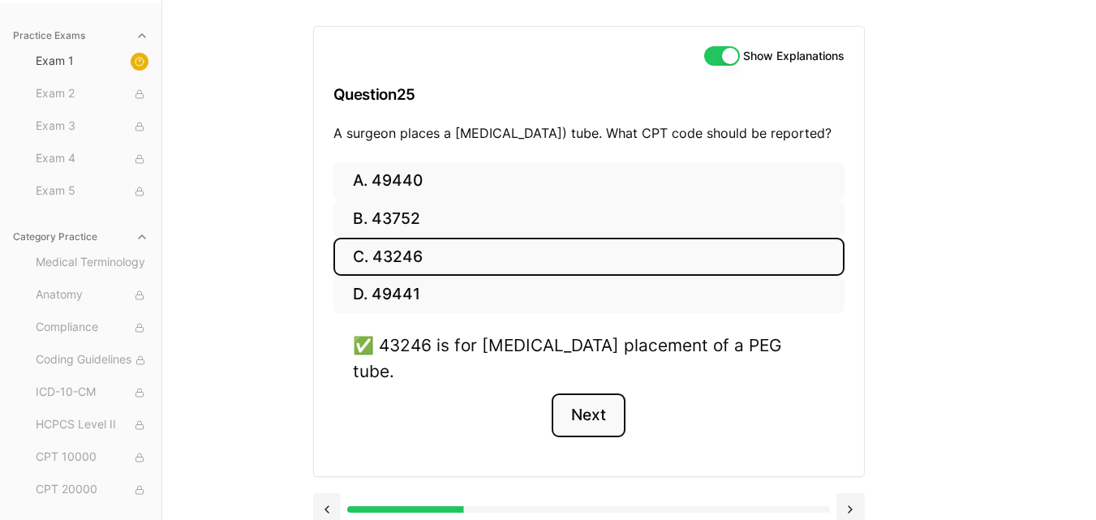
click at [608, 406] on button "Next" at bounding box center [589, 415] width 74 height 44
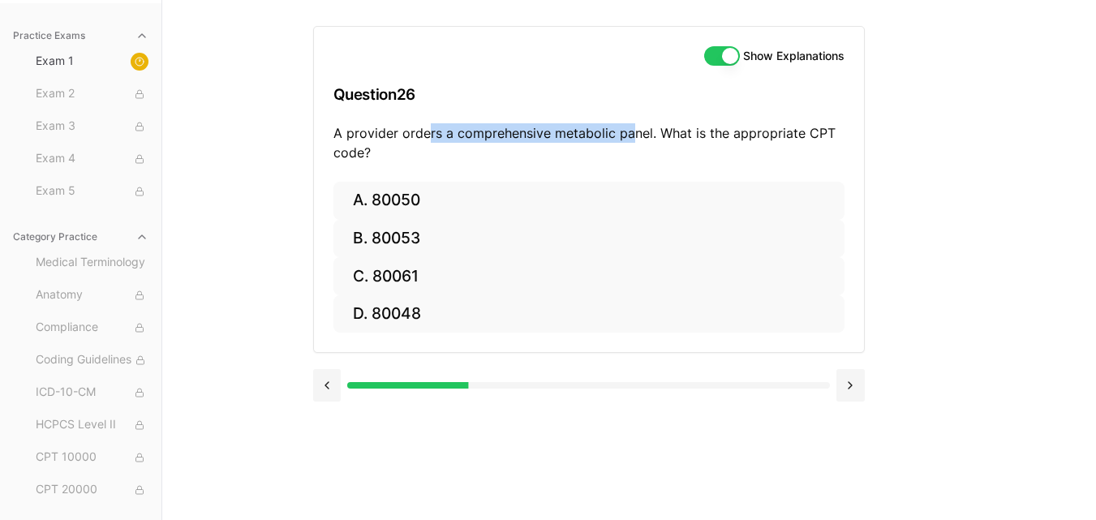
drag, startPoint x: 427, startPoint y: 133, endPoint x: 629, endPoint y: 136, distance: 202.0
click at [629, 136] on p "A provider orders a comprehensive metabolic panel. What is the appropriate CPT …" at bounding box center [588, 142] width 511 height 39
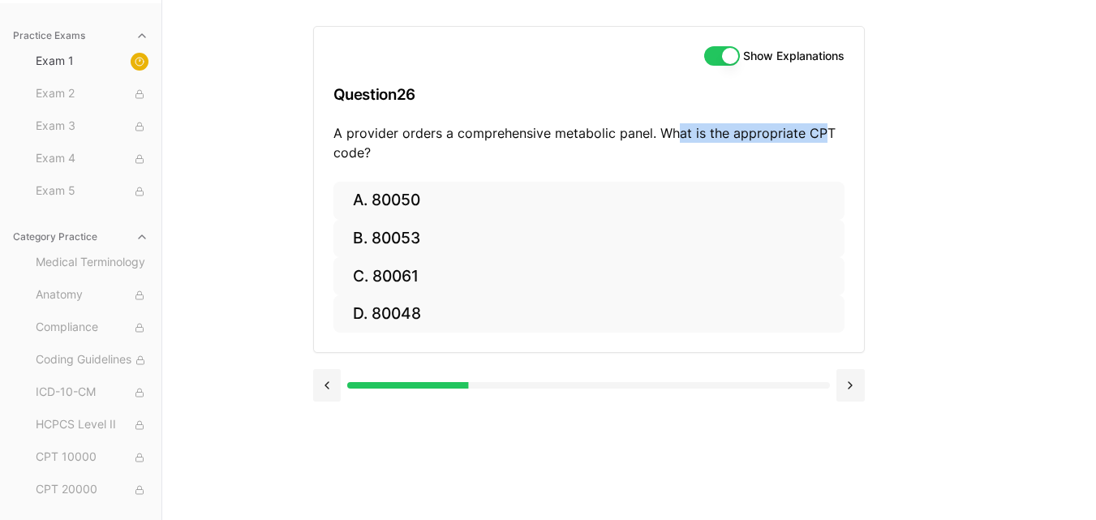
drag, startPoint x: 678, startPoint y: 129, endPoint x: 827, endPoint y: 127, distance: 148.5
click at [827, 127] on p "A provider orders a comprehensive metabolic panel. What is the appropriate CPT …" at bounding box center [588, 142] width 511 height 39
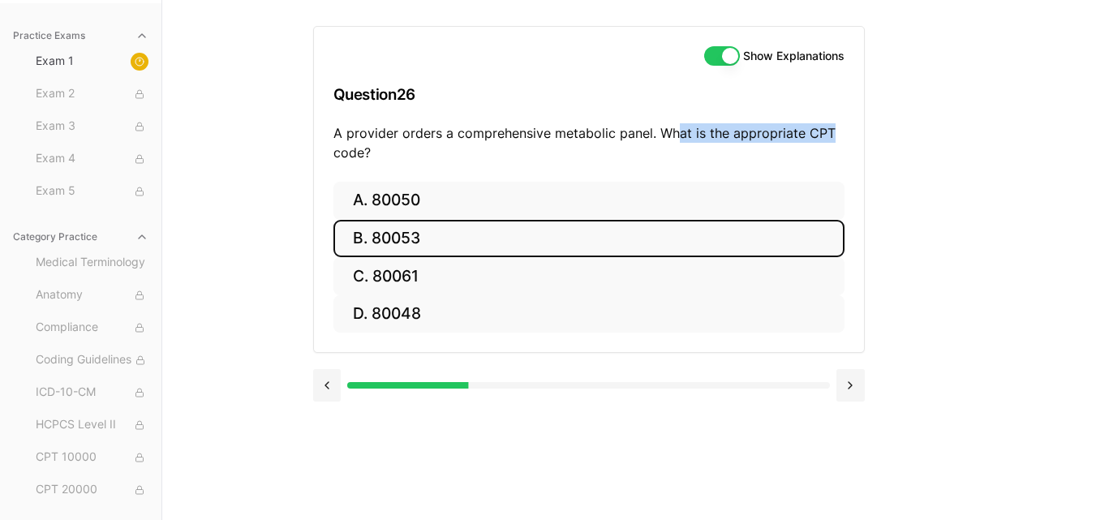
click at [525, 232] on button "B. 80053" at bounding box center [588, 239] width 511 height 38
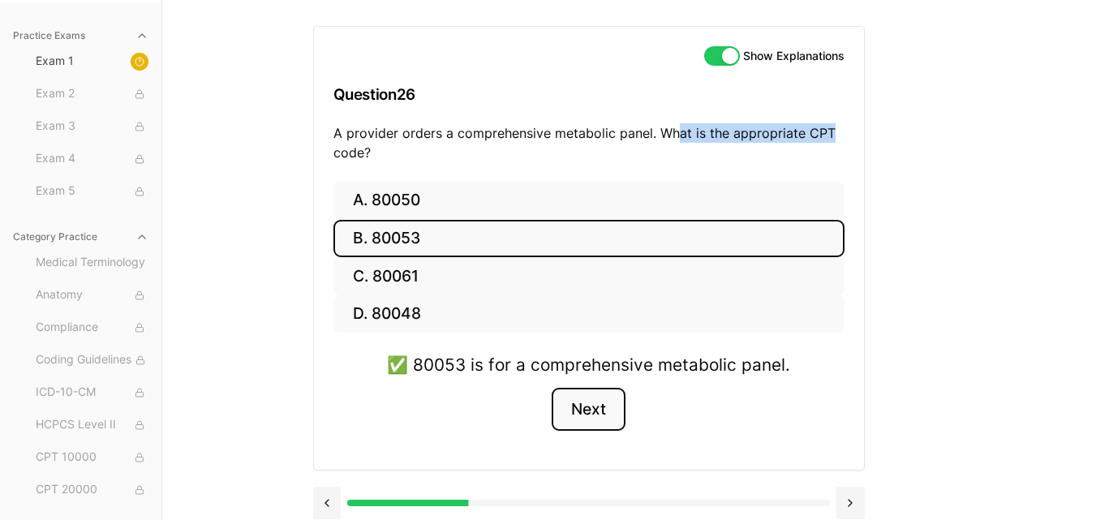
click at [590, 411] on button "Next" at bounding box center [589, 410] width 74 height 44
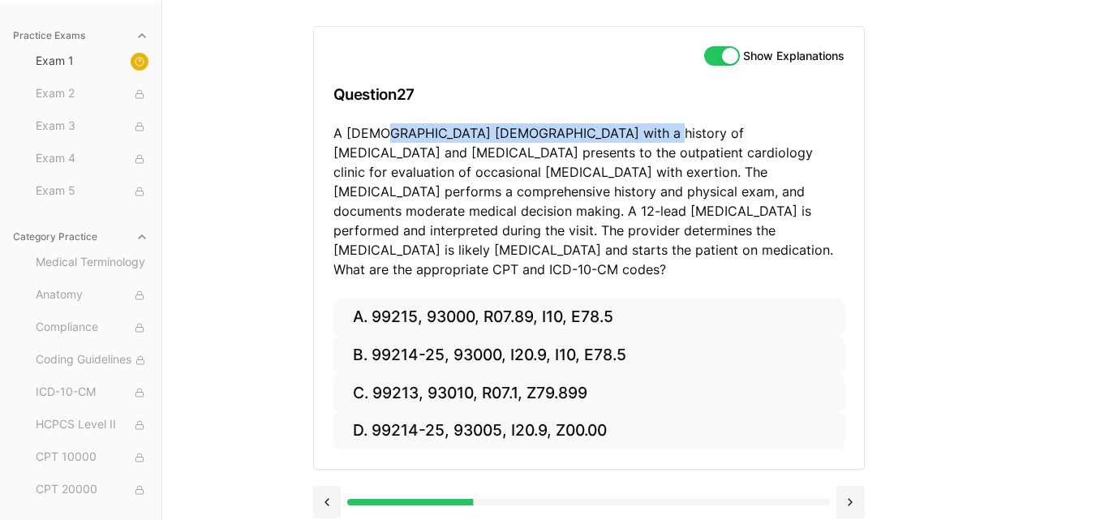
drag, startPoint x: 382, startPoint y: 138, endPoint x: 638, endPoint y: 133, distance: 255.6
click at [638, 133] on p "A [DEMOGRAPHIC_DATA] [DEMOGRAPHIC_DATA] with a history of [MEDICAL_DATA] and [M…" at bounding box center [588, 201] width 511 height 156
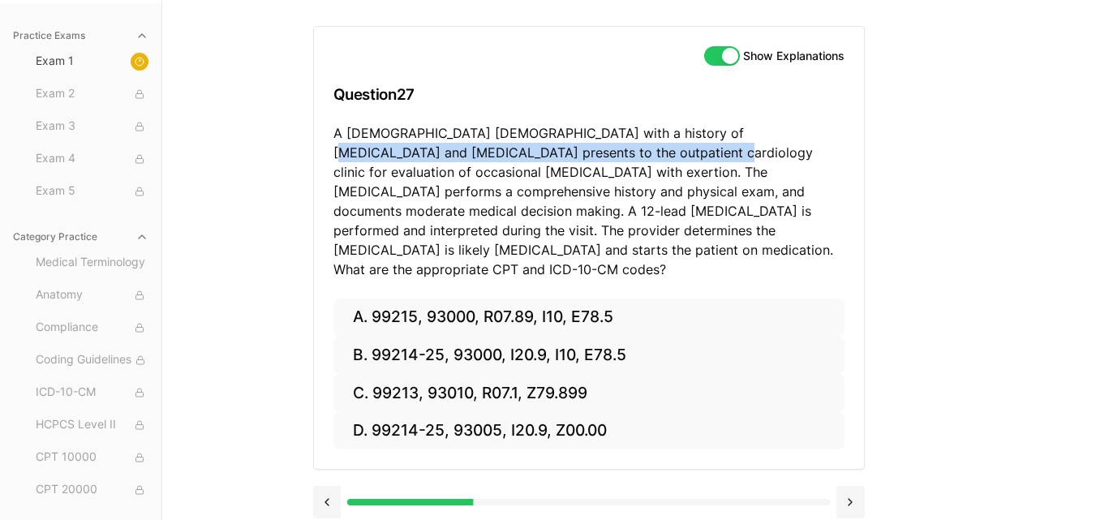
drag, startPoint x: 703, startPoint y: 131, endPoint x: 561, endPoint y: 160, distance: 144.9
click at [561, 160] on p "A [DEMOGRAPHIC_DATA] [DEMOGRAPHIC_DATA] with a history of [MEDICAL_DATA] and [M…" at bounding box center [588, 201] width 511 height 156
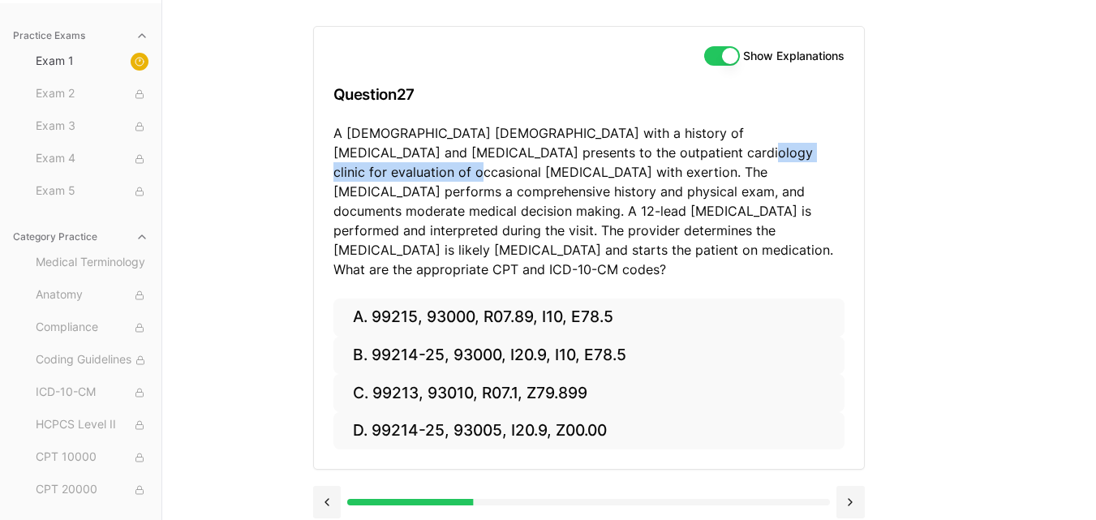
drag, startPoint x: 585, startPoint y: 156, endPoint x: 785, endPoint y: 148, distance: 200.5
click at [785, 148] on p "A [DEMOGRAPHIC_DATA] [DEMOGRAPHIC_DATA] with a history of [MEDICAL_DATA] and [M…" at bounding box center [588, 201] width 511 height 156
drag, startPoint x: 363, startPoint y: 170, endPoint x: 322, endPoint y: 171, distance: 41.4
click at [322, 171] on div "Show Explanations Question 27 A [DEMOGRAPHIC_DATA] [DEMOGRAPHIC_DATA] with a hi…" at bounding box center [589, 163] width 550 height 272
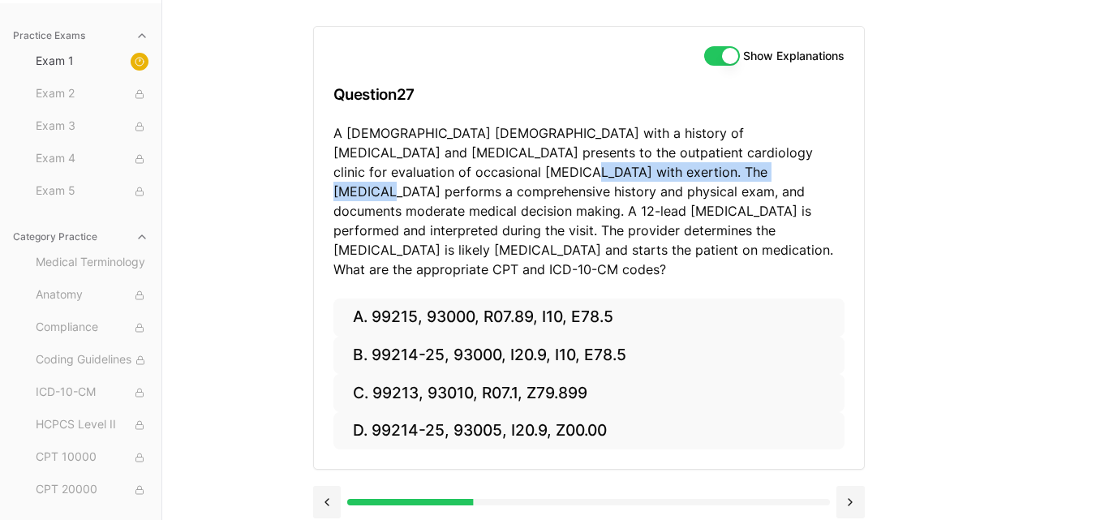
drag, startPoint x: 417, startPoint y: 168, endPoint x: 653, endPoint y: 170, distance: 236.1
click at [653, 170] on p "A [DEMOGRAPHIC_DATA] [DEMOGRAPHIC_DATA] with a history of [MEDICAL_DATA] and [M…" at bounding box center [588, 201] width 511 height 156
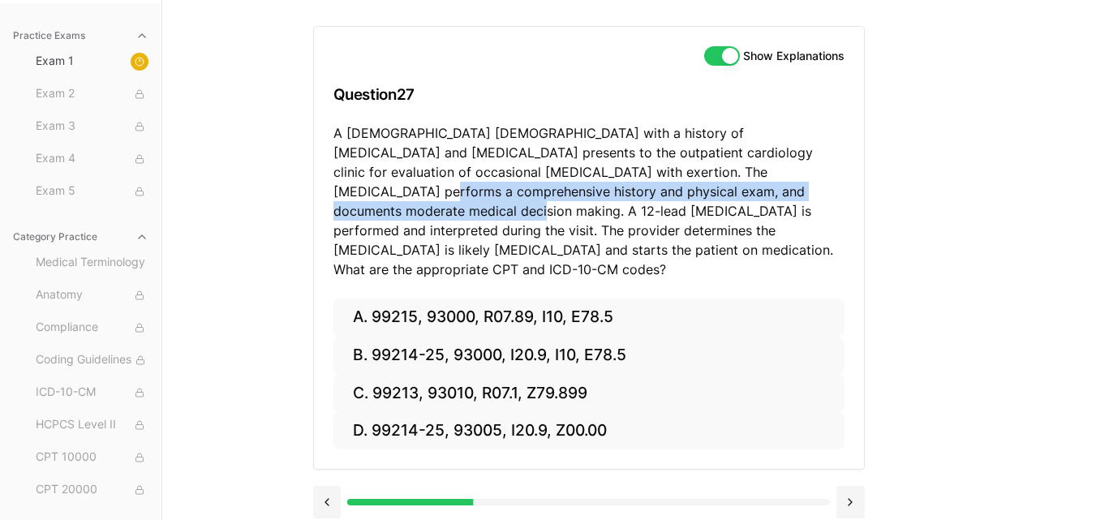
drag, startPoint x: 698, startPoint y: 170, endPoint x: 768, endPoint y: 187, distance: 72.6
click at [768, 187] on p "A [DEMOGRAPHIC_DATA] [DEMOGRAPHIC_DATA] with a history of [MEDICAL_DATA] and [M…" at bounding box center [588, 201] width 511 height 156
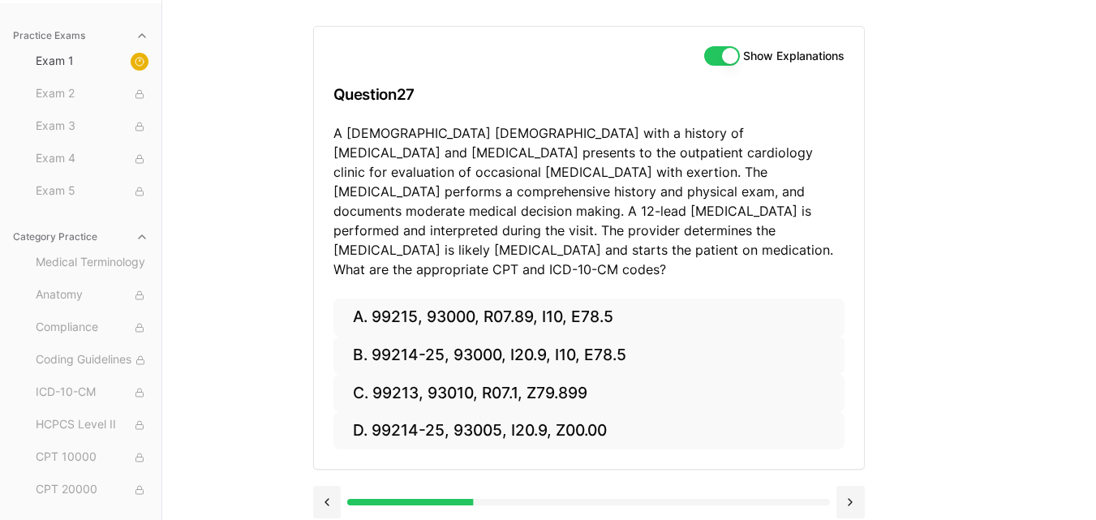
click at [759, 206] on p "A [DEMOGRAPHIC_DATA] [DEMOGRAPHIC_DATA] with a history of [MEDICAL_DATA] and [M…" at bounding box center [588, 201] width 511 height 156
drag, startPoint x: 432, startPoint y: 213, endPoint x: 542, endPoint y: 213, distance: 110.3
click at [542, 213] on p "A [DEMOGRAPHIC_DATA] [DEMOGRAPHIC_DATA] with a history of [MEDICAL_DATA] and [M…" at bounding box center [588, 201] width 511 height 156
click at [668, 202] on p "A [DEMOGRAPHIC_DATA] [DEMOGRAPHIC_DATA] with a history of [MEDICAL_DATA] and [M…" at bounding box center [588, 201] width 511 height 156
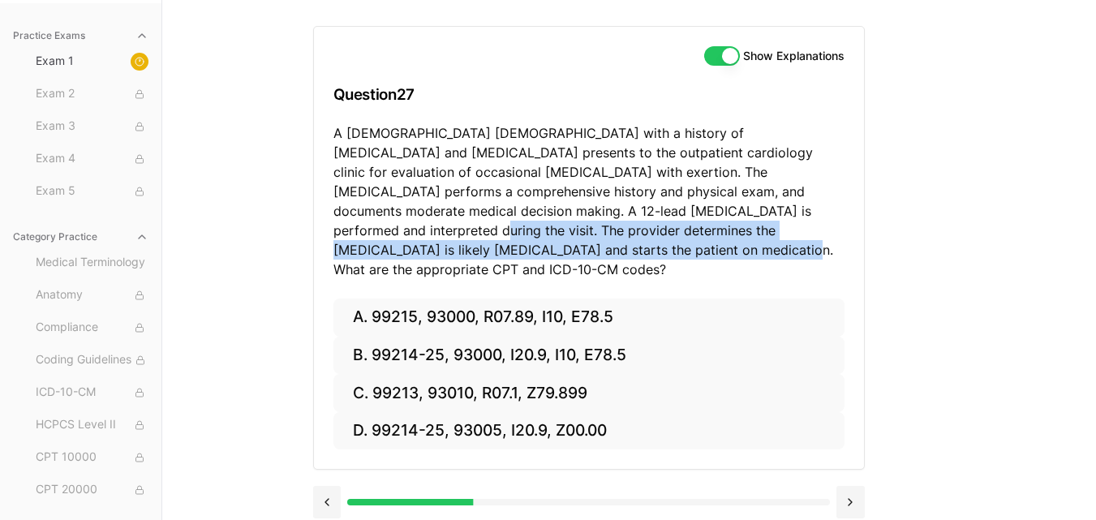
drag, startPoint x: 678, startPoint y: 208, endPoint x: 624, endPoint y: 217, distance: 55.1
click at [624, 217] on p "A [DEMOGRAPHIC_DATA] [DEMOGRAPHIC_DATA] with a history of [MEDICAL_DATA] and [M…" at bounding box center [588, 201] width 511 height 156
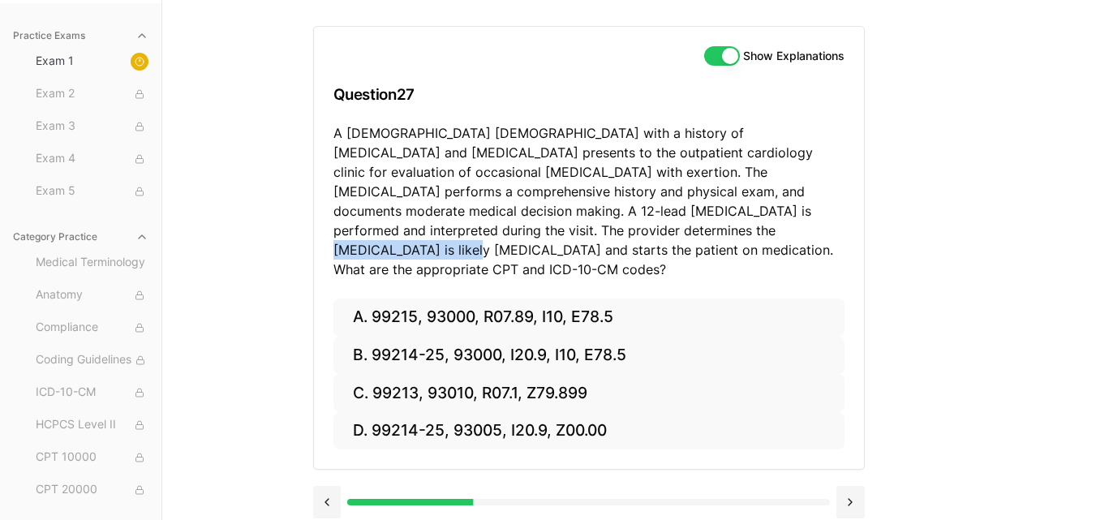
drag, startPoint x: 449, startPoint y: 236, endPoint x: 595, endPoint y: 237, distance: 146.0
click at [595, 237] on p "A [DEMOGRAPHIC_DATA] [DEMOGRAPHIC_DATA] with a history of [MEDICAL_DATA] and [M…" at bounding box center [588, 201] width 511 height 156
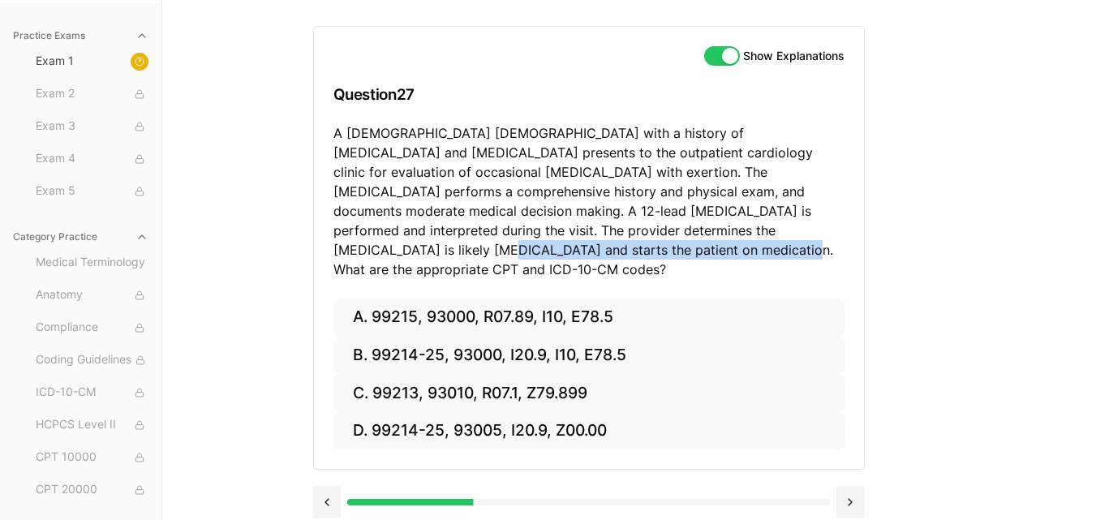
drag, startPoint x: 627, startPoint y: 235, endPoint x: 727, endPoint y: 248, distance: 100.6
click at [727, 248] on p "A [DEMOGRAPHIC_DATA] [DEMOGRAPHIC_DATA] with a history of [MEDICAL_DATA] and [M…" at bounding box center [588, 201] width 511 height 156
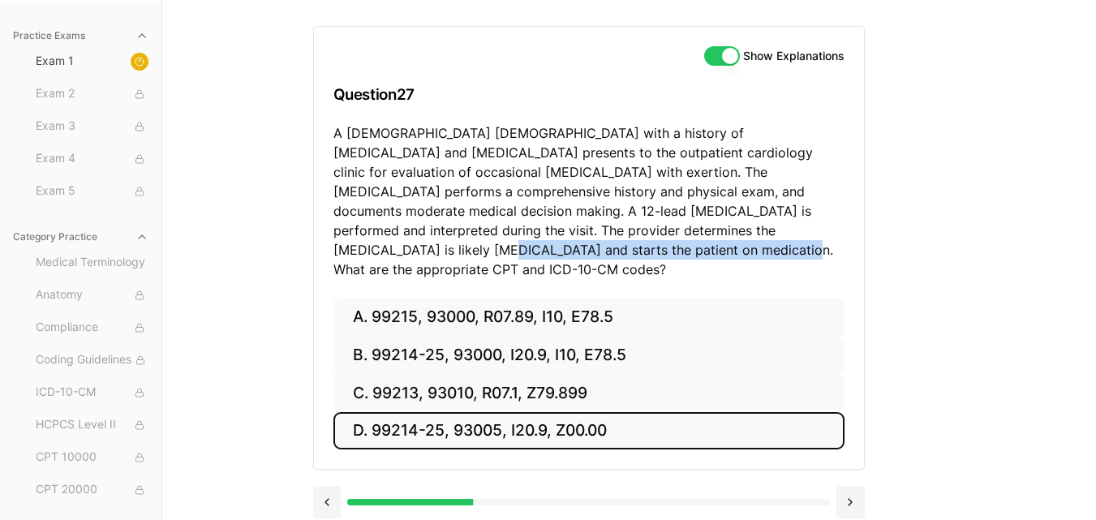
click at [632, 412] on button "D. 99214-25, 93005, I20.9, Z00.00" at bounding box center [588, 431] width 511 height 38
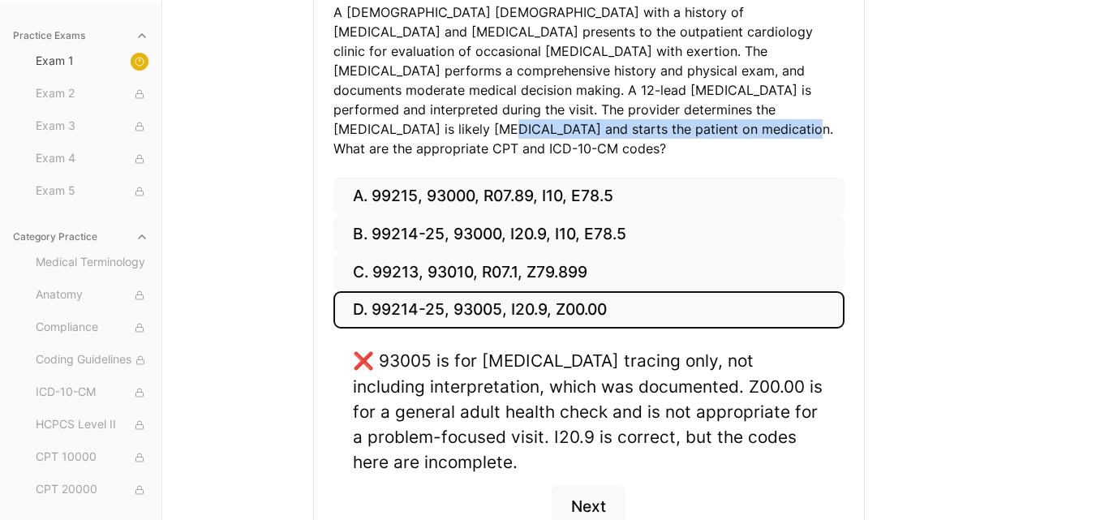
scroll to position [271, 0]
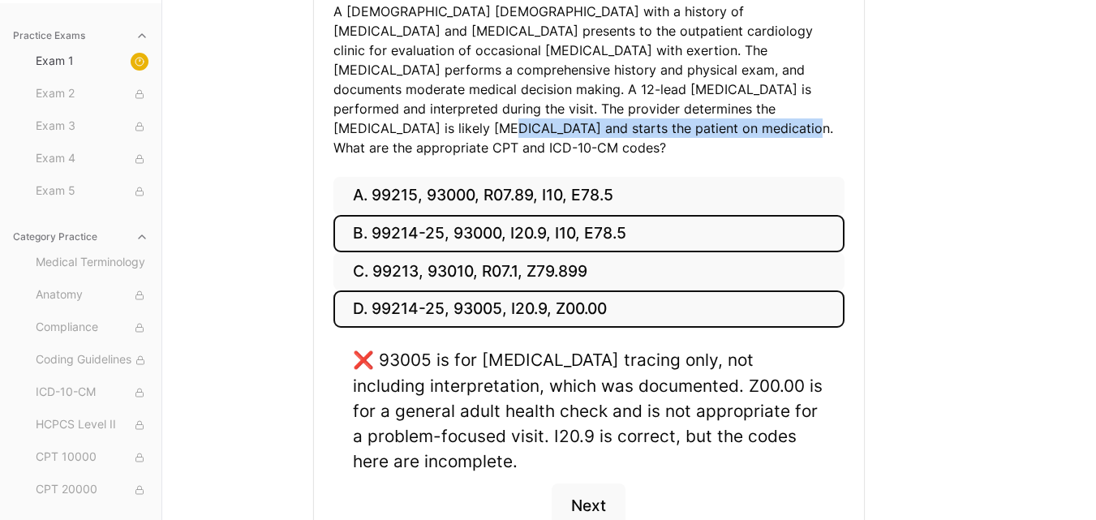
click at [711, 223] on button "B. 99214-25, 93000, I20.9, I10, E78.5" at bounding box center [588, 234] width 511 height 38
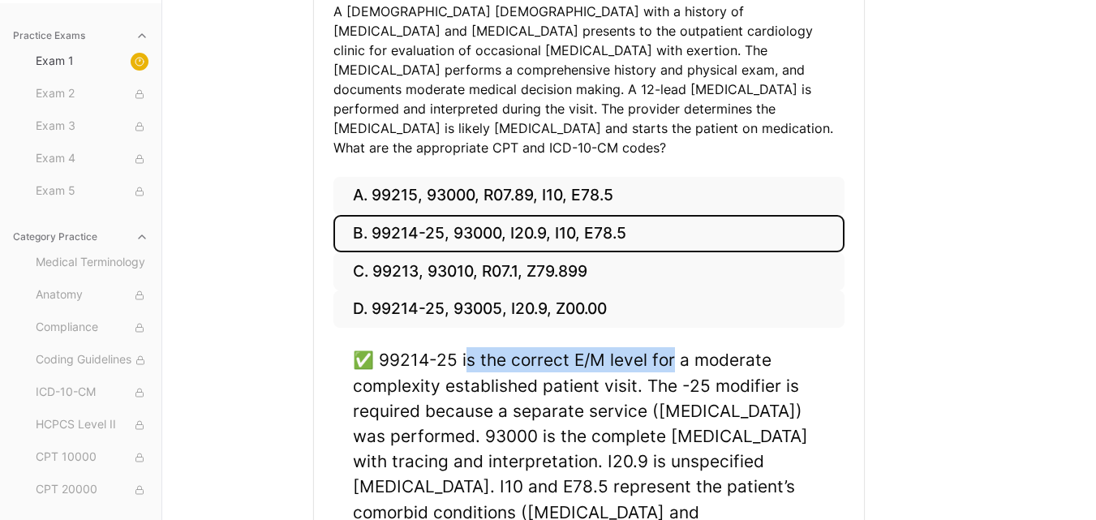
drag, startPoint x: 467, startPoint y: 344, endPoint x: 673, endPoint y: 320, distance: 206.7
click at [673, 320] on div "A. 99215, 93000, R07.89, I10, E78.5 B. 99214-25, 93000, I20.9, I10, E78.5 C. 99…" at bounding box center [589, 410] width 550 height 466
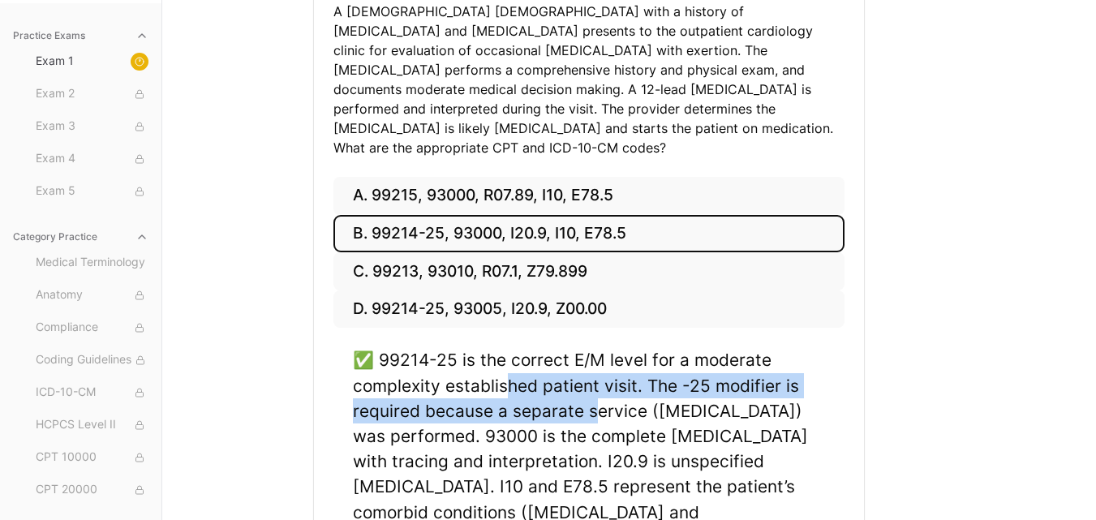
drag, startPoint x: 503, startPoint y: 366, endPoint x: 608, endPoint y: 393, distance: 108.2
click at [608, 393] on div "✅ 99214-25 is the correct E/M level for a moderate complexity established patie…" at bounding box center [589, 448] width 472 height 203
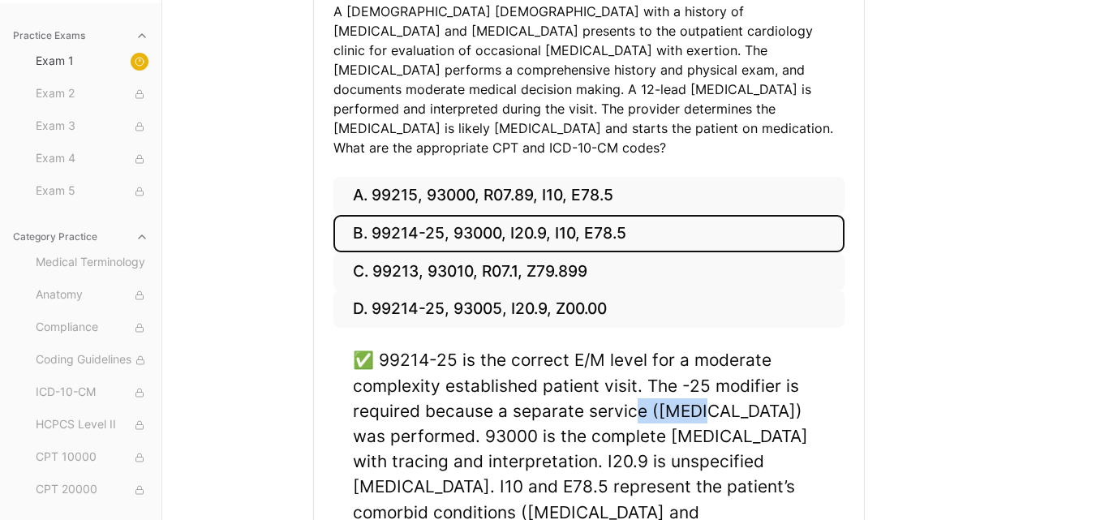
drag, startPoint x: 632, startPoint y: 391, endPoint x: 712, endPoint y: 380, distance: 81.1
click at [712, 380] on div "✅ 99214-25 is the correct E/M level for a moderate complexity established patie…" at bounding box center [589, 448] width 472 height 203
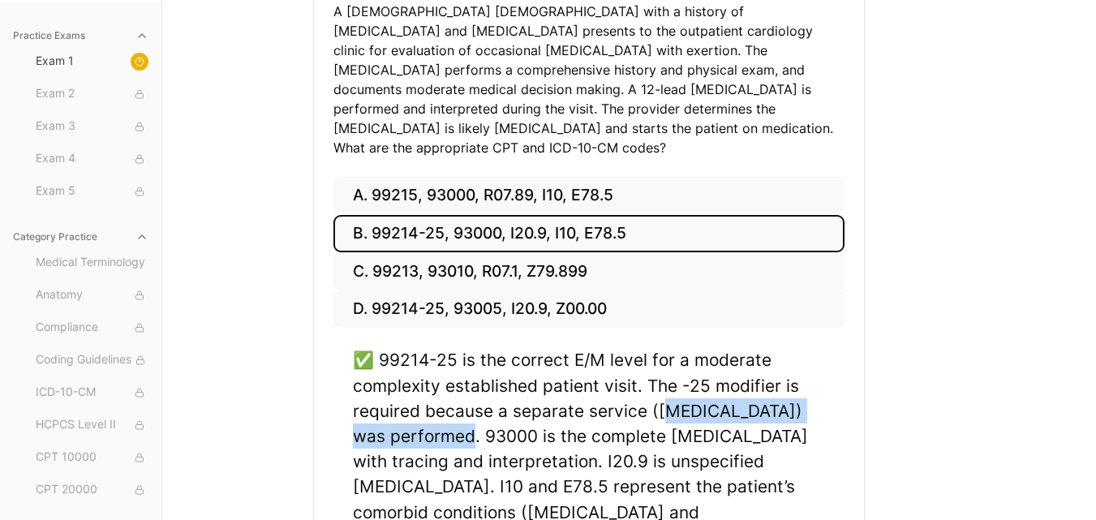
drag, startPoint x: 522, startPoint y: 413, endPoint x: 684, endPoint y: 400, distance: 162.8
click at [684, 400] on div "✅ 99214-25 is the correct E/M level for a moderate complexity established patie…" at bounding box center [589, 448] width 472 height 203
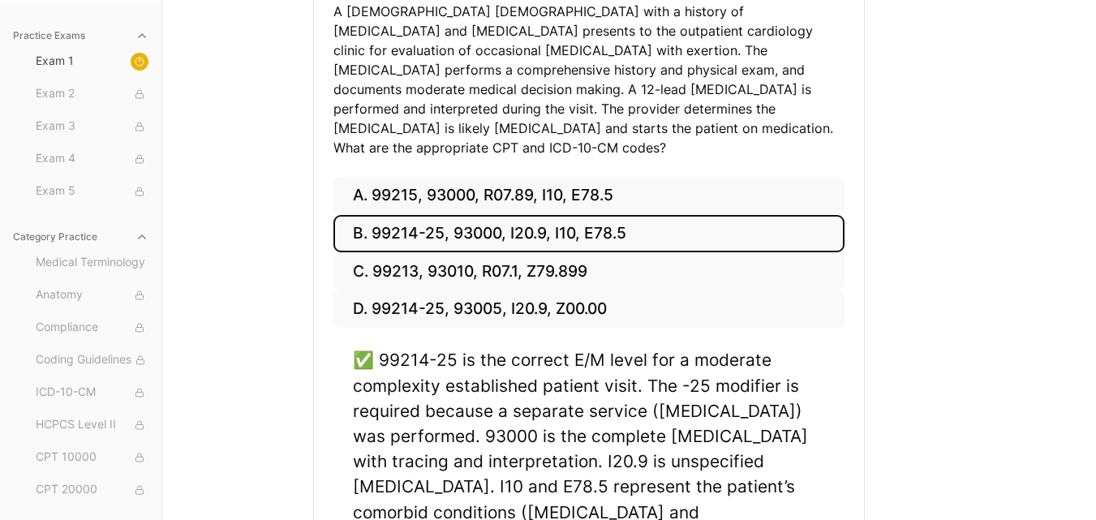
click at [655, 424] on div "✅ 99214-25 is the correct E/M level for a moderate complexity established patie…" at bounding box center [589, 448] width 472 height 203
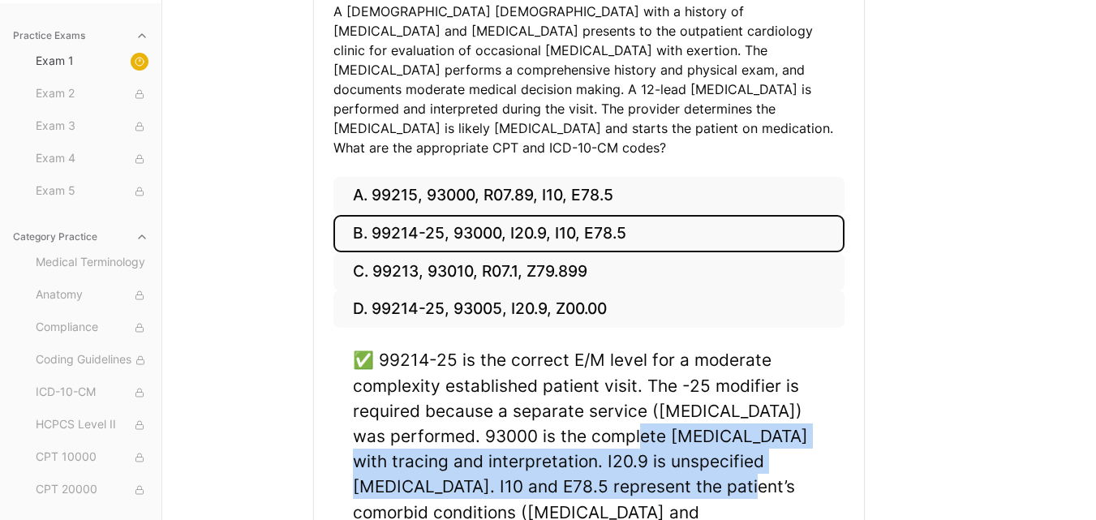
drag, startPoint x: 694, startPoint y: 417, endPoint x: 719, endPoint y: 467, distance: 56.2
click at [719, 467] on div "✅ 99214-25 is the correct E/M level for a moderate complexity established patie…" at bounding box center [589, 448] width 472 height 203
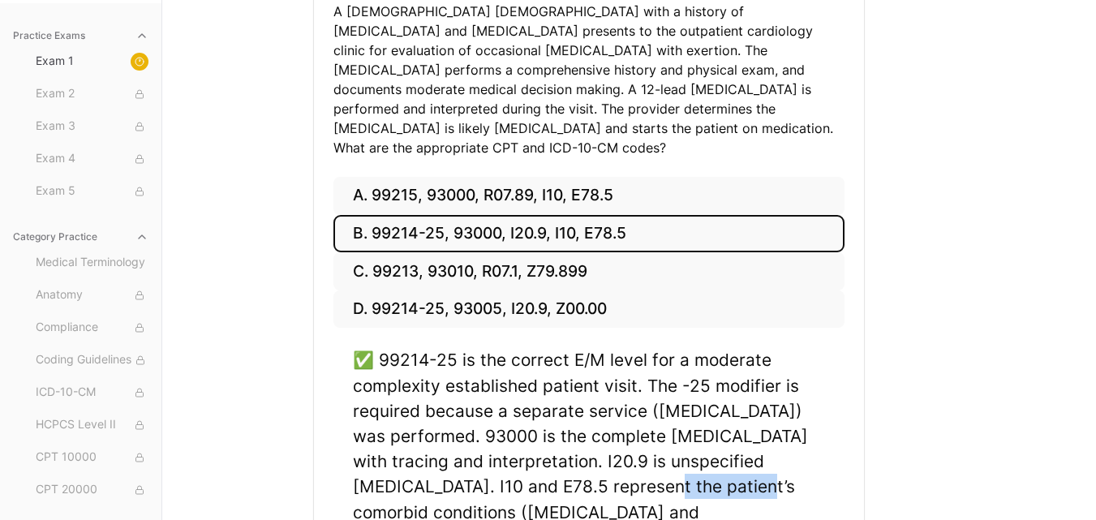
drag, startPoint x: 734, startPoint y: 467, endPoint x: 638, endPoint y: 463, distance: 95.8
click at [638, 463] on div "✅ 99214-25 is the correct E/M level for a moderate complexity established patie…" at bounding box center [589, 448] width 472 height 203
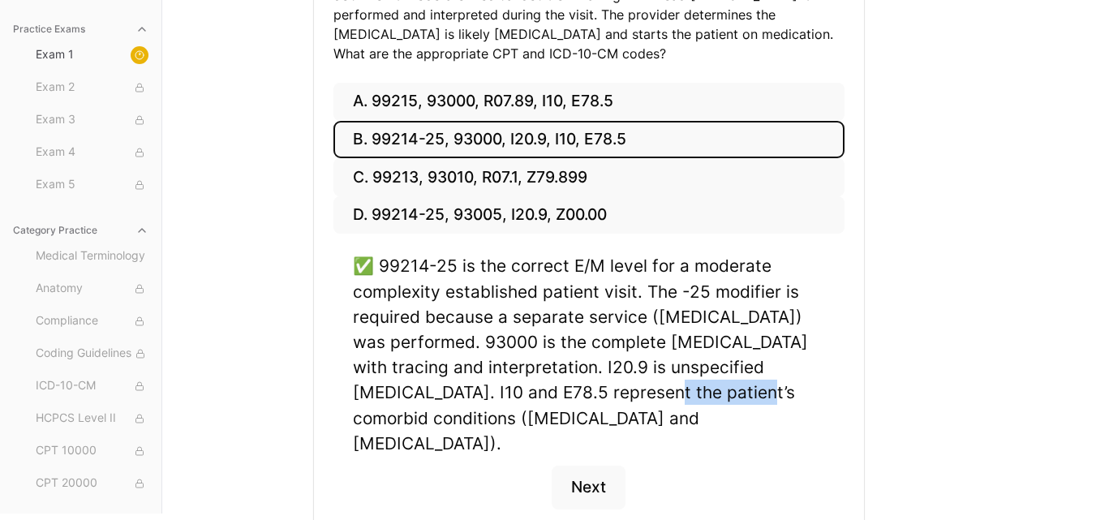
scroll to position [391, 0]
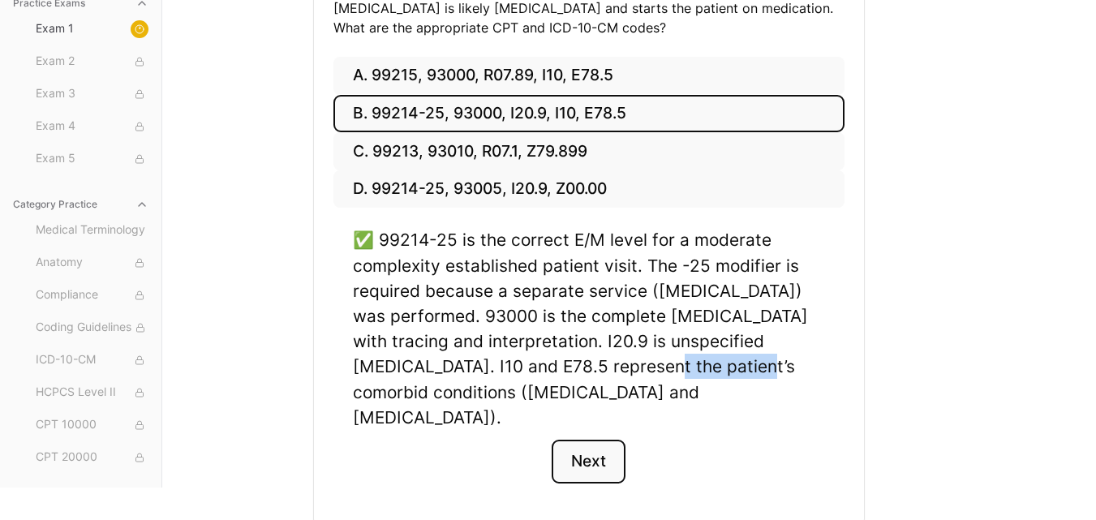
click at [586, 440] on button "Next" at bounding box center [589, 462] width 74 height 44
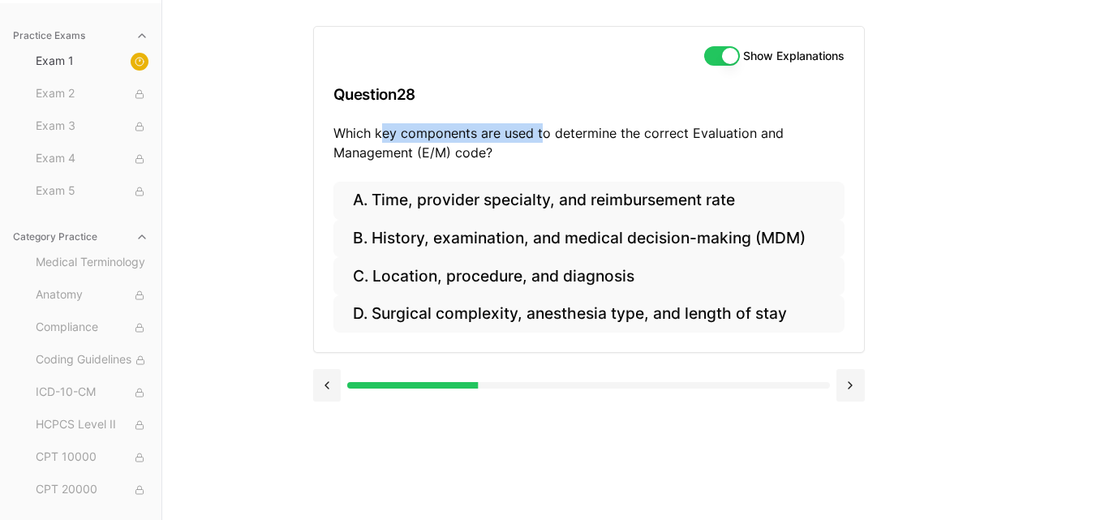
drag, startPoint x: 384, startPoint y: 137, endPoint x: 540, endPoint y: 127, distance: 156.1
click at [540, 127] on p "Which key components are used to determine the correct Evaluation and Managemen…" at bounding box center [588, 142] width 511 height 39
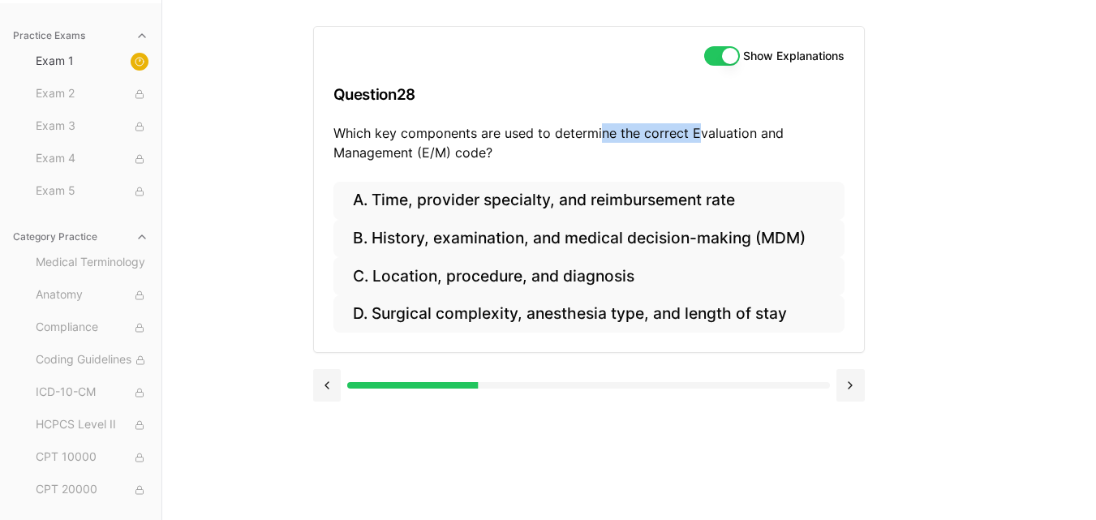
drag, startPoint x: 598, startPoint y: 126, endPoint x: 709, endPoint y: 125, distance: 111.1
click at [709, 125] on p "Which key components are used to determine the correct Evaluation and Managemen…" at bounding box center [588, 142] width 511 height 39
drag, startPoint x: 435, startPoint y: 153, endPoint x: 499, endPoint y: 151, distance: 64.1
click at [499, 151] on p "Which key components are used to determine the correct Evaluation and Managemen…" at bounding box center [588, 142] width 511 height 39
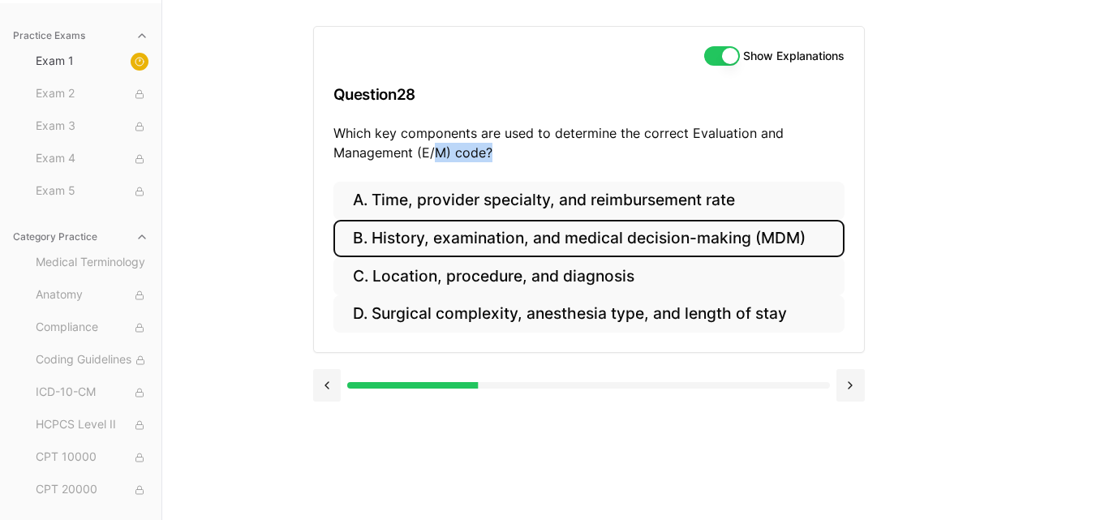
click at [613, 240] on button "B. History, examination, and medical decision-making (MDM)" at bounding box center [588, 239] width 511 height 38
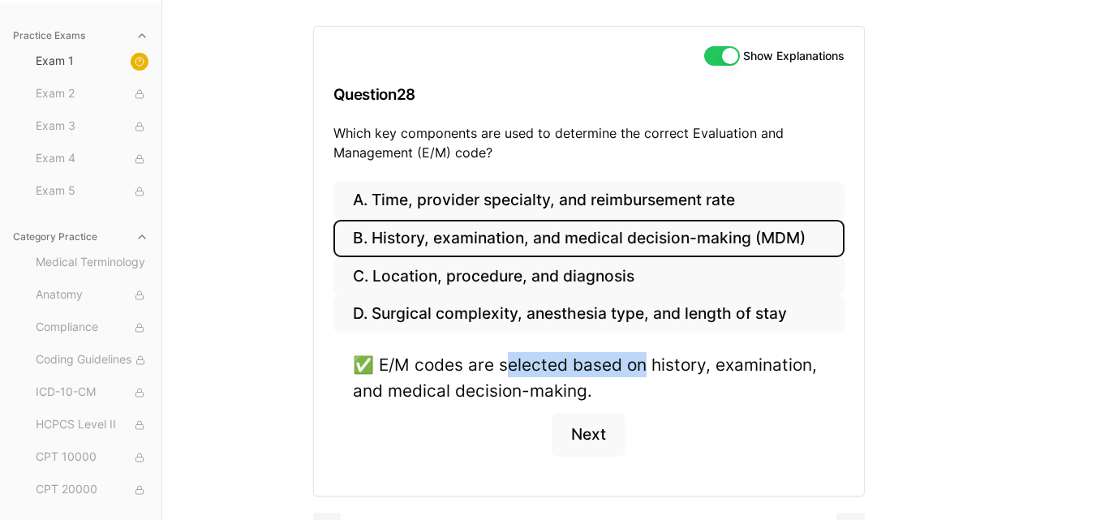
drag, startPoint x: 510, startPoint y: 368, endPoint x: 647, endPoint y: 370, distance: 136.3
click at [647, 370] on div "✅ E/M codes are selected based on history, examination, and medical decision-ma…" at bounding box center [589, 377] width 472 height 50
drag, startPoint x: 456, startPoint y: 383, endPoint x: 584, endPoint y: 385, distance: 128.2
click at [584, 385] on div "✅ E/M codes are selected based on history, examination, and medical decision-ma…" at bounding box center [589, 377] width 472 height 50
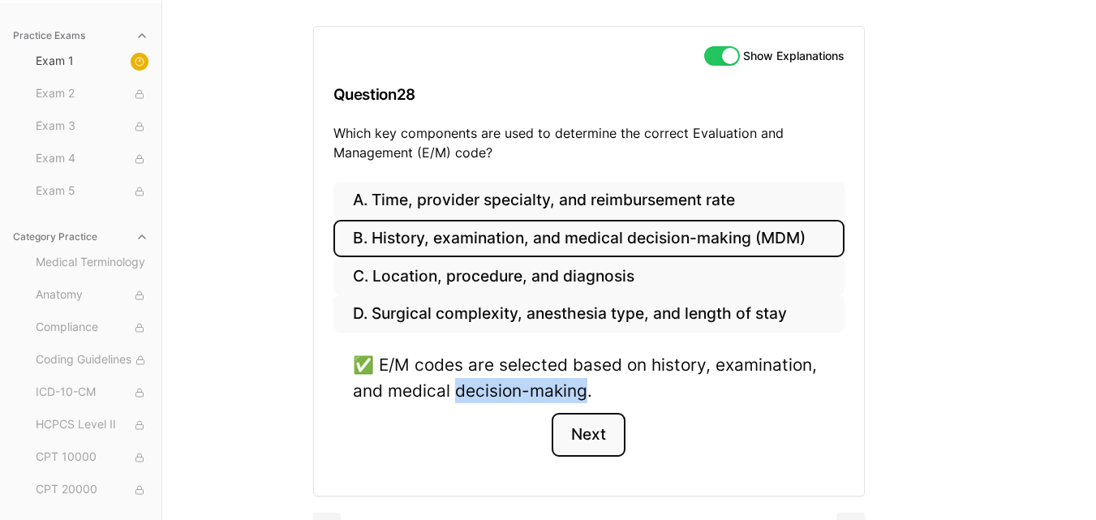
click at [600, 439] on button "Next" at bounding box center [589, 435] width 74 height 44
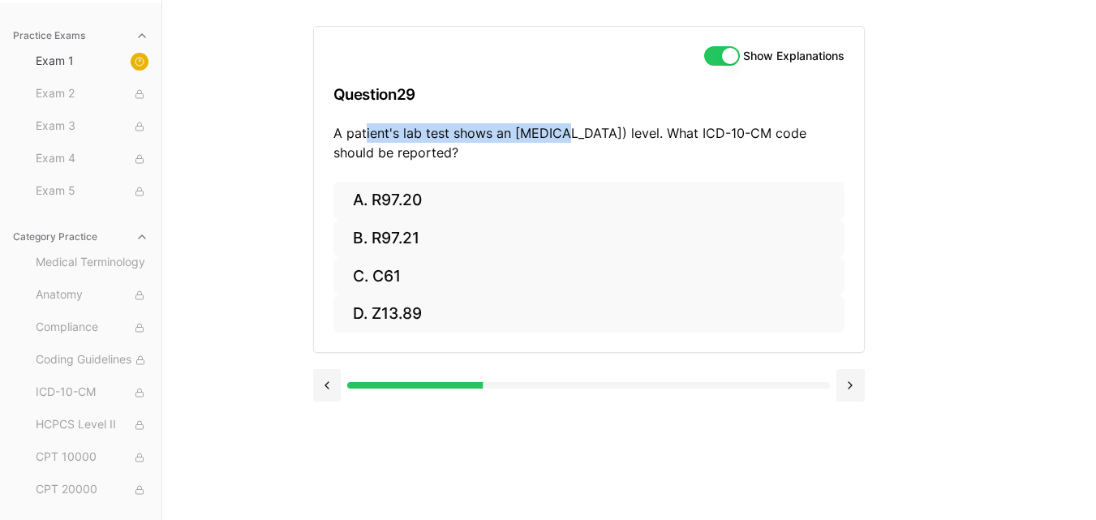
drag, startPoint x: 365, startPoint y: 134, endPoint x: 573, endPoint y: 127, distance: 207.8
click at [573, 127] on p "A patient's lab test shows an [MEDICAL_DATA]) level. What ICD-10-CM code should…" at bounding box center [588, 142] width 511 height 39
click at [612, 133] on p "A patient's lab test shows an [MEDICAL_DATA]) level. What ICD-10-CM code should…" at bounding box center [588, 142] width 511 height 39
drag, startPoint x: 365, startPoint y: 159, endPoint x: 531, endPoint y: 159, distance: 165.5
click at [531, 159] on p "A patient's lab test shows an [MEDICAL_DATA]) level. What ICD-10-CM code should…" at bounding box center [588, 142] width 511 height 39
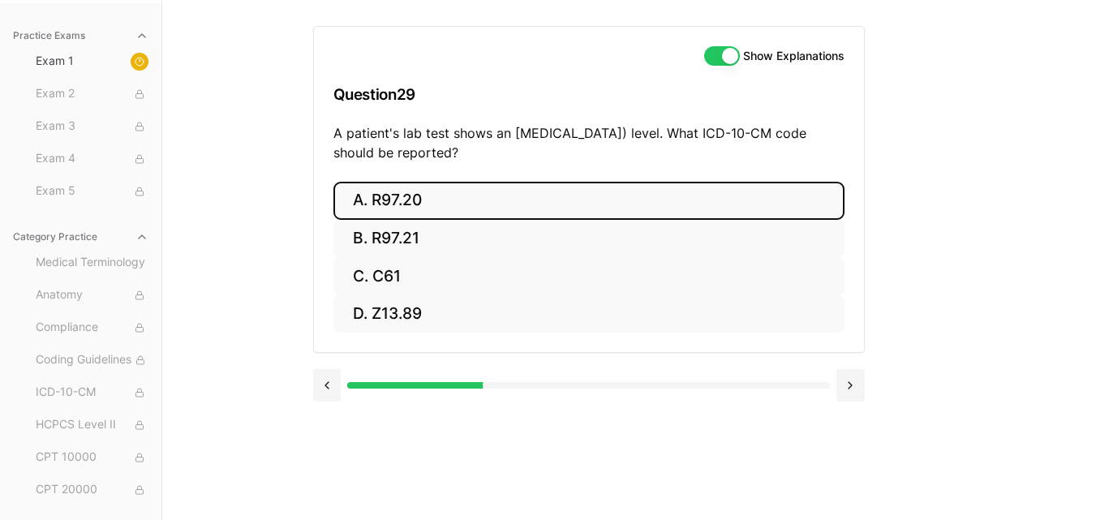
click at [432, 199] on button "A. R97.20" at bounding box center [588, 201] width 511 height 38
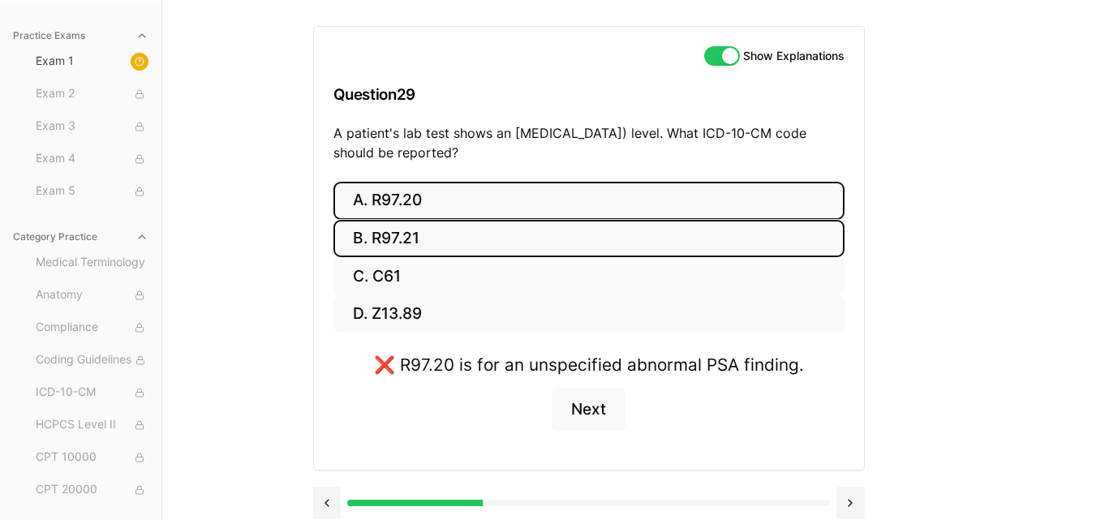
click at [534, 240] on button "B. R97.21" at bounding box center [588, 239] width 511 height 38
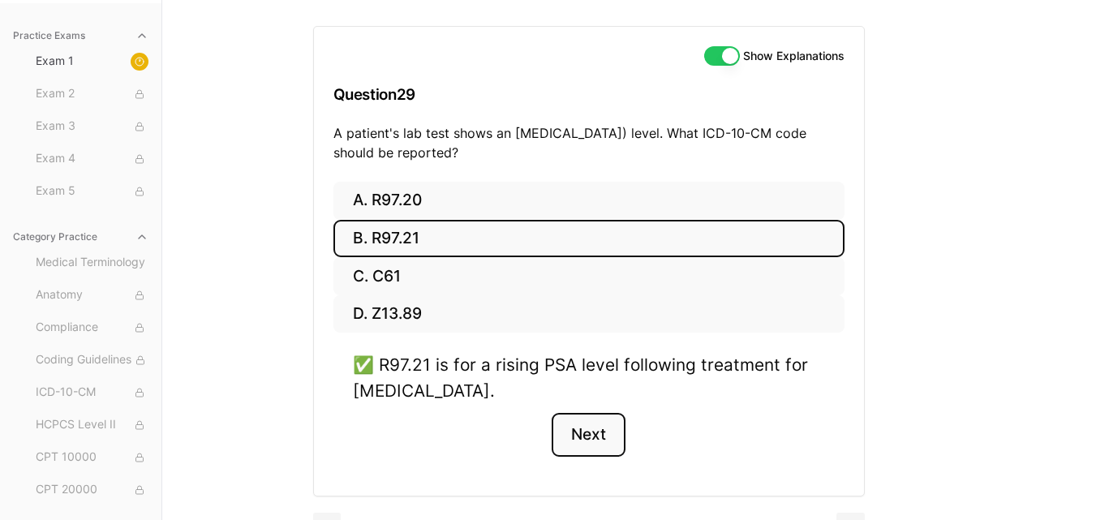
click at [585, 439] on button "Next" at bounding box center [589, 435] width 74 height 44
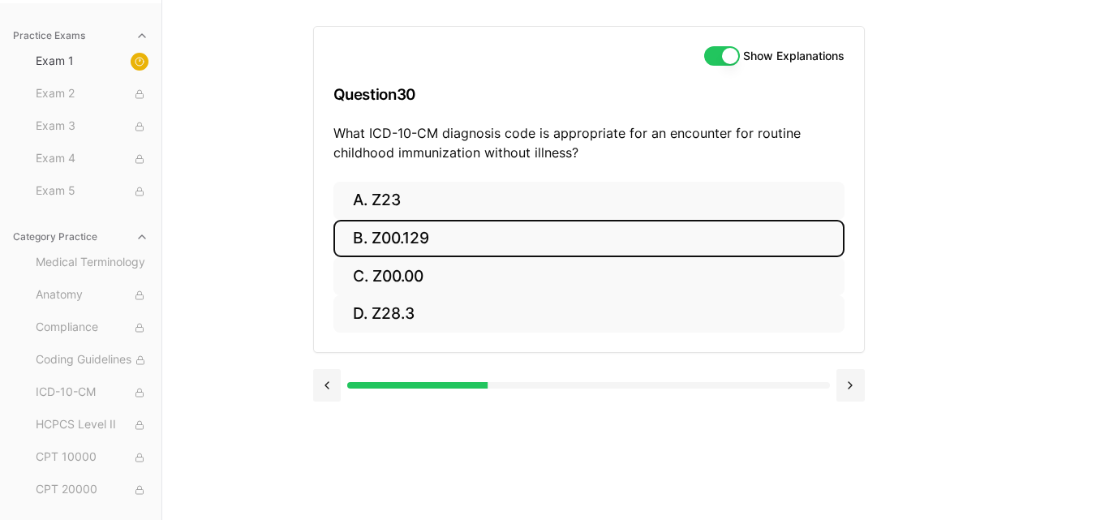
click at [436, 235] on button "B. Z00.129" at bounding box center [588, 239] width 511 height 38
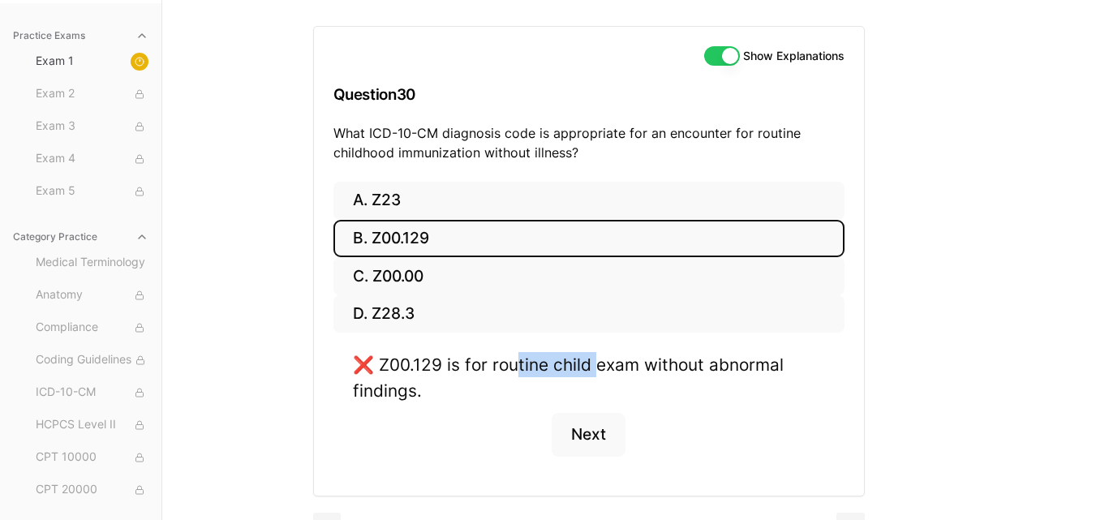
drag, startPoint x: 518, startPoint y: 367, endPoint x: 607, endPoint y: 368, distance: 88.4
click at [607, 368] on div "❌ Z00.129 is for routine child exam without abnormal findings." at bounding box center [589, 377] width 472 height 50
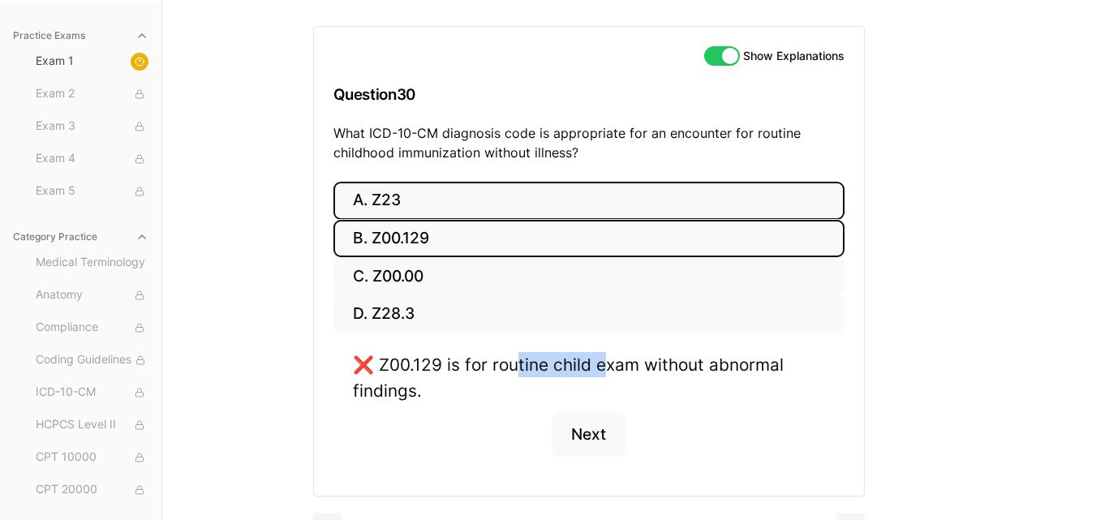
click at [408, 206] on button "A. Z23" at bounding box center [588, 201] width 511 height 38
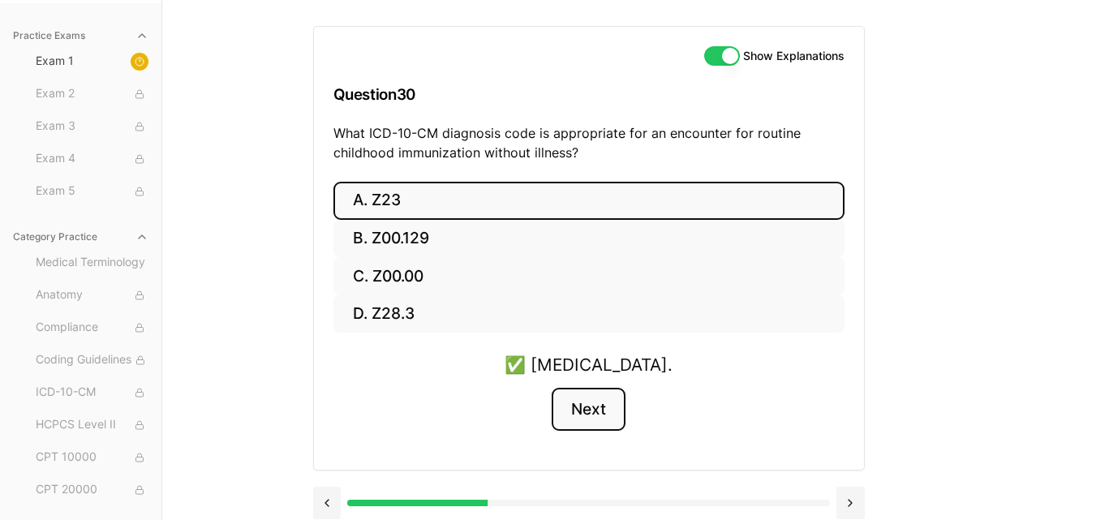
click at [583, 404] on button "Next" at bounding box center [589, 410] width 74 height 44
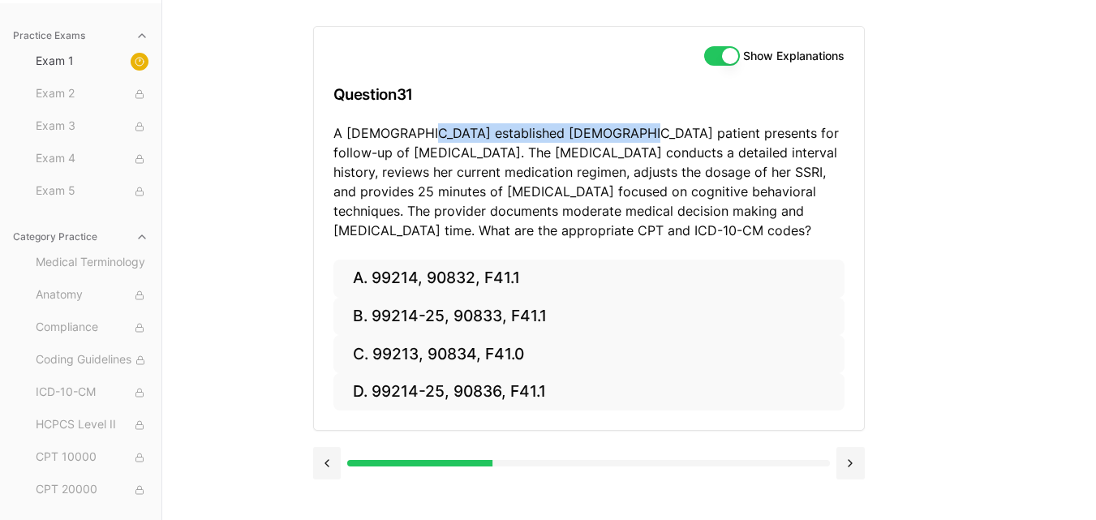
drag, startPoint x: 418, startPoint y: 133, endPoint x: 605, endPoint y: 140, distance: 187.5
click at [605, 140] on p "A [DEMOGRAPHIC_DATA] established [DEMOGRAPHIC_DATA] patient presents for follow…" at bounding box center [588, 181] width 511 height 117
click at [79, 274] on button "Medical Terminology" at bounding box center [92, 263] width 126 height 26
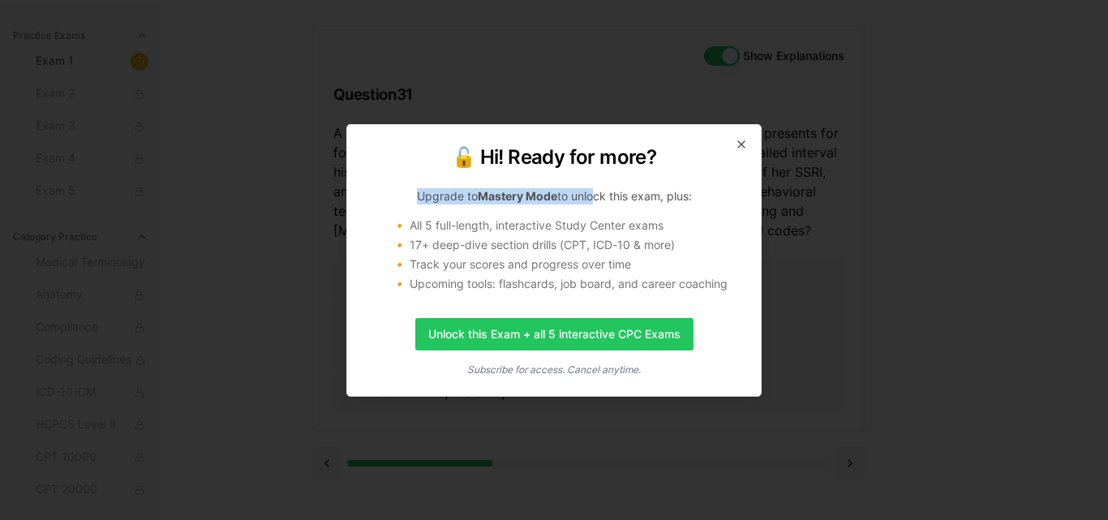
drag, startPoint x: 590, startPoint y: 191, endPoint x: 717, endPoint y: 159, distance: 131.4
click at [717, 159] on div "🔓 Hi! Ready for more? Upgrade to Mastery Mode to unlock this exam, plus: 🔸 All …" at bounding box center [554, 224] width 375 height 161
click at [733, 148] on h2 "🔓 Hi! Ready for more?" at bounding box center [554, 157] width 375 height 26
click at [738, 143] on icon "button" at bounding box center [741, 144] width 13 height 13
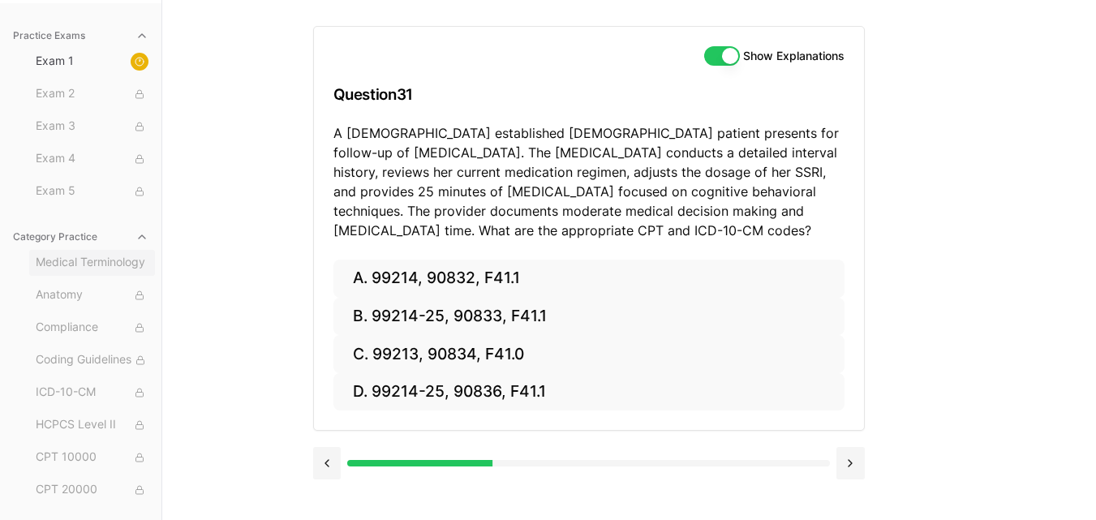
click at [39, 269] on span "Medical Terminology" at bounding box center [92, 263] width 113 height 18
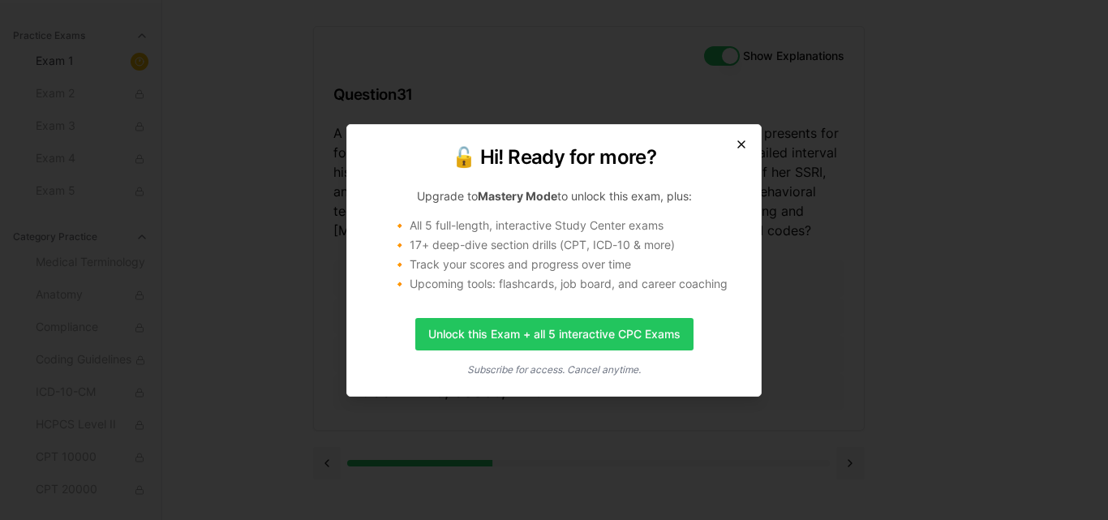
click at [746, 143] on icon "button" at bounding box center [741, 144] width 13 height 13
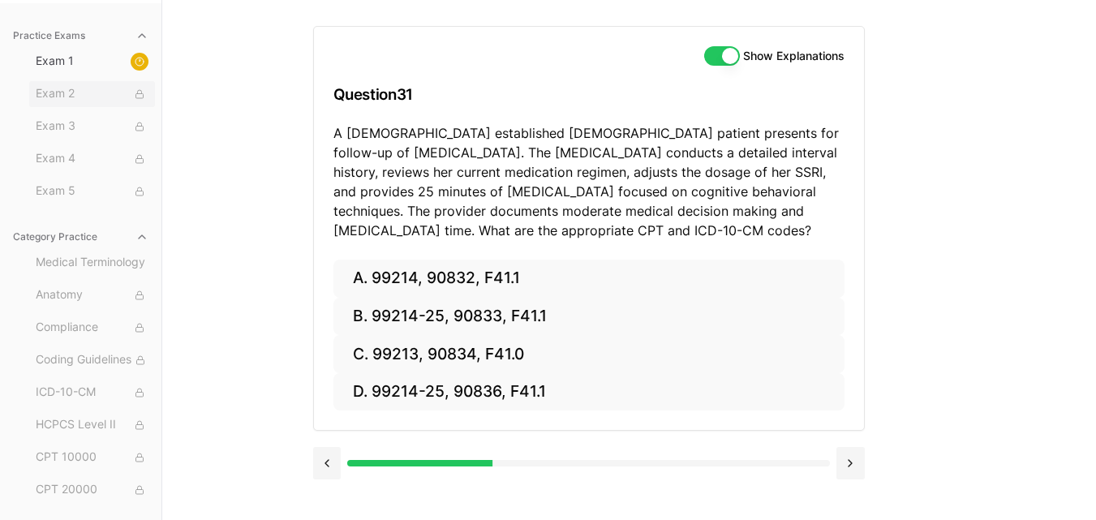
click at [97, 97] on span "Exam 2" at bounding box center [92, 94] width 113 height 18
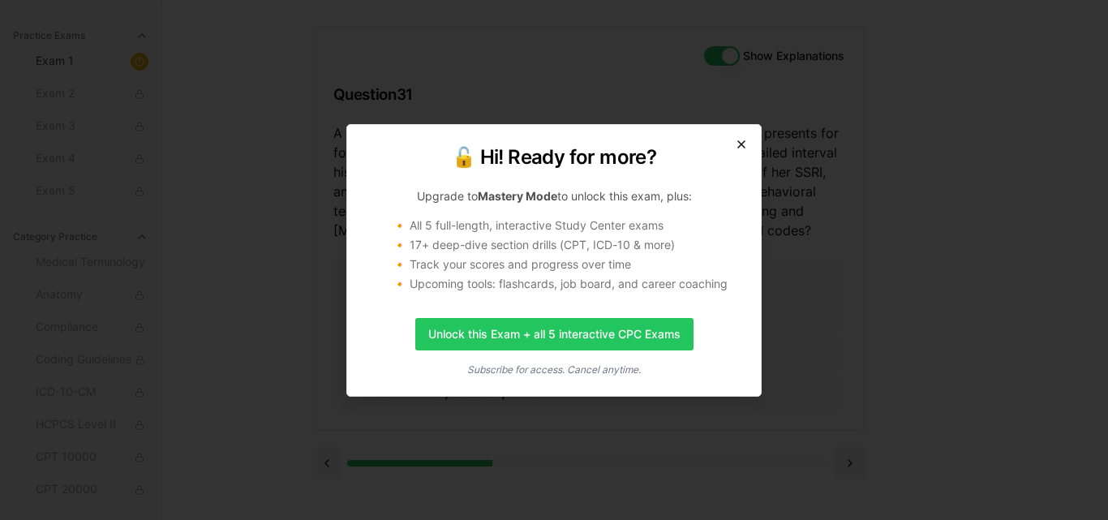
click at [743, 144] on icon "button" at bounding box center [741, 144] width 13 height 13
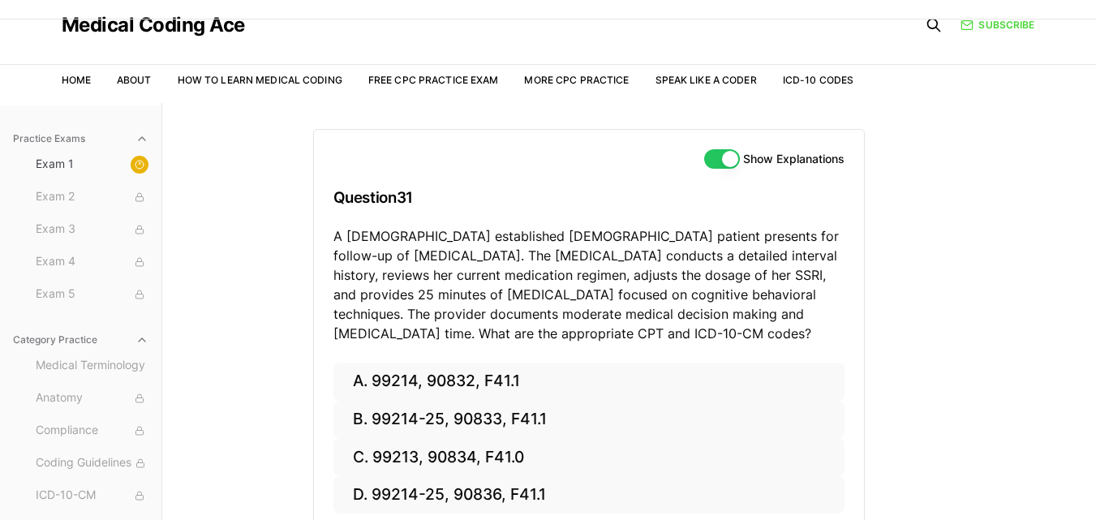
scroll to position [0, 0]
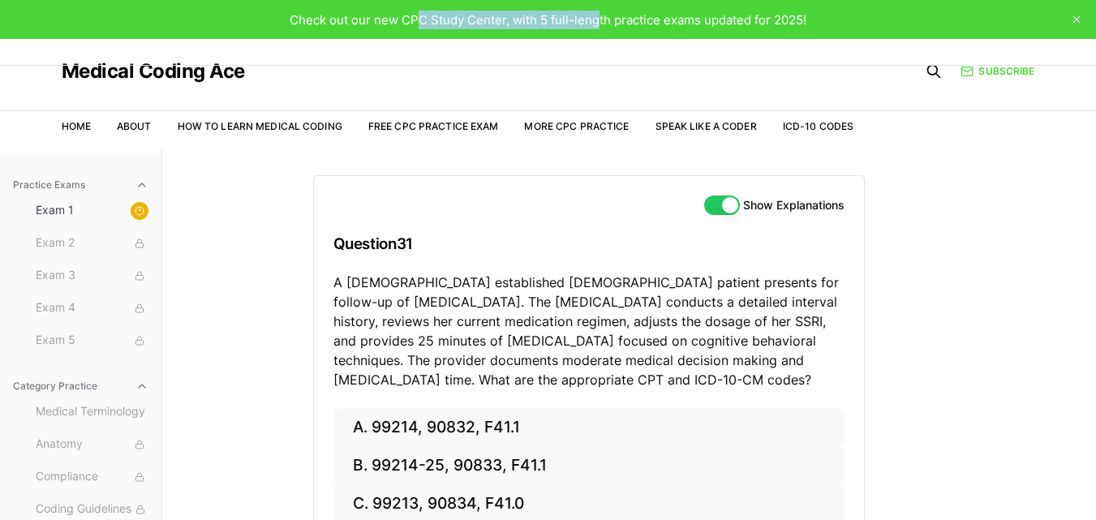
drag, startPoint x: 417, startPoint y: 13, endPoint x: 595, endPoint y: 15, distance: 178.5
click at [595, 15] on span "Check out our new CPC Study Center, with 5 full-length practice exams updated f…" at bounding box center [548, 19] width 517 height 15
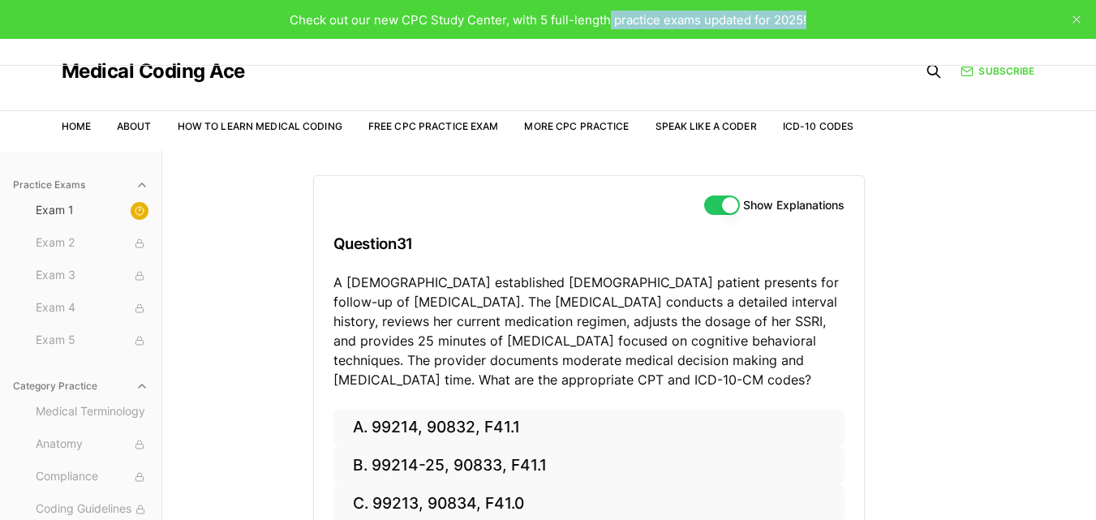
drag, startPoint x: 611, startPoint y: 22, endPoint x: 822, endPoint y: 11, distance: 211.2
click at [822, 11] on div "Check out our new CPC Study Center, with 5 full-length practice exams updated f…" at bounding box center [548, 19] width 1096 height 39
click at [630, 15] on span "Check out our new CPC Study Center, with 5 full-length practice exams updated f…" at bounding box center [548, 19] width 517 height 15
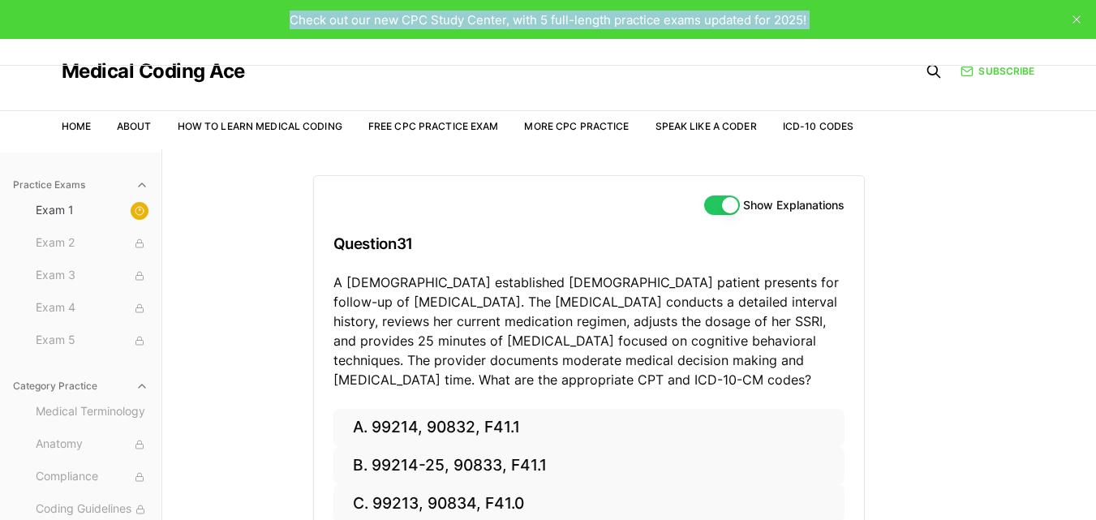
click at [630, 15] on span "Check out our new CPC Study Center, with 5 full-length practice exams updated f…" at bounding box center [548, 19] width 517 height 15
click at [440, 123] on link "Free CPC Practice Exam" at bounding box center [433, 126] width 131 height 12
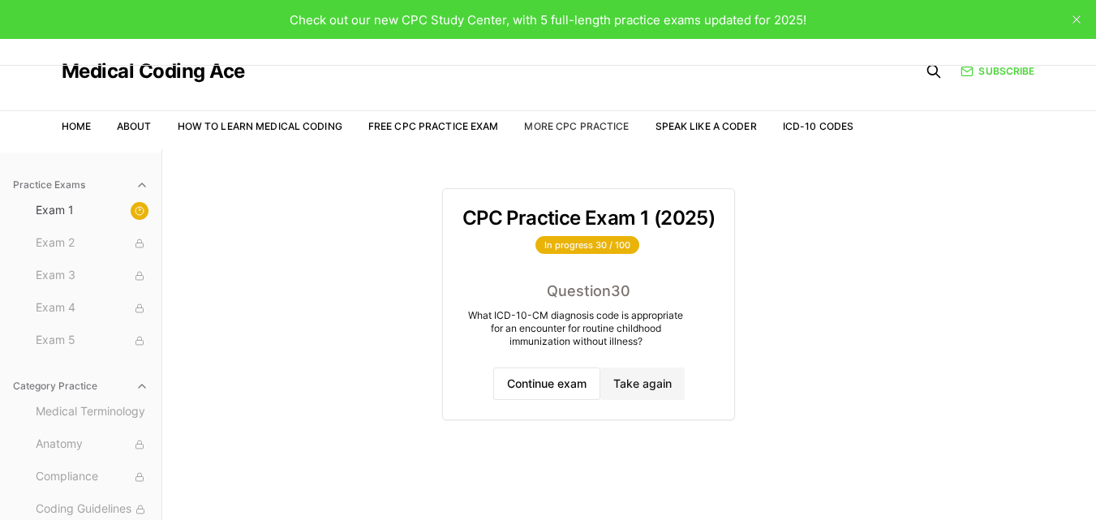
click at [592, 124] on link "More CPC Practice" at bounding box center [576, 126] width 105 height 12
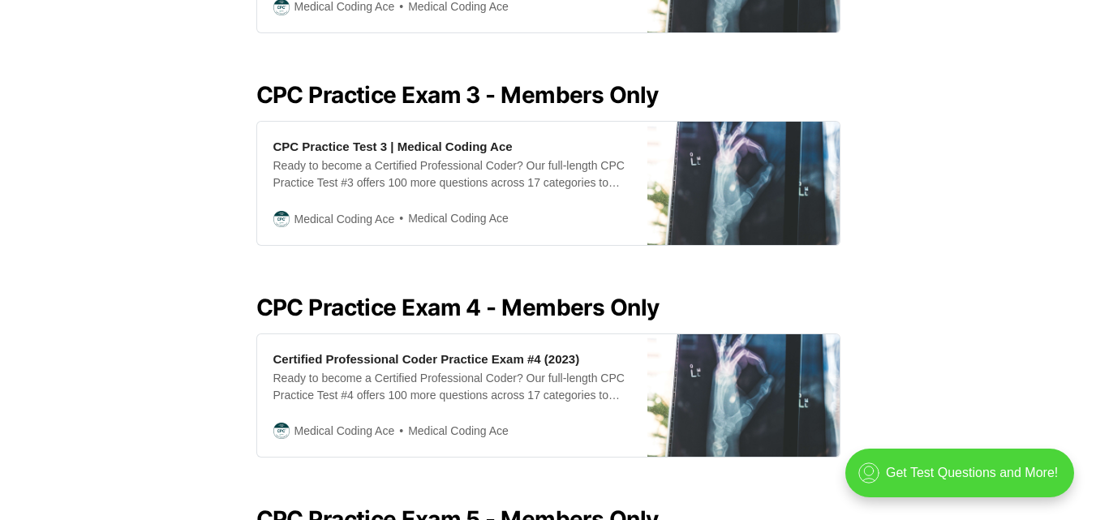
scroll to position [1115, 0]
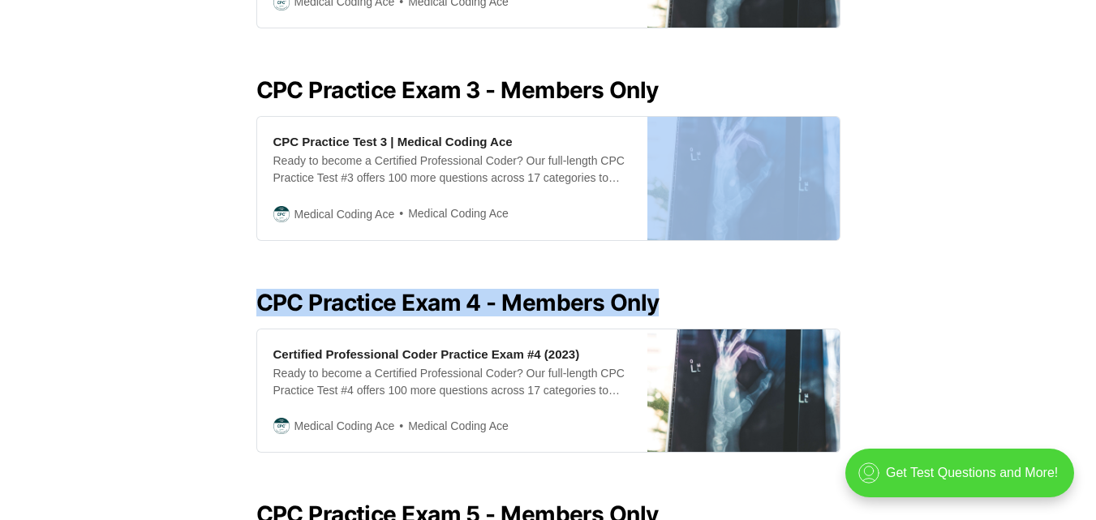
drag, startPoint x: 1070, startPoint y: 200, endPoint x: 1059, endPoint y: 277, distance: 77.9
click at [1059, 277] on div "Looking for all our CPC Exam practice resources in one place? Look no further! …" at bounding box center [548, 315] width 1096 height 2036
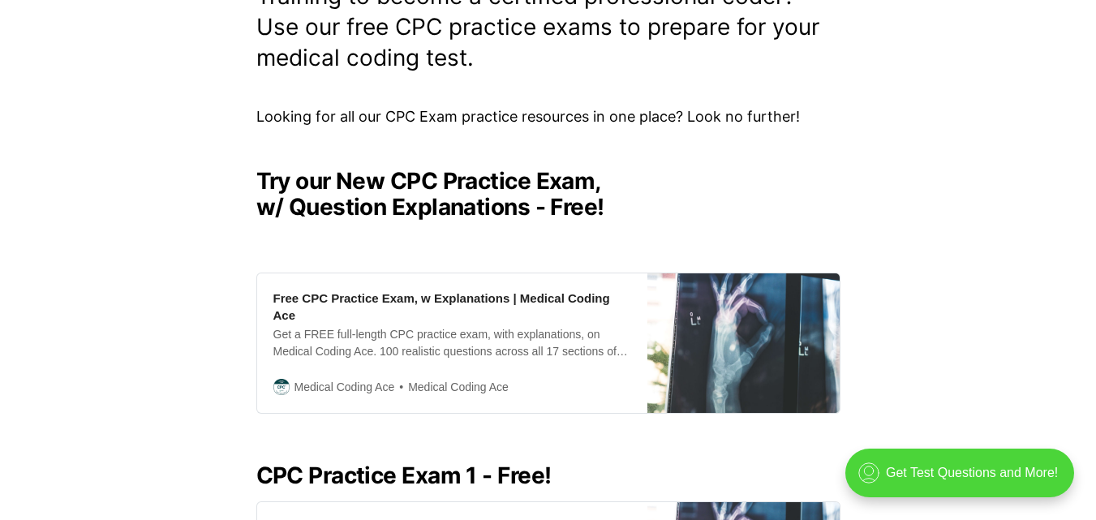
scroll to position [130, 0]
